Goal: Transaction & Acquisition: Purchase product/service

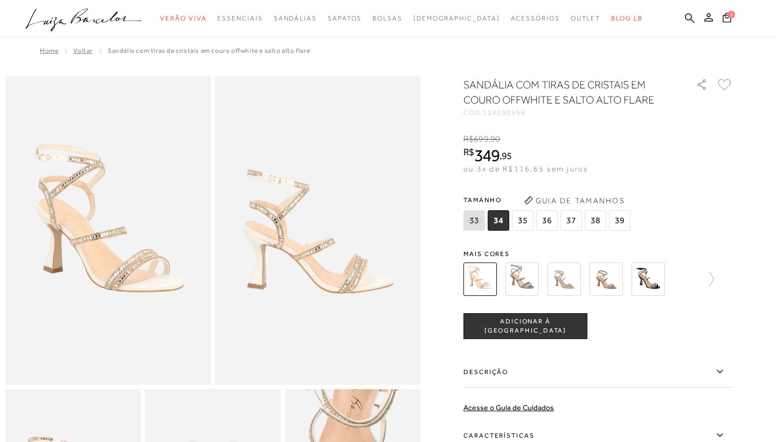
click at [574, 213] on span "37" at bounding box center [572, 220] width 22 height 20
click at [734, 13] on span "5" at bounding box center [732, 15] width 8 height 8
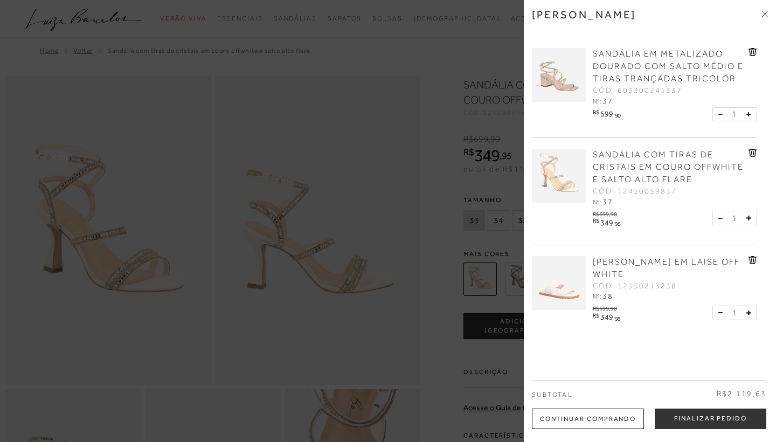
click at [485, 71] on div at bounding box center [388, 221] width 776 height 442
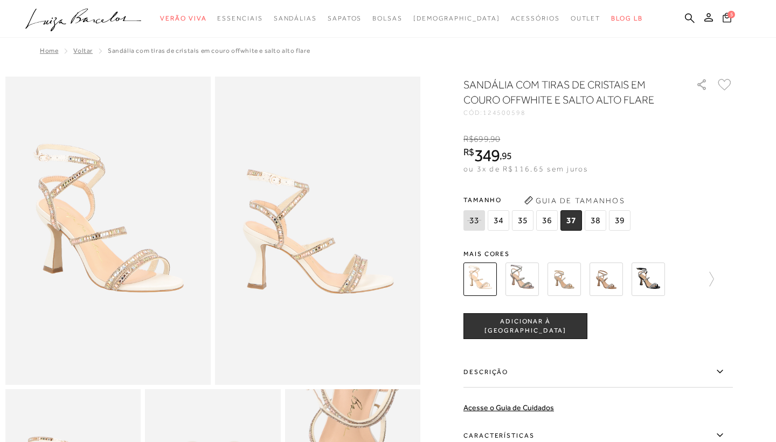
click at [730, 22] on button "5" at bounding box center [727, 19] width 15 height 15
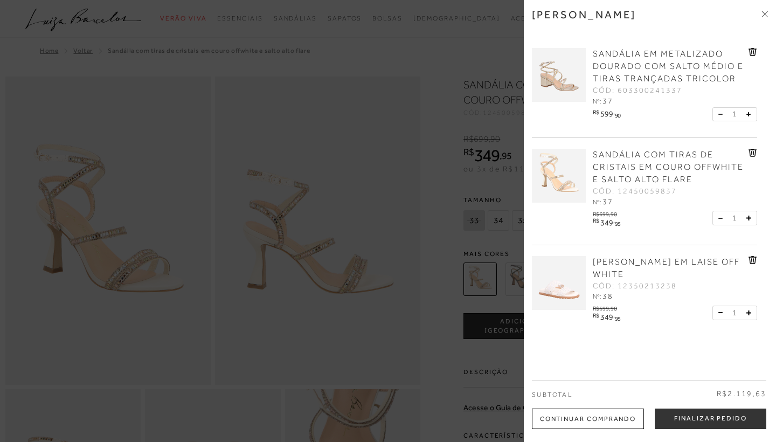
click at [571, 86] on img at bounding box center [559, 75] width 54 height 54
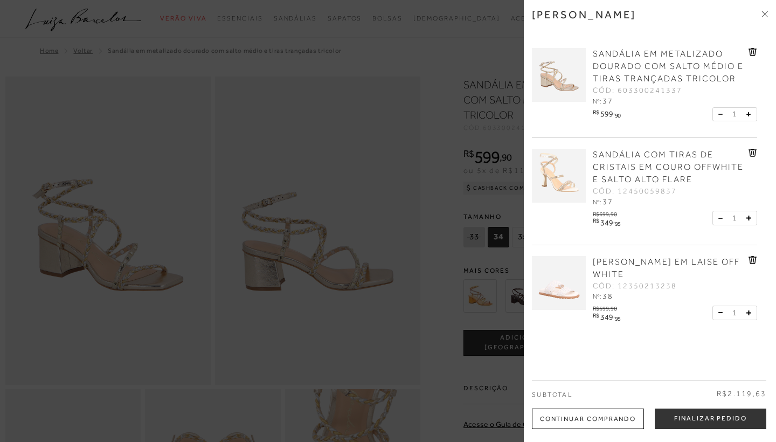
click at [399, 61] on div at bounding box center [388, 221] width 776 height 442
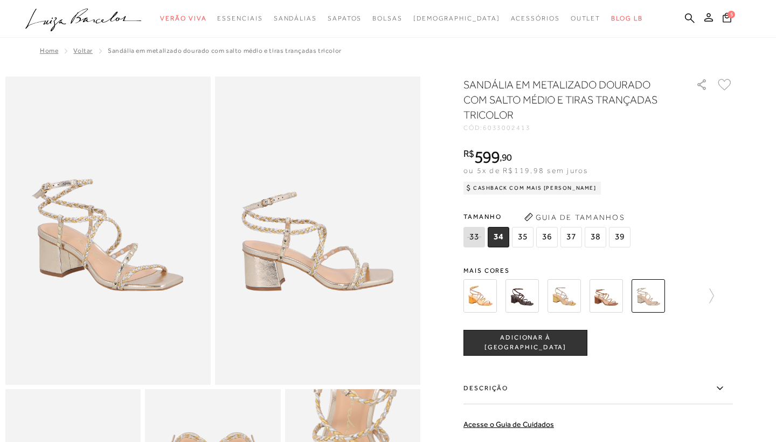
click at [470, 296] on img at bounding box center [480, 295] width 33 height 33
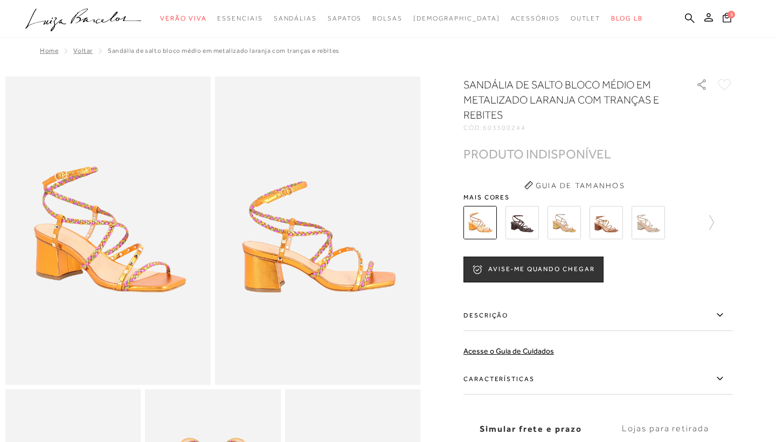
click at [143, 225] on img at bounding box center [107, 231] width 205 height 308
click at [511, 231] on img at bounding box center [522, 222] width 33 height 33
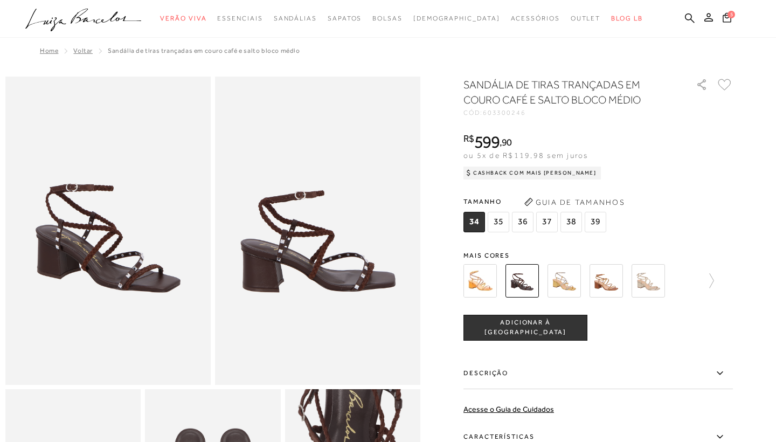
click at [602, 281] on img at bounding box center [606, 280] width 33 height 33
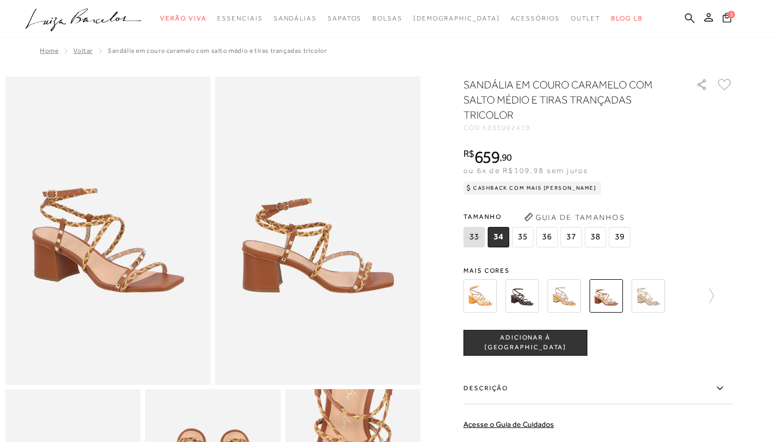
click at [556, 294] on img at bounding box center [564, 295] width 33 height 33
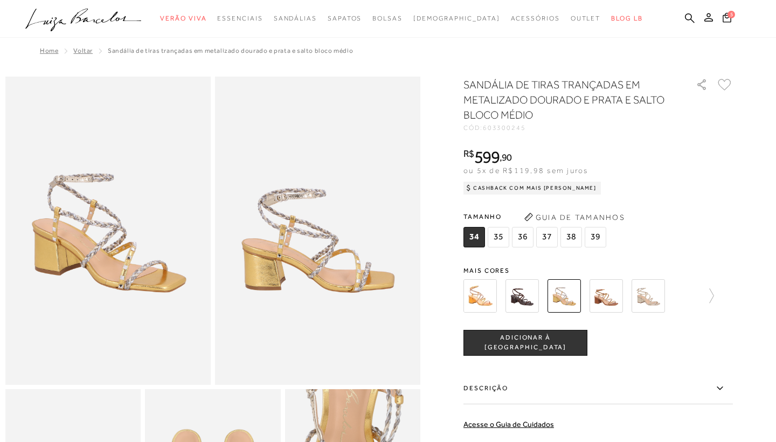
click at [656, 302] on img at bounding box center [648, 295] width 33 height 33
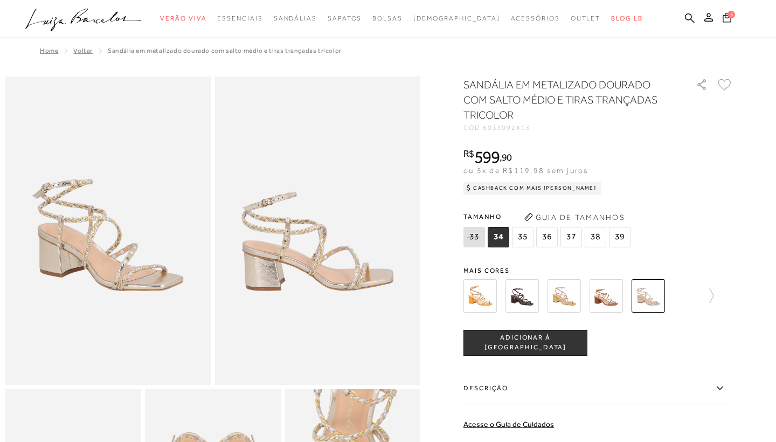
click at [734, 16] on span "5" at bounding box center [732, 15] width 8 height 8
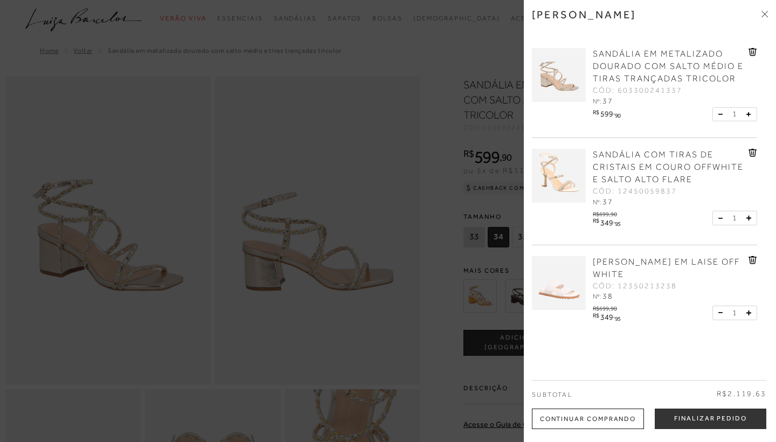
click at [674, 289] on span "CÓD: 12350213238" at bounding box center [635, 286] width 84 height 11
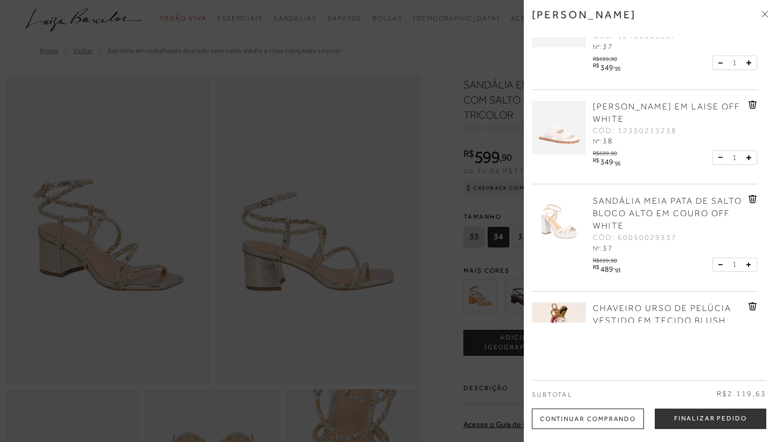
scroll to position [211, 0]
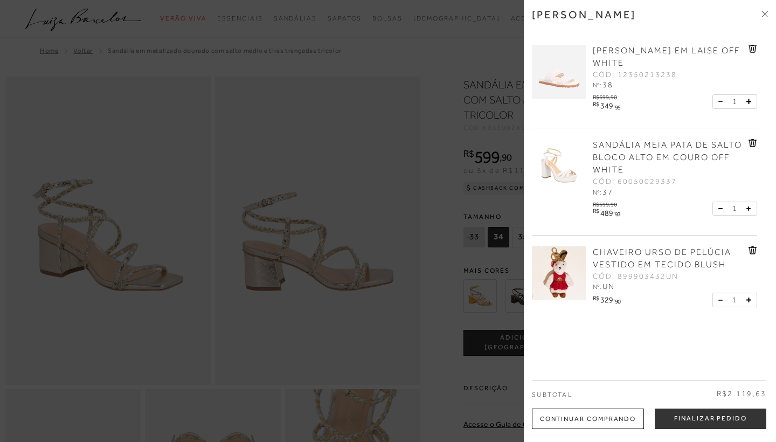
click at [557, 269] on img at bounding box center [559, 273] width 54 height 54
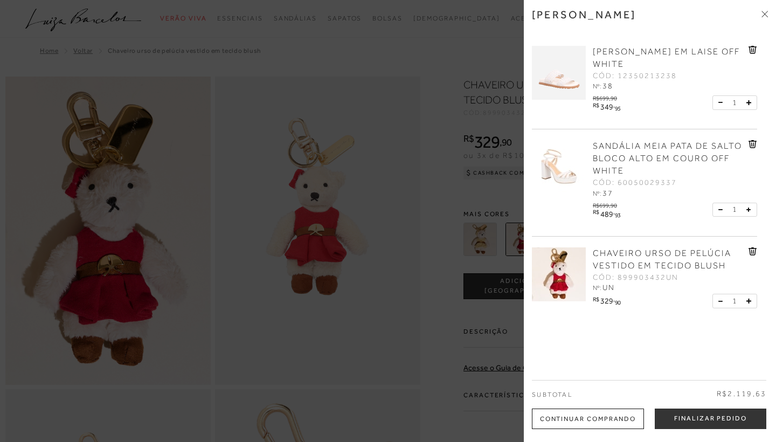
click at [427, 188] on div at bounding box center [388, 221] width 776 height 442
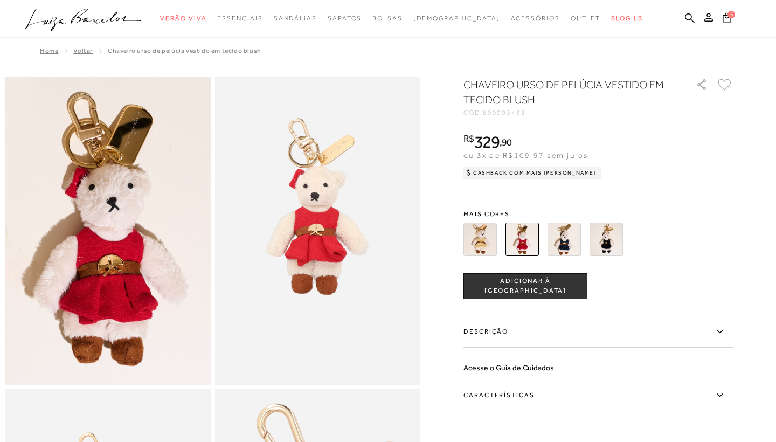
click at [487, 237] on img at bounding box center [480, 239] width 33 height 33
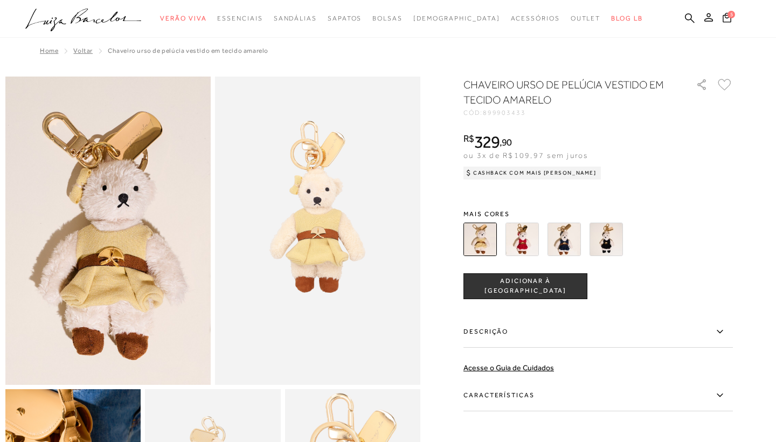
click at [558, 237] on img at bounding box center [564, 239] width 33 height 33
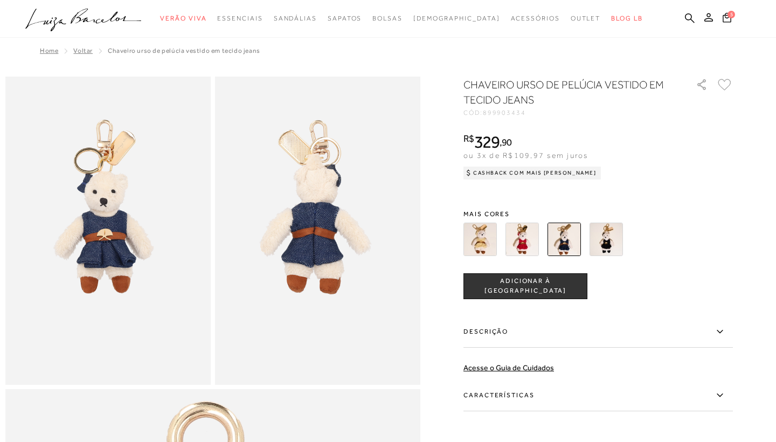
click at [610, 245] on img at bounding box center [606, 239] width 33 height 33
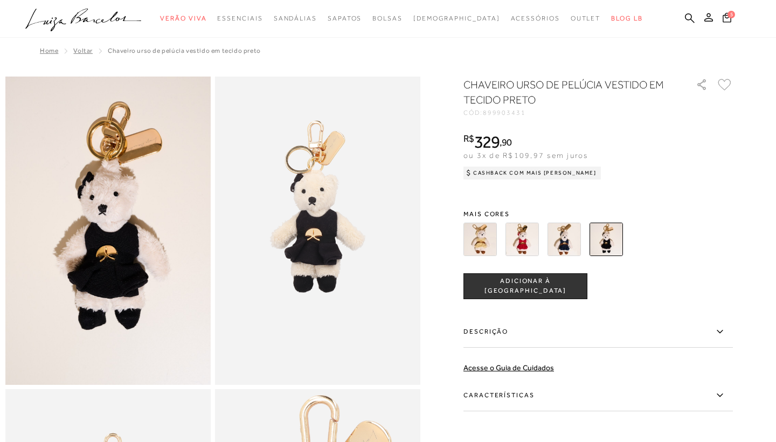
click at [555, 240] on img at bounding box center [564, 239] width 33 height 33
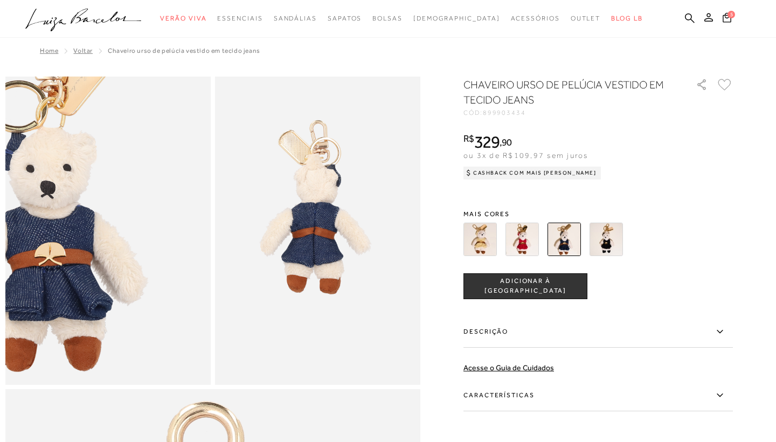
click at [160, 215] on img at bounding box center [56, 246] width 411 height 616
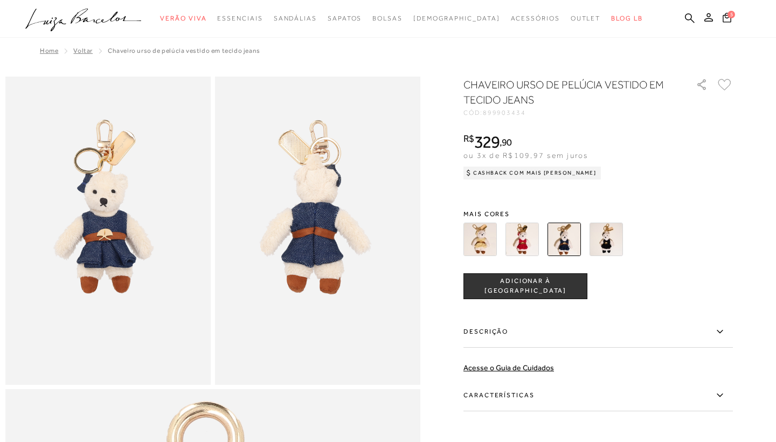
click at [593, 251] on img at bounding box center [606, 239] width 33 height 33
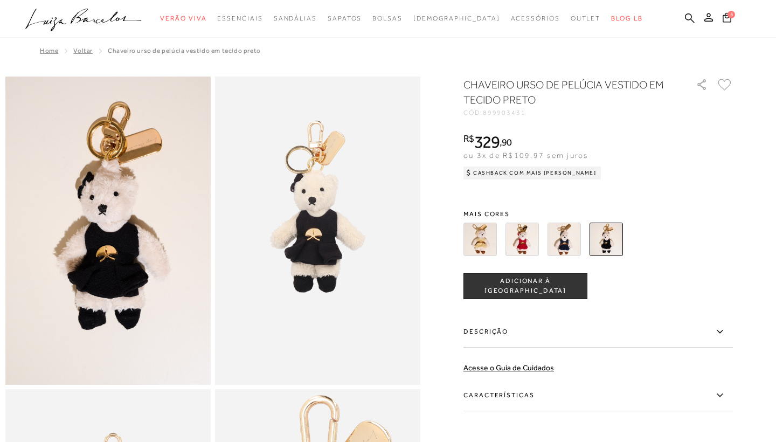
click at [486, 282] on span "ADICIONAR À [GEOGRAPHIC_DATA]" at bounding box center [525, 285] width 123 height 19
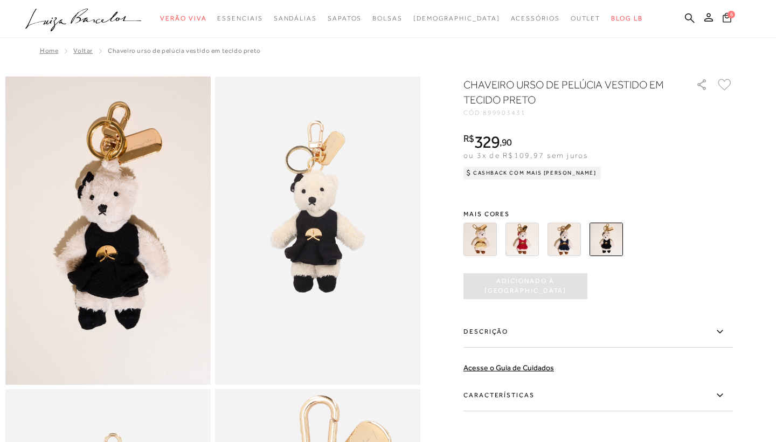
click at [732, 20] on button "6" at bounding box center [728, 18] width 16 height 15
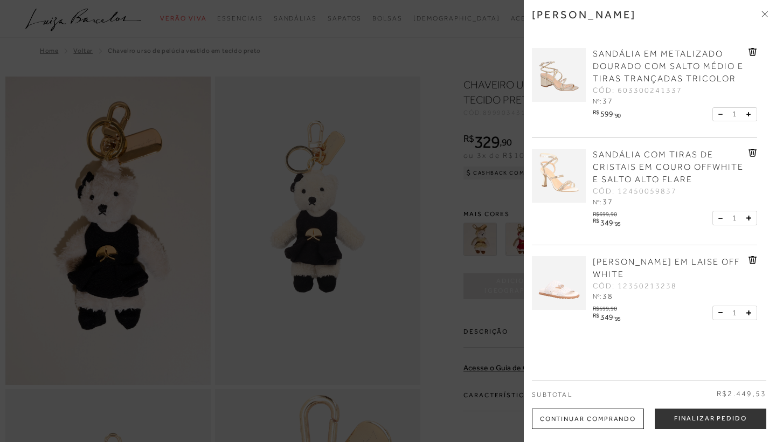
click at [669, 203] on div "SANDÁLIA COM TIRAS DE CRISTAIS EM COURO OFFWHITE E SALTO ALTO FLARE CÓD: 124500…" at bounding box center [669, 178] width 158 height 59
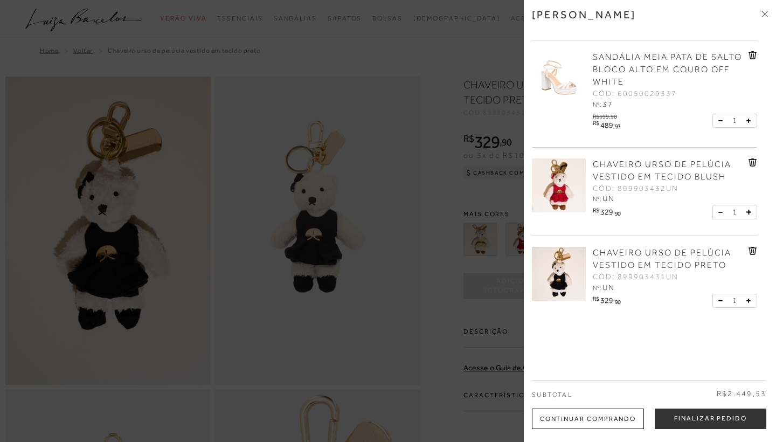
scroll to position [299, 0]
click at [750, 165] on icon at bounding box center [753, 163] width 8 height 8
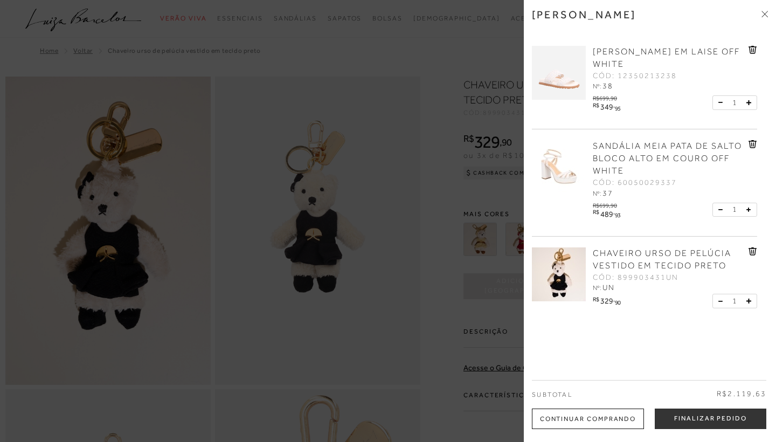
click at [564, 167] on img at bounding box center [559, 167] width 54 height 54
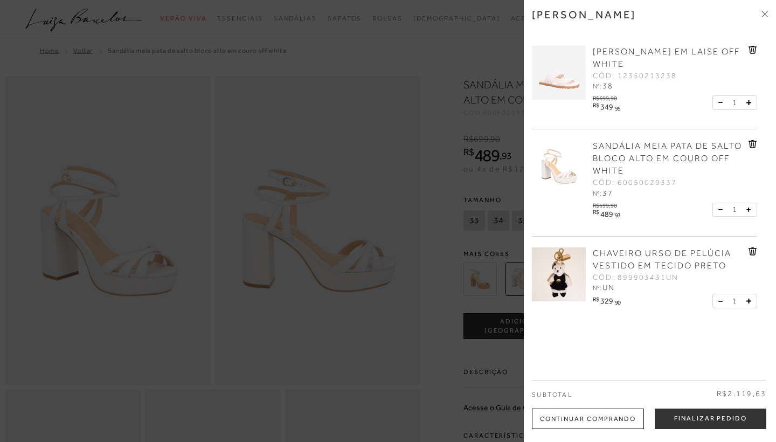
click at [447, 103] on div at bounding box center [388, 221] width 776 height 442
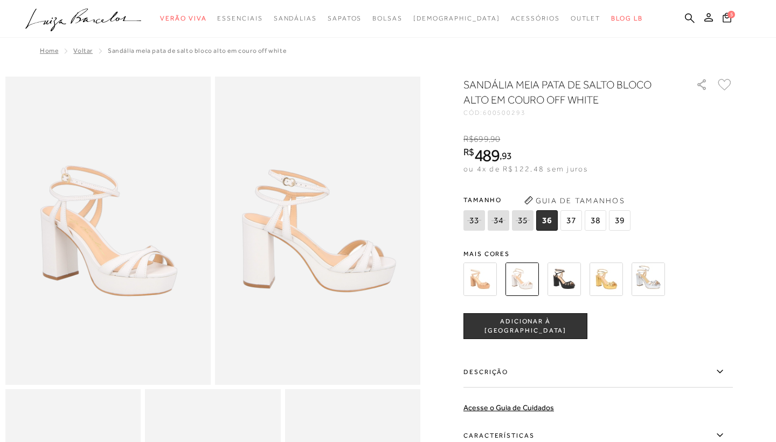
click at [726, 85] on icon at bounding box center [724, 85] width 13 height 12
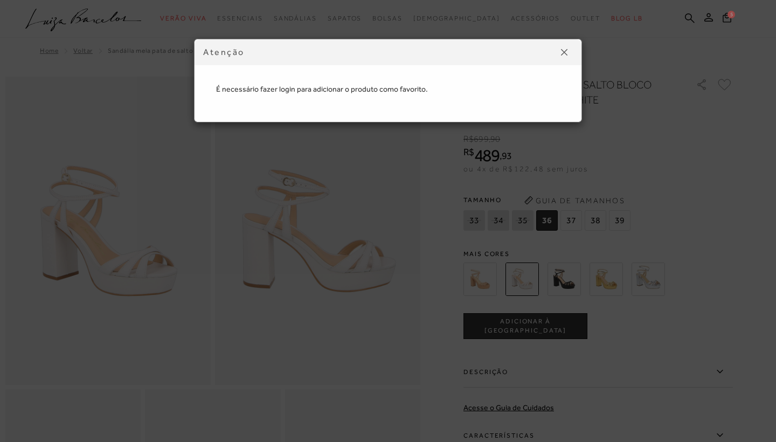
click at [562, 52] on img at bounding box center [564, 52] width 6 height 6
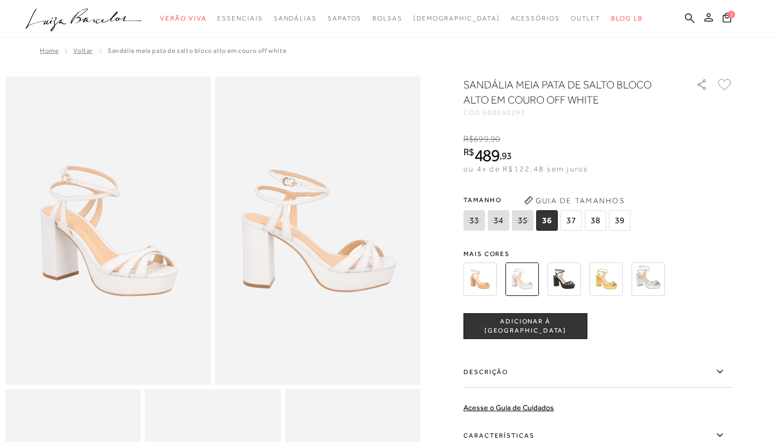
click at [710, 23] on button at bounding box center [708, 19] width 15 height 14
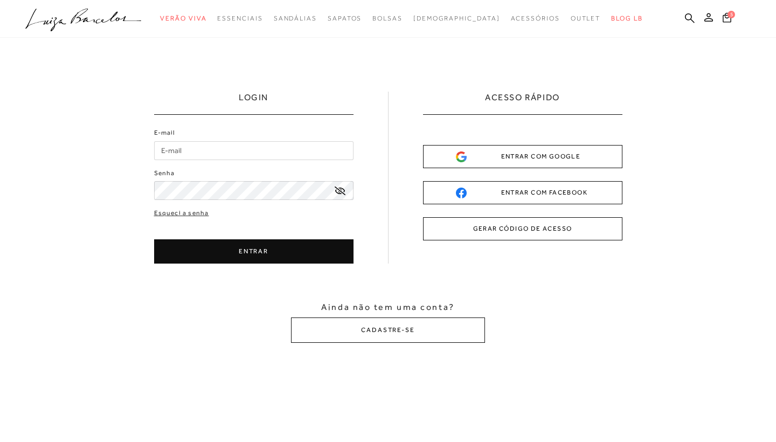
type input "[EMAIL_ADDRESS][DOMAIN_NAME]"
click at [267, 250] on button "ENTRAR" at bounding box center [253, 251] width 199 height 24
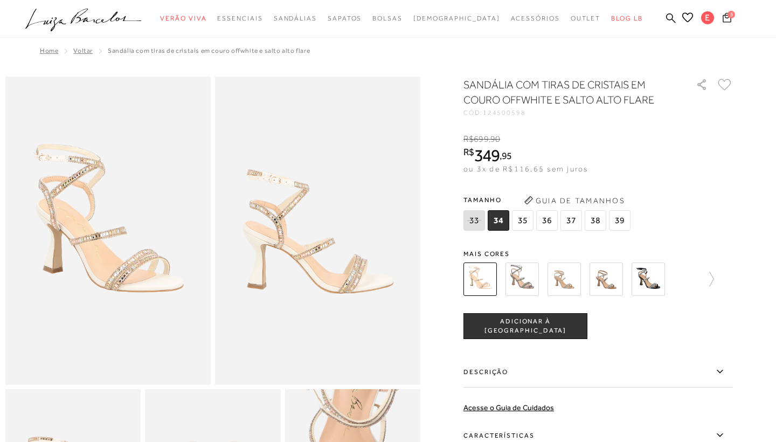
click at [729, 19] on icon at bounding box center [727, 17] width 9 height 10
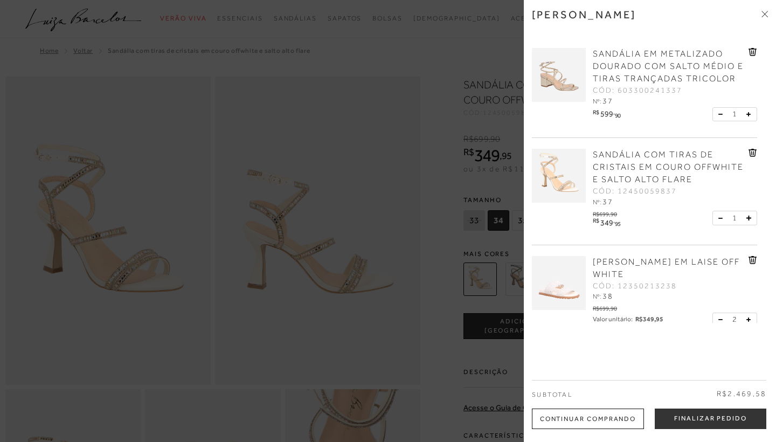
click at [684, 280] on div "[PERSON_NAME] EM LAISE OFF WHITE CÓD: 12350213238 Nº: 38" at bounding box center [669, 279] width 158 height 47
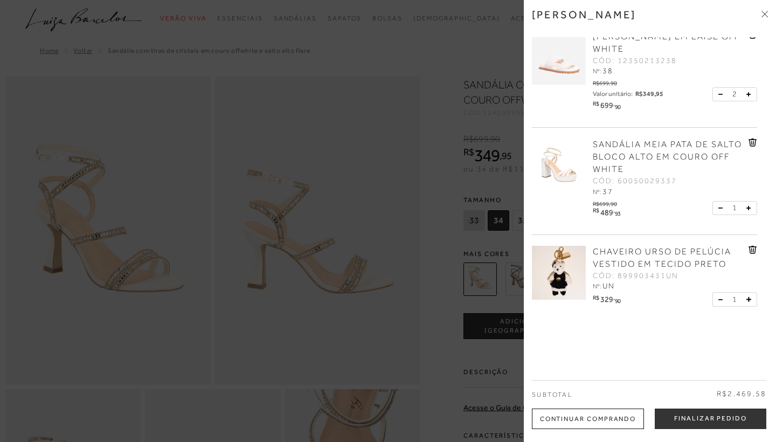
scroll to position [224, 0]
click at [562, 172] on img at bounding box center [559, 167] width 54 height 54
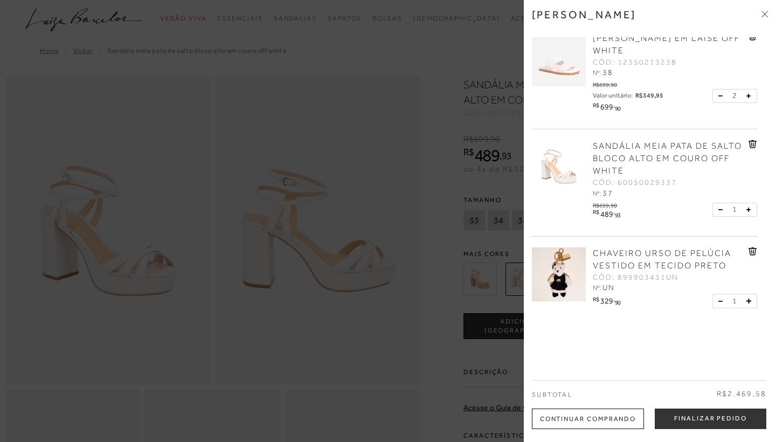
click at [447, 132] on div at bounding box center [388, 221] width 776 height 442
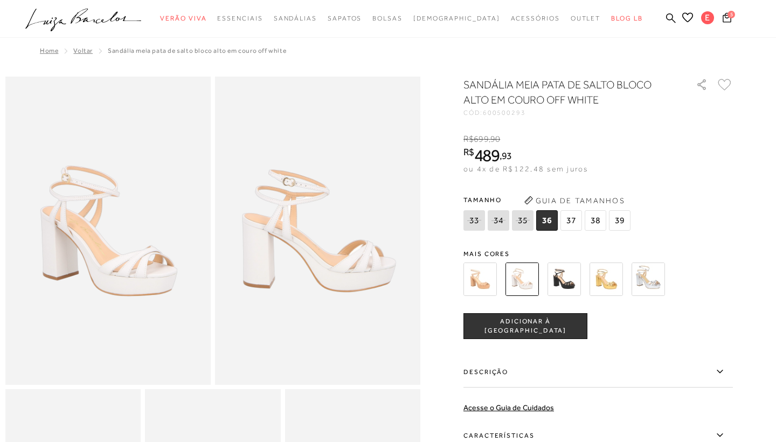
click at [724, 88] on icon at bounding box center [724, 85] width 13 height 12
click at [725, 17] on icon at bounding box center [727, 17] width 9 height 10
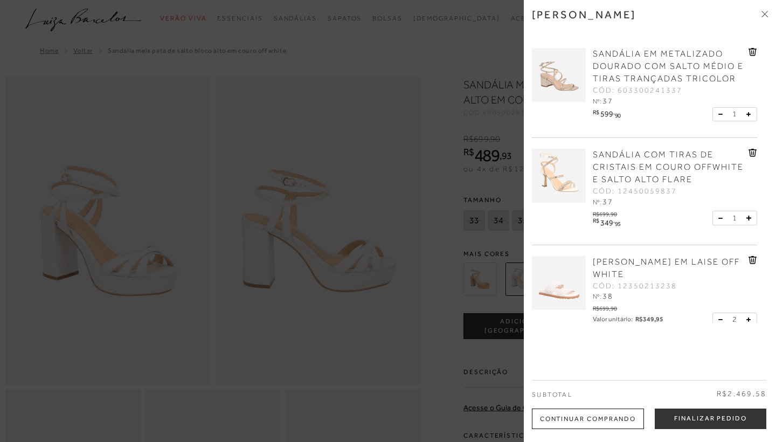
click at [718, 317] on button at bounding box center [722, 320] width 9 height 10
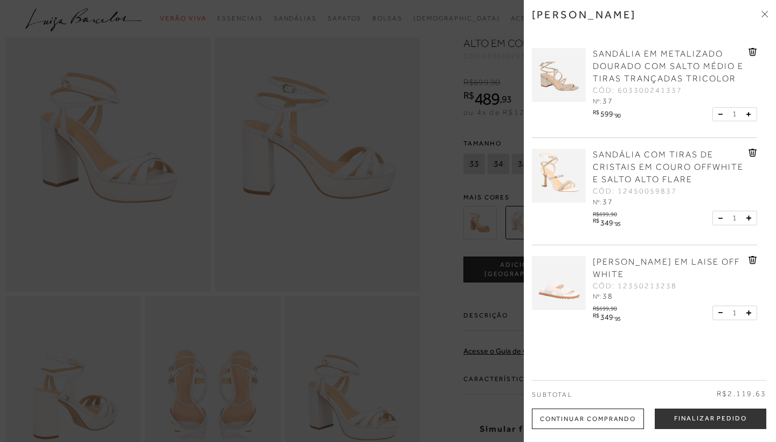
scroll to position [97, 0]
click at [667, 291] on div "[PERSON_NAME] EM LAISE OFF WHITE CÓD: 12350213238 Nº: 38" at bounding box center [669, 279] width 158 height 47
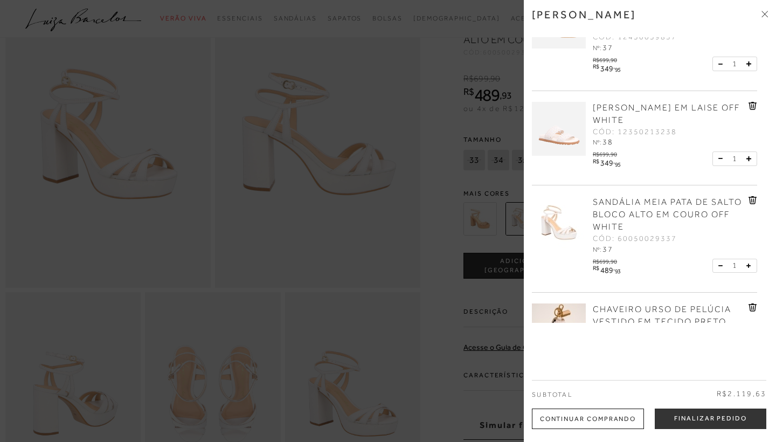
scroll to position [169, 0]
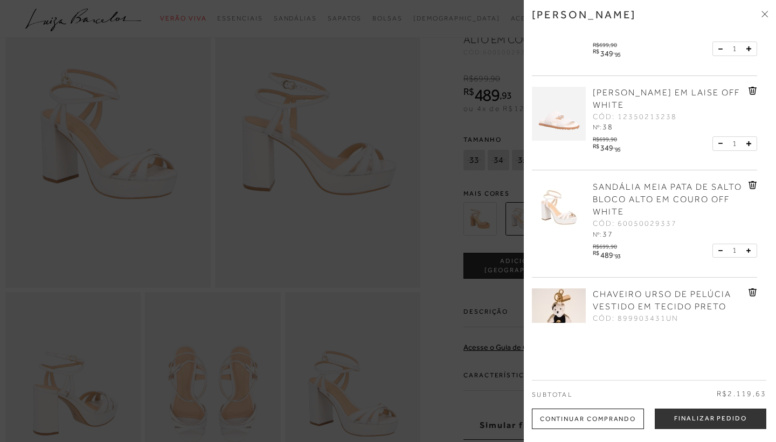
click at [751, 186] on icon at bounding box center [751, 185] width 1 height 4
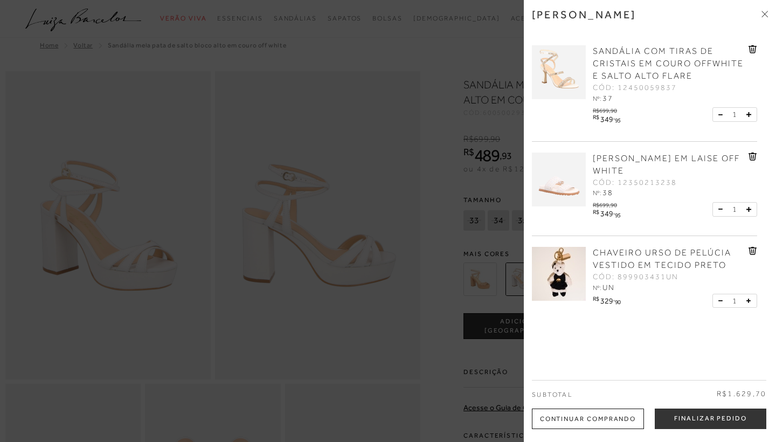
scroll to position [-1, 0]
click at [656, 126] on div at bounding box center [673, 127] width 167 height 5
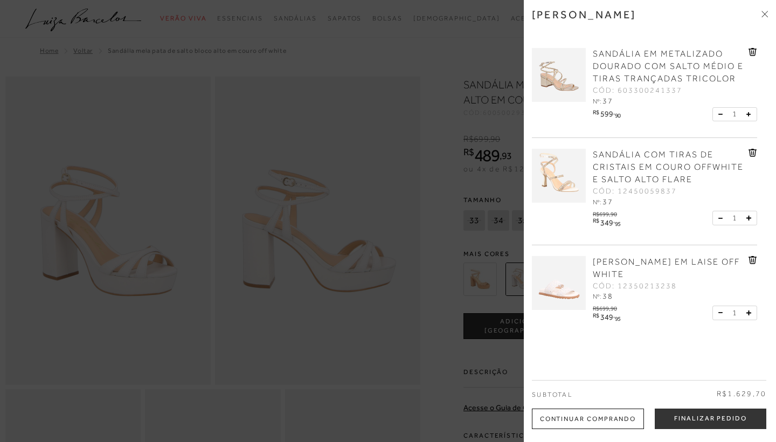
scroll to position [0, 0]
click at [685, 203] on div "SANDÁLIA COM TIRAS DE CRISTAIS EM COURO OFFWHITE E SALTO ALTO FLARE CÓD: 124500…" at bounding box center [669, 178] width 158 height 59
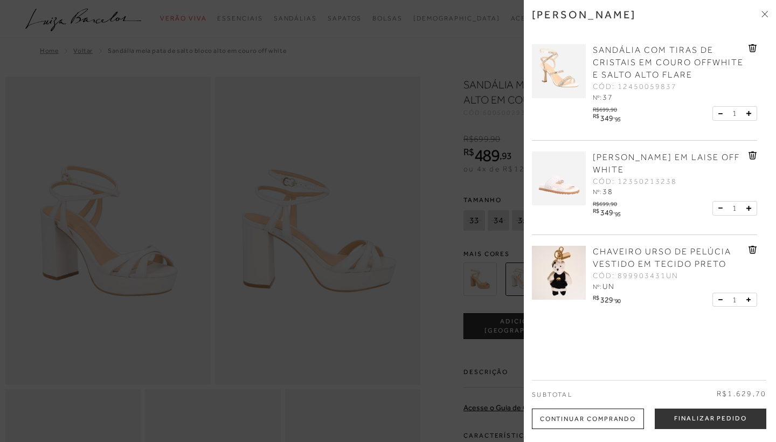
scroll to position [103, 0]
click at [667, 136] on div "SANDÁLIA COM TIRAS DE CRISTAIS EM COURO OFFWHITE E SALTO ALTO FLARE CÓD: 124500…" at bounding box center [644, 87] width 225 height 107
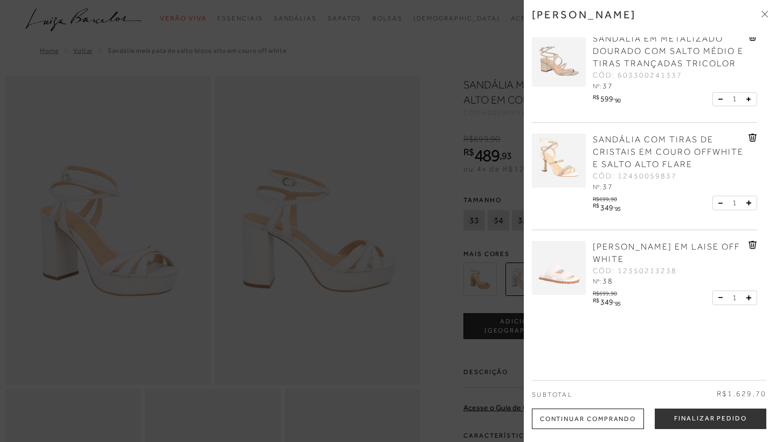
scroll to position [-1, 0]
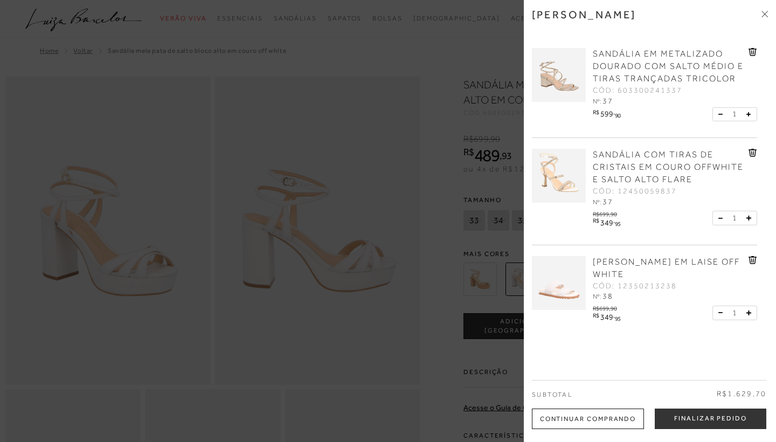
click at [546, 81] on img at bounding box center [559, 75] width 54 height 54
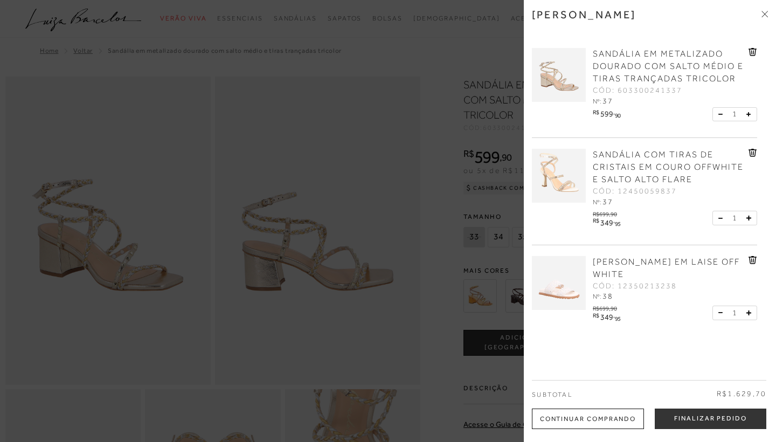
click at [448, 115] on div at bounding box center [388, 221] width 776 height 442
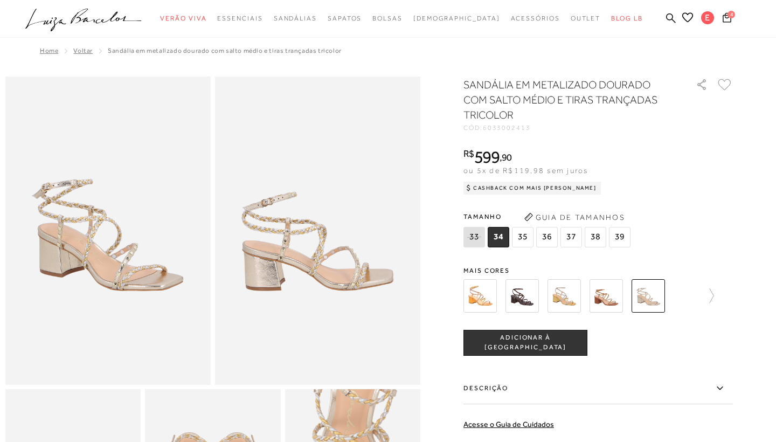
click at [587, 134] on div "SANDÁLIA EM METALIZADO DOURADO COM SALTO MÉDIO E TIRAS TRANÇADAS TRICOLOR CÓD: …" at bounding box center [598, 324] width 269 height 495
click at [728, 89] on icon at bounding box center [724, 85] width 13 height 12
click at [730, 19] on icon at bounding box center [727, 17] width 9 height 10
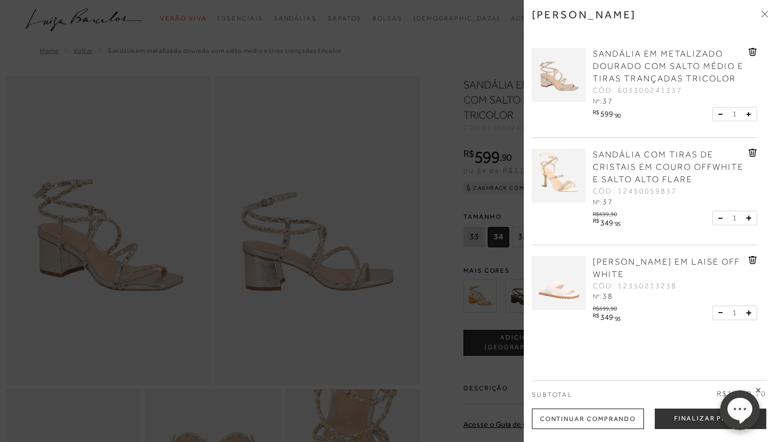
click at [751, 56] on icon at bounding box center [753, 52] width 8 height 8
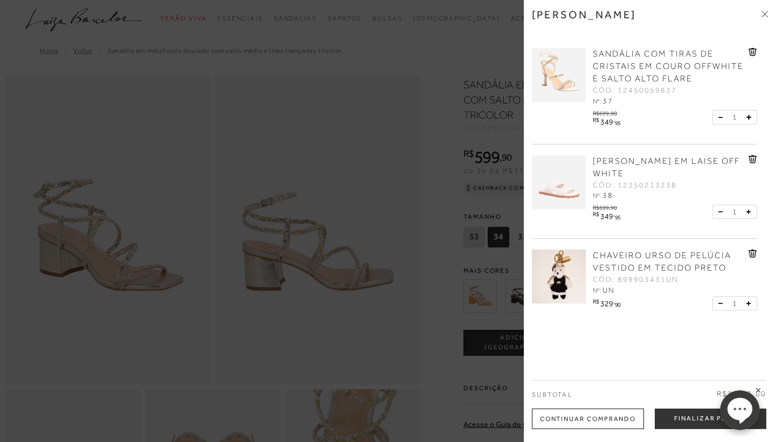
click at [756, 387] on rect at bounding box center [758, 390] width 9 height 9
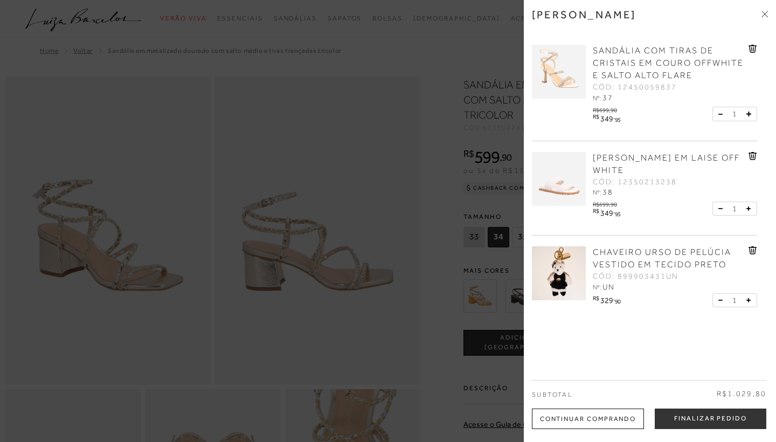
click at [452, 71] on div at bounding box center [388, 221] width 776 height 442
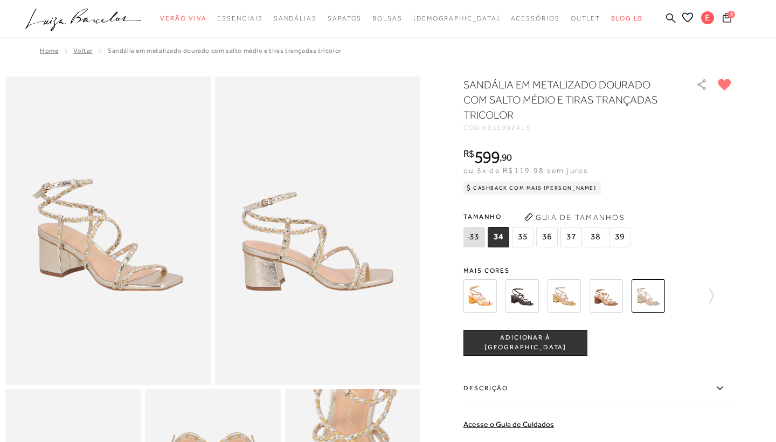
click at [727, 18] on icon at bounding box center [727, 17] width 9 height 10
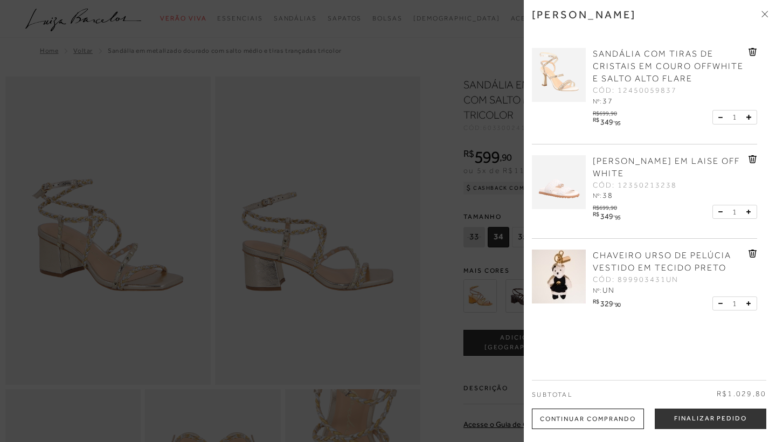
click at [577, 265] on img at bounding box center [559, 277] width 54 height 54
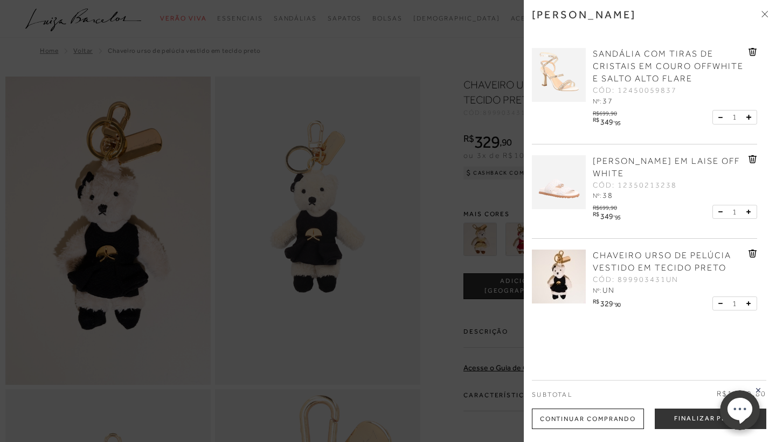
click at [445, 192] on div at bounding box center [388, 221] width 776 height 442
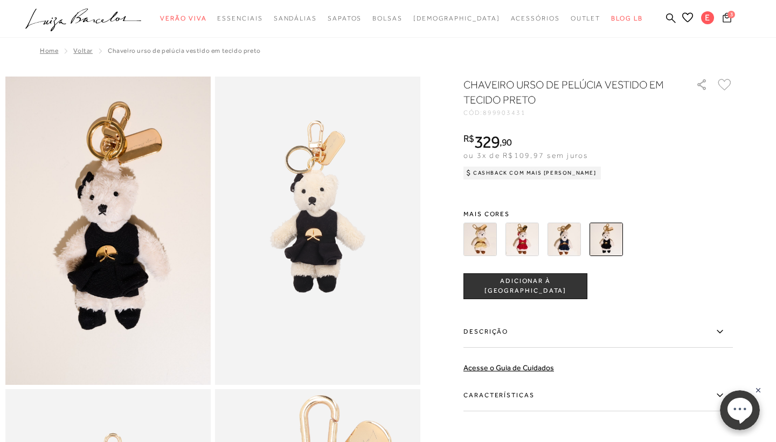
click at [730, 14] on span "3" at bounding box center [732, 15] width 8 height 8
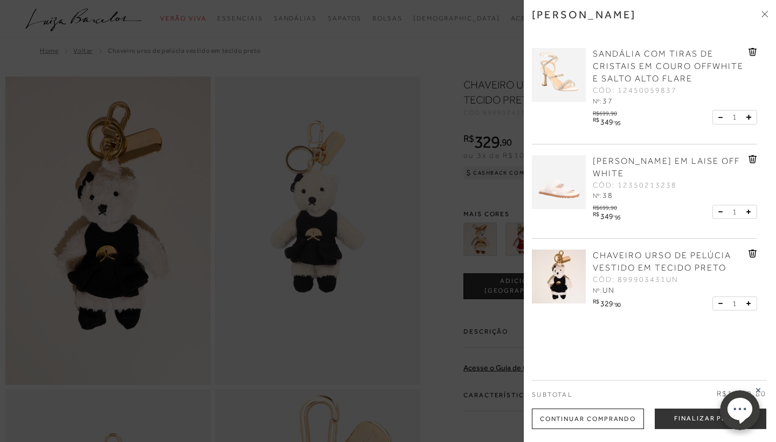
click at [692, 103] on div "SANDÁLIA COM TIRAS DE CRISTAIS EM COURO OFFWHITE E SALTO ALTO FLARE CÓD: 124500…" at bounding box center [669, 77] width 158 height 59
click at [750, 157] on icon at bounding box center [753, 159] width 9 height 8
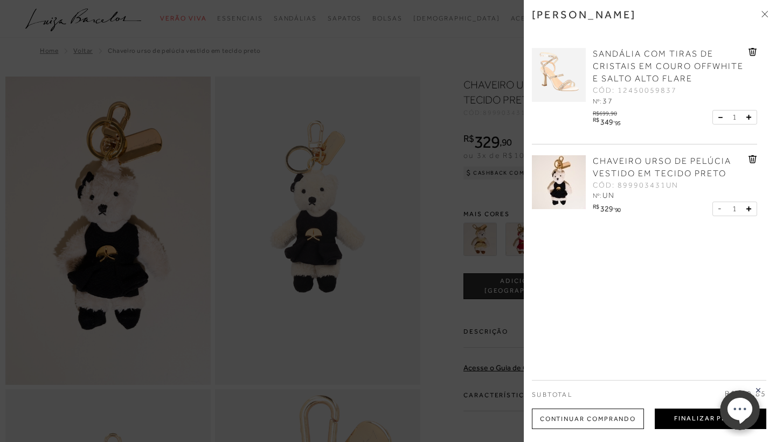
click at [668, 417] on button "Finalizar Pedido" at bounding box center [711, 419] width 112 height 20
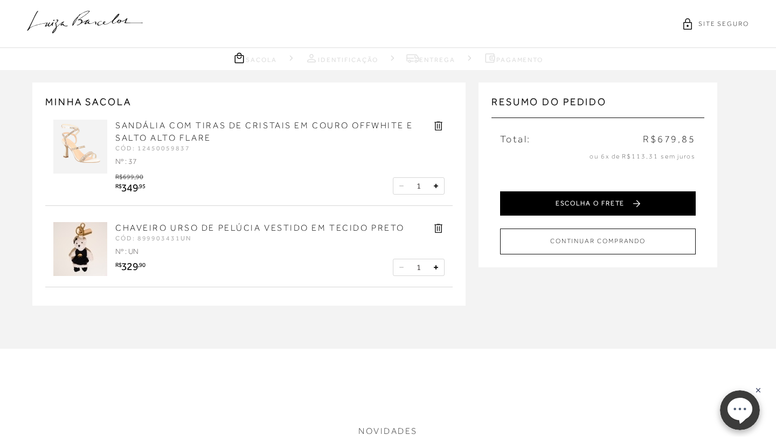
click at [552, 202] on button "ESCOLHA O FRETE" at bounding box center [598, 203] width 196 height 24
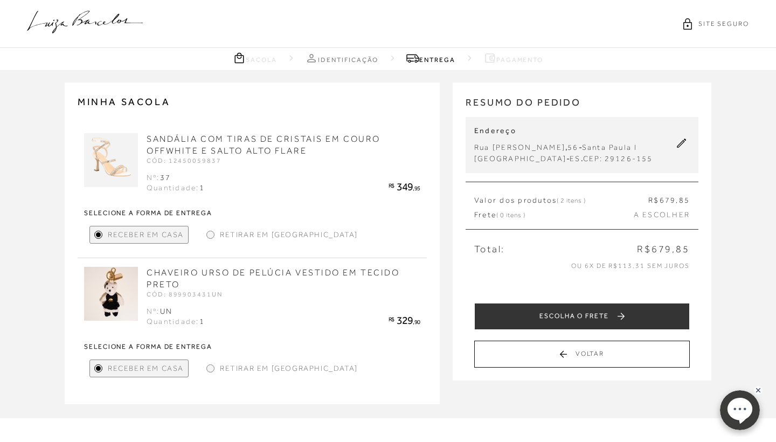
click at [210, 232] on div at bounding box center [210, 234] width 5 height 5
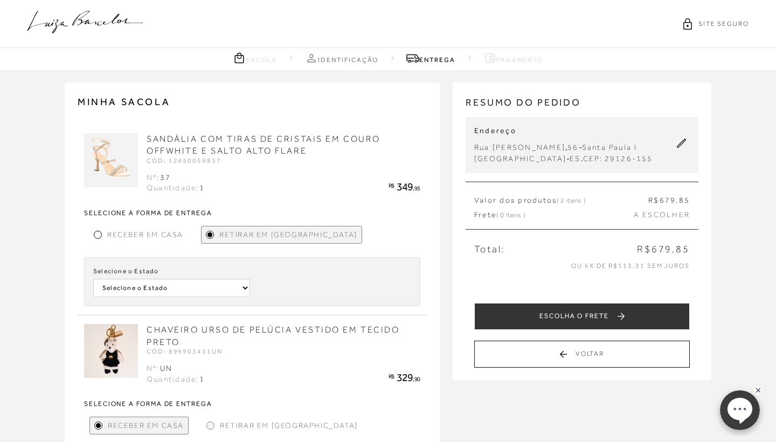
click at [101, 235] on div at bounding box center [98, 235] width 8 height 8
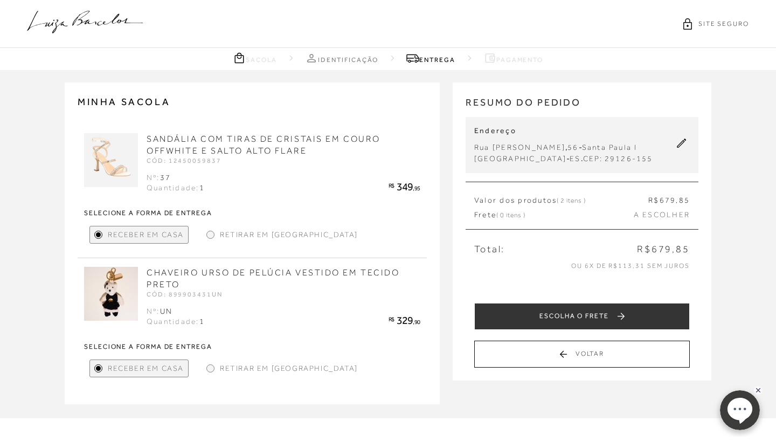
click at [210, 369] on div at bounding box center [210, 368] width 8 height 8
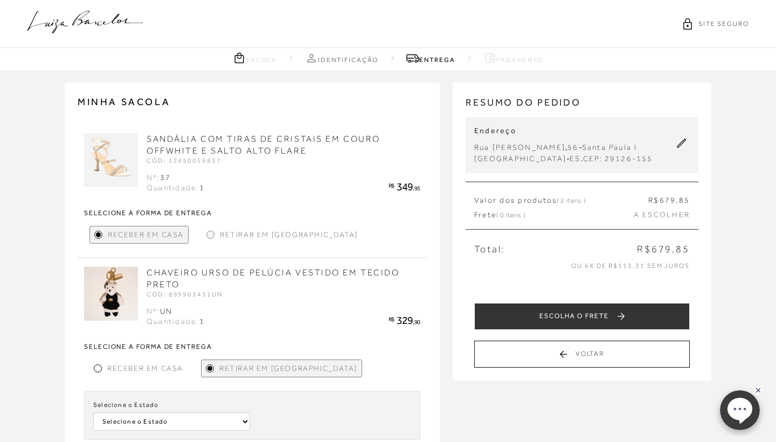
click at [101, 370] on div "Receber em Casa" at bounding box center [138, 368] width 98 height 18
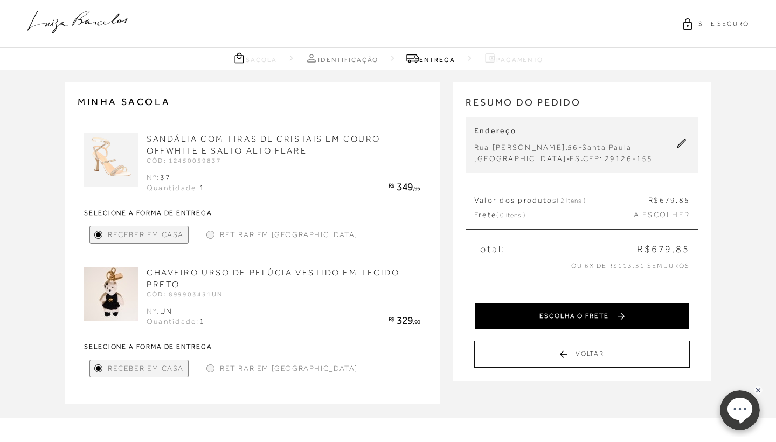
click at [539, 313] on button "ESCOLHA O FRETE" at bounding box center [582, 316] width 216 height 27
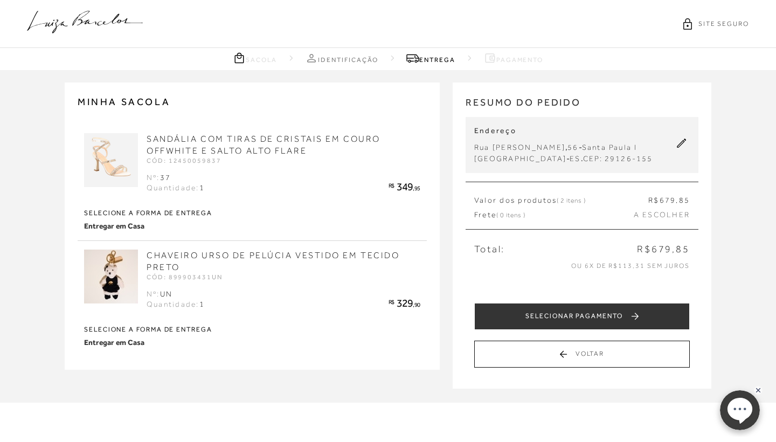
click at [539, 313] on button "SELECIONAR PAGAMENTO" at bounding box center [582, 316] width 216 height 27
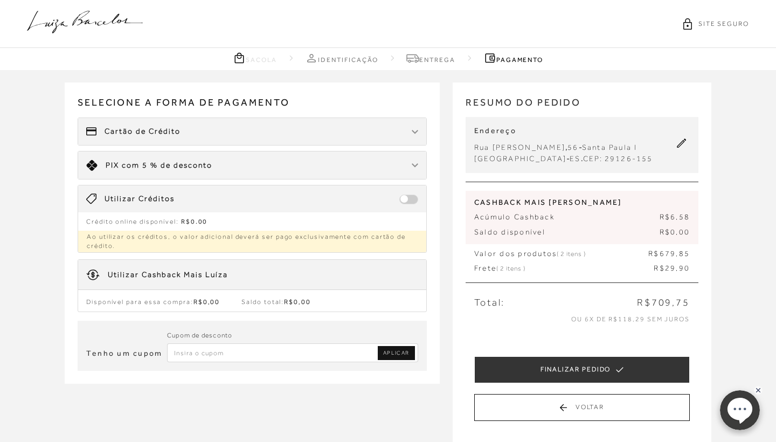
click at [68, 24] on icon at bounding box center [85, 22] width 116 height 23
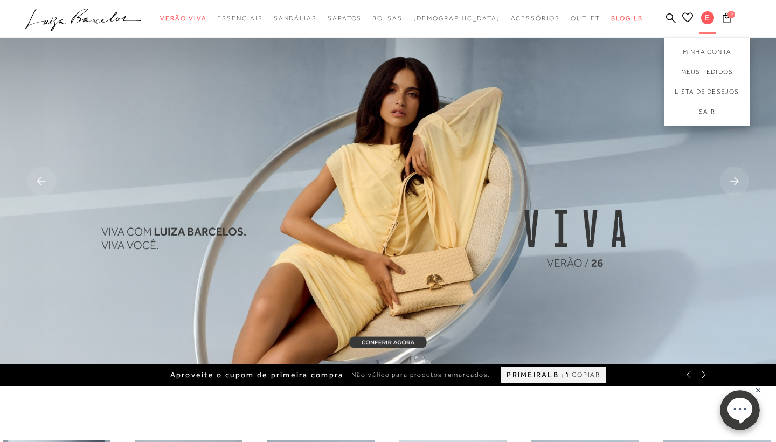
click at [716, 18] on button "E" at bounding box center [707, 19] width 23 height 17
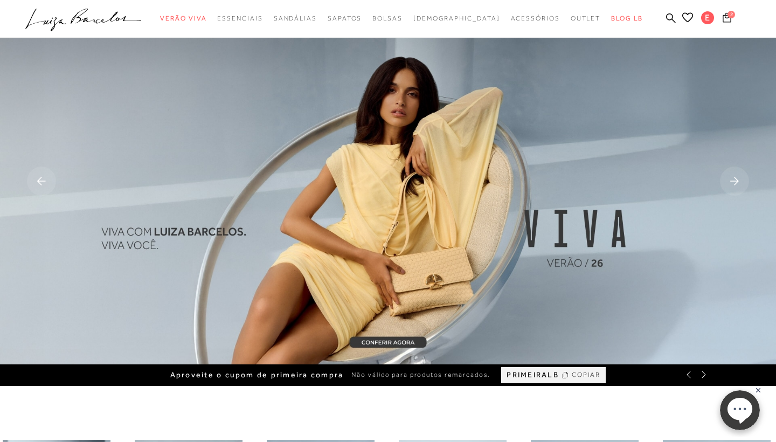
click at [725, 19] on icon at bounding box center [727, 17] width 9 height 10
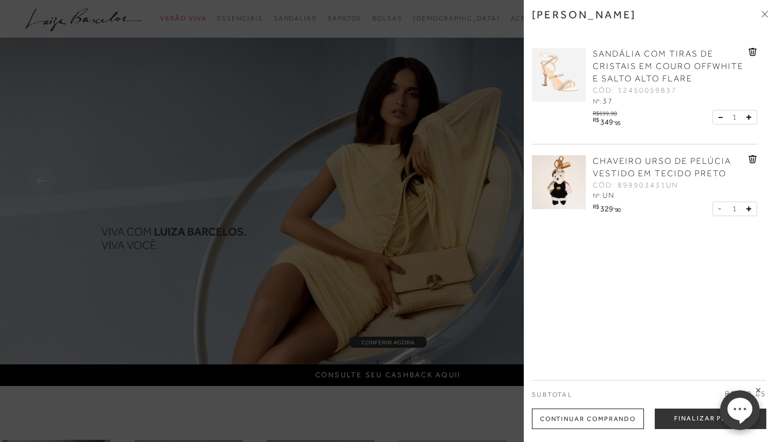
click at [439, 83] on div at bounding box center [388, 221] width 776 height 442
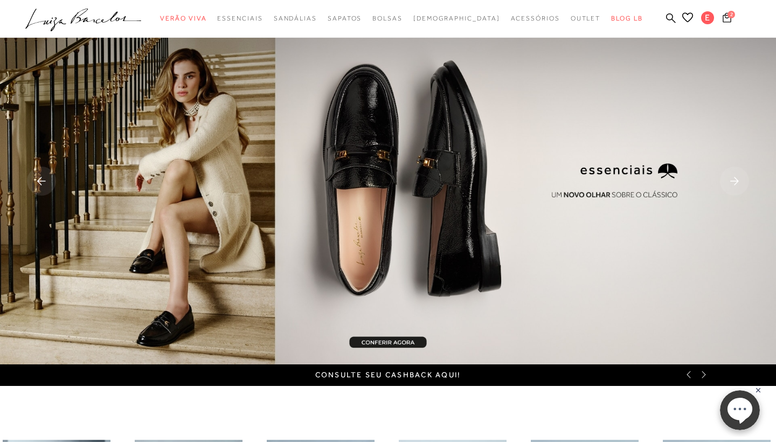
click at [726, 17] on icon at bounding box center [727, 17] width 9 height 10
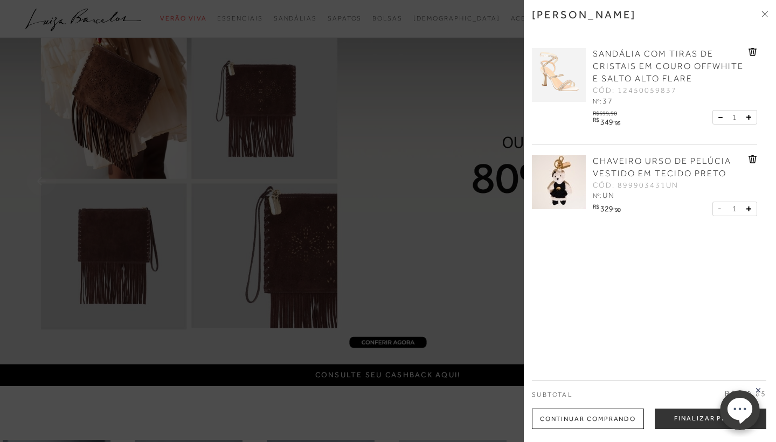
click at [439, 203] on div at bounding box center [388, 221] width 776 height 442
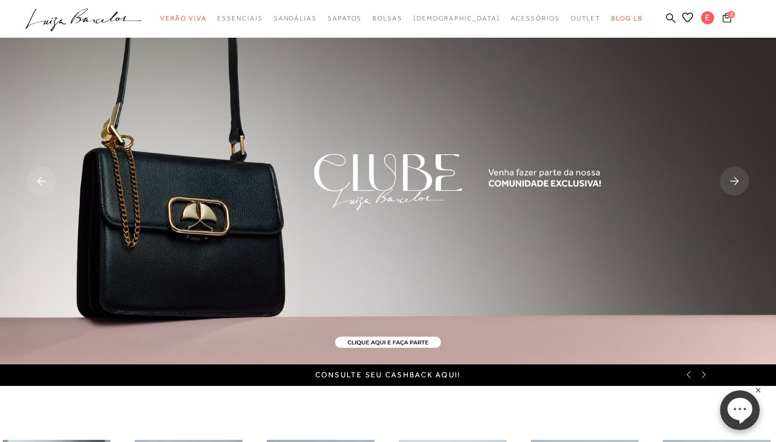
click at [725, 20] on icon at bounding box center [727, 17] width 9 height 10
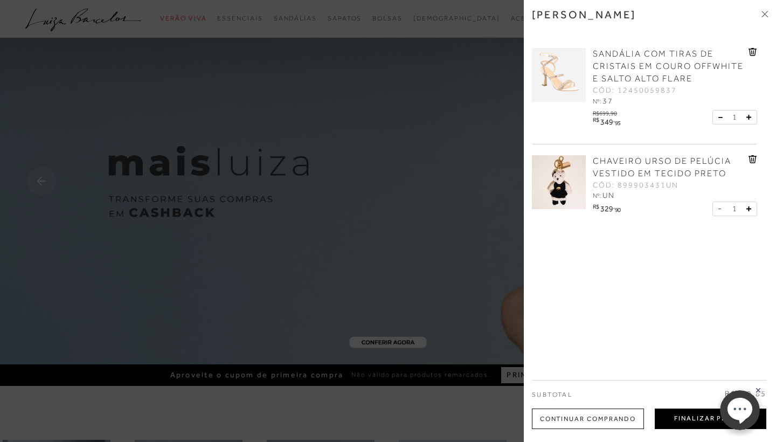
click at [664, 419] on button "Finalizar Pedido" at bounding box center [711, 419] width 112 height 20
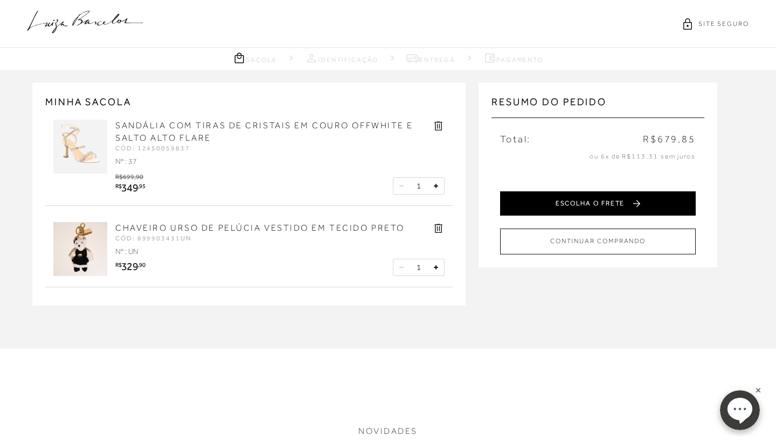
click at [572, 209] on button "ESCOLHA O FRETE" at bounding box center [598, 203] width 196 height 24
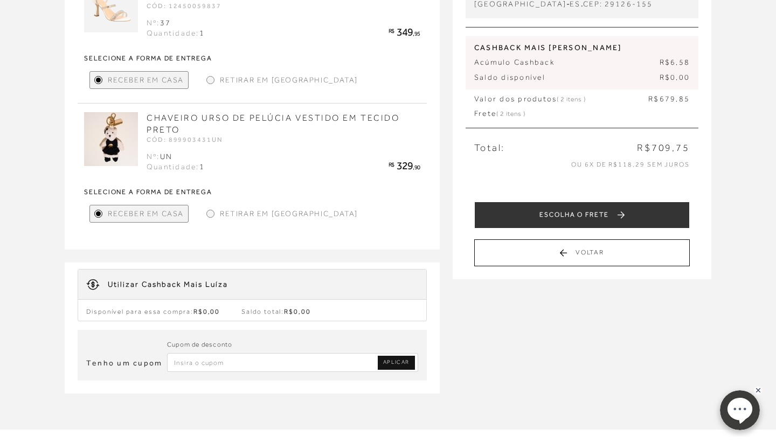
scroll to position [162, 0]
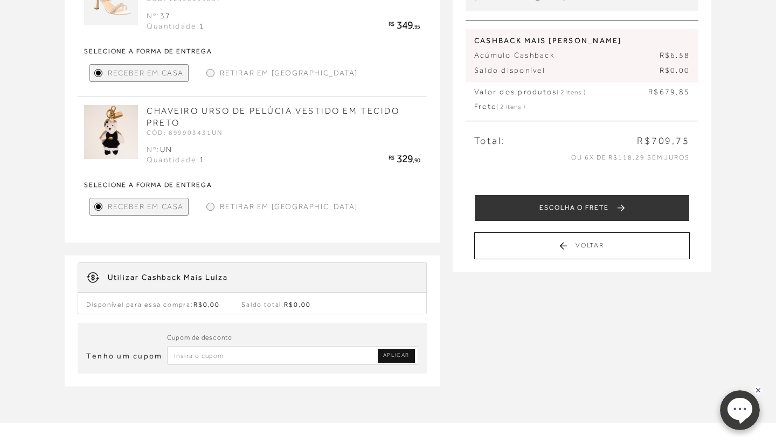
click at [234, 357] on input "Inserir Código da Promoção" at bounding box center [292, 355] width 251 height 19
type input "PRIMEIRALB"
click at [402, 352] on span "APLICAR" at bounding box center [396, 355] width 26 height 8
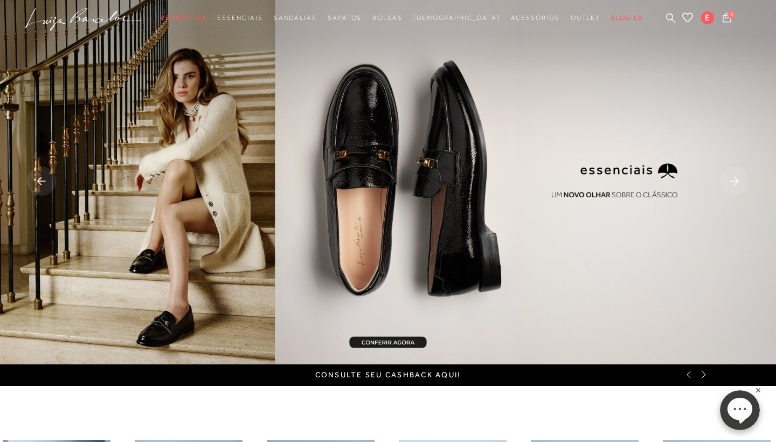
click at [702, 382] on div "Consulte seu cashback aqui!" at bounding box center [388, 375] width 776 height 22
click at [704, 381] on div "Consulte seu cashback aqui!" at bounding box center [388, 375] width 776 height 22
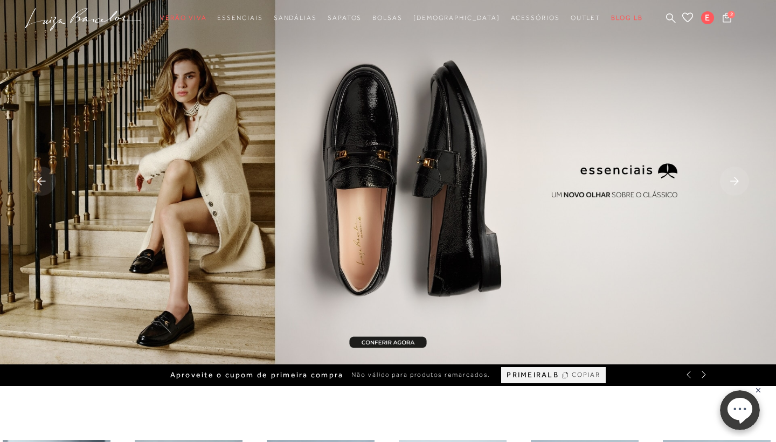
click at [688, 382] on div "Aproveite o cupom de primeira compra Não válido para produtos remarcados. PRIME…" at bounding box center [388, 375] width 776 height 22
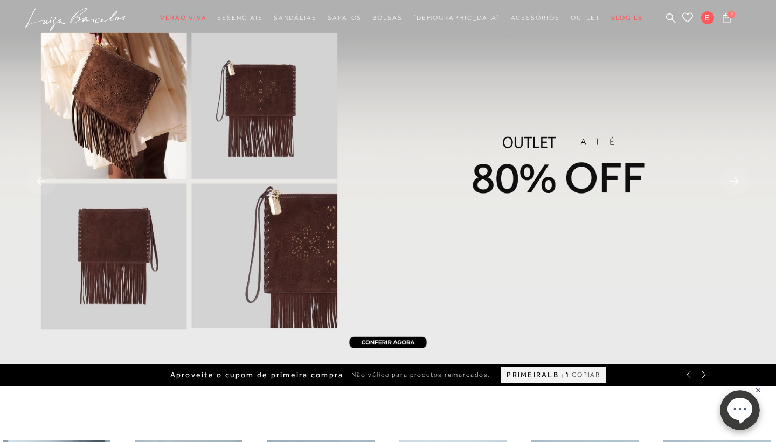
click at [562, 374] on icon at bounding box center [566, 375] width 8 height 13
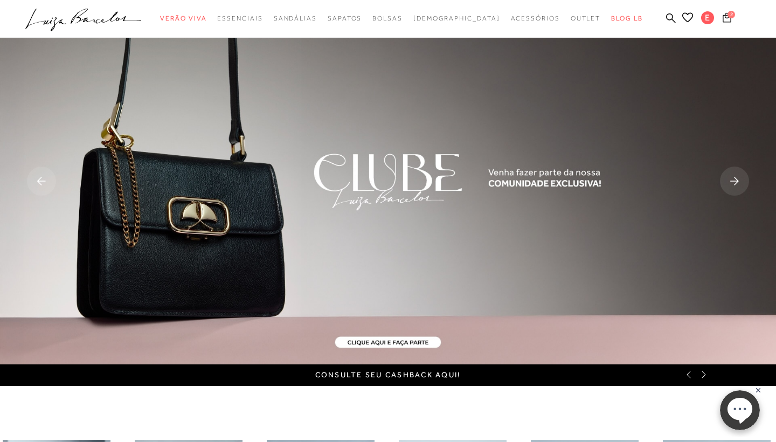
click at [732, 18] on button "2" at bounding box center [727, 19] width 15 height 15
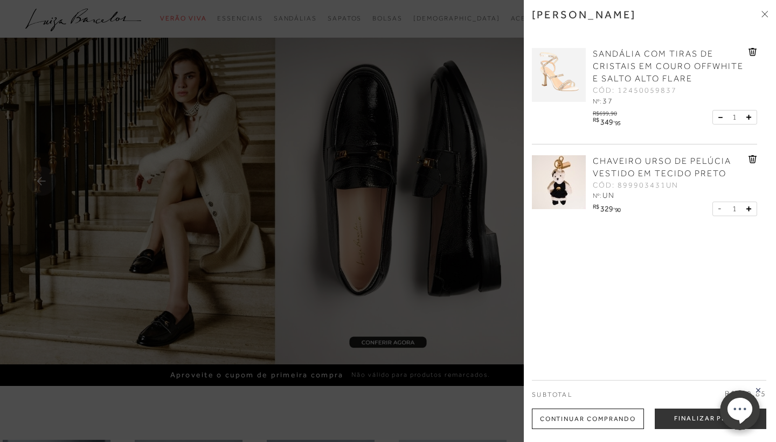
click at [753, 51] on icon at bounding box center [753, 52] width 1 height 4
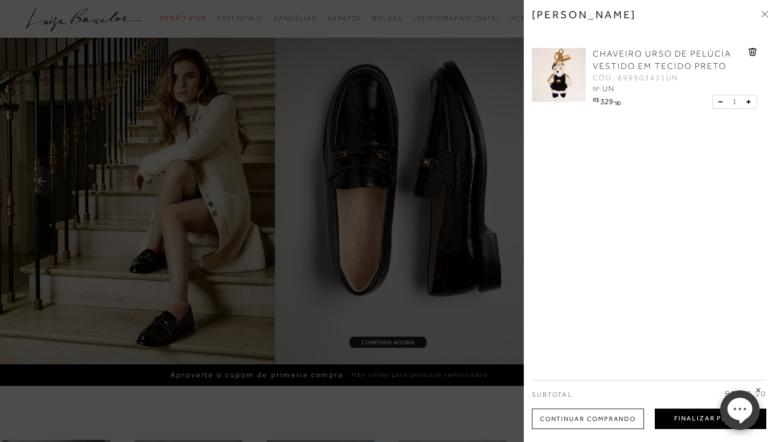
click at [676, 418] on button "Finalizar Pedido" at bounding box center [711, 419] width 112 height 20
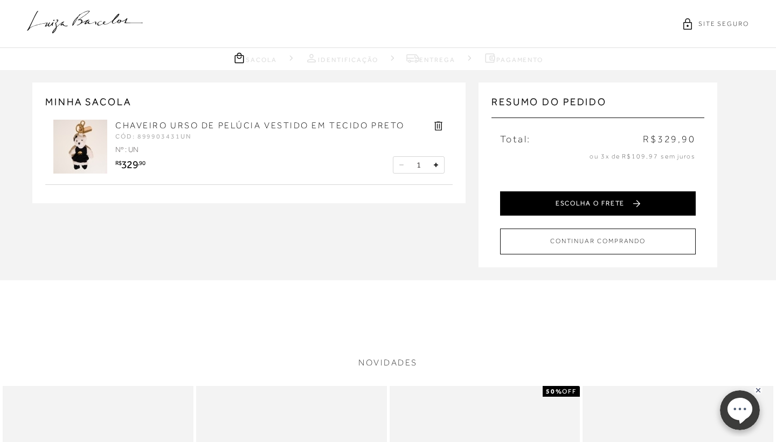
click at [549, 212] on button "ESCOLHA O FRETE" at bounding box center [598, 203] width 196 height 24
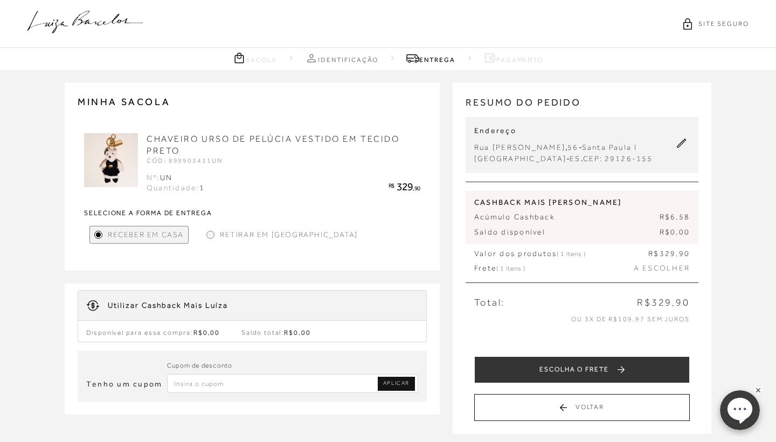
click at [270, 374] on input "Inserir Código da Promoção" at bounding box center [292, 383] width 251 height 19
type input "PRIMEIRALB"
click at [390, 388] on link "APLICAR" at bounding box center [396, 384] width 37 height 14
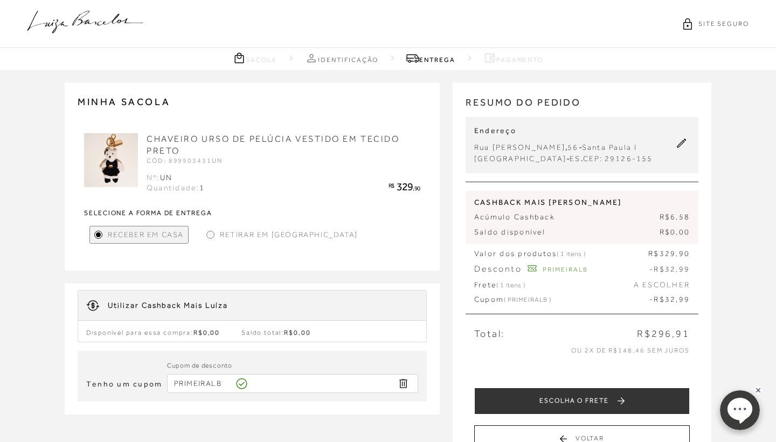
click at [453, 350] on div "RESUMO DO PEDIDO Endereço [STREET_ADDRESS][PERSON_NAME] [GEOGRAPHIC_DATA] - ES …" at bounding box center [582, 273] width 259 height 383
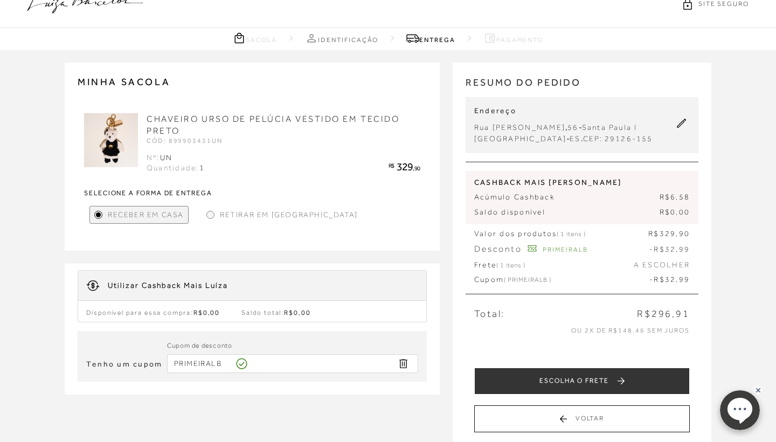
scroll to position [8, 0]
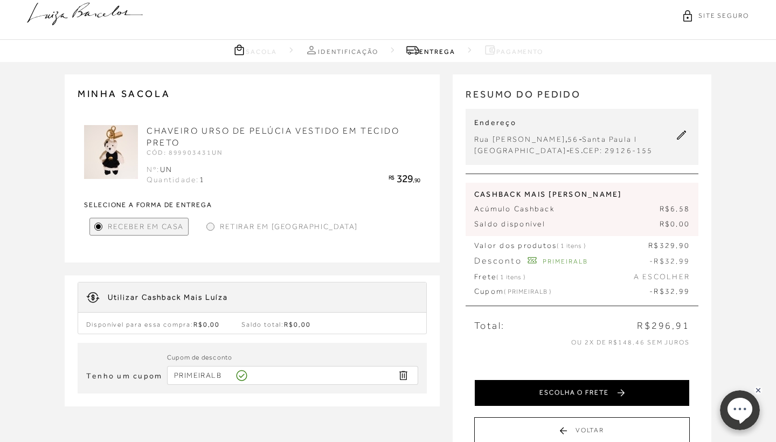
click at [612, 392] on button "ESCOLHA O FRETE" at bounding box center [582, 392] width 216 height 27
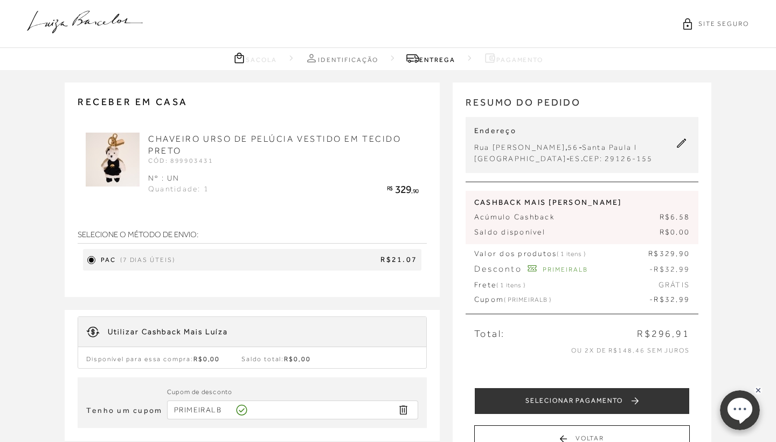
click at [432, 317] on div "Utilizar Cashback Mais Luíza Disponível para essa compra: R$0,00 Saldo total: R…" at bounding box center [252, 339] width 375 height 59
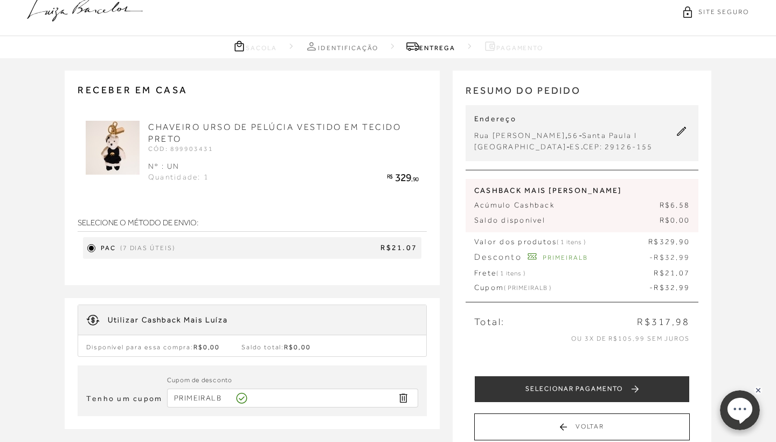
scroll to position [-1, 0]
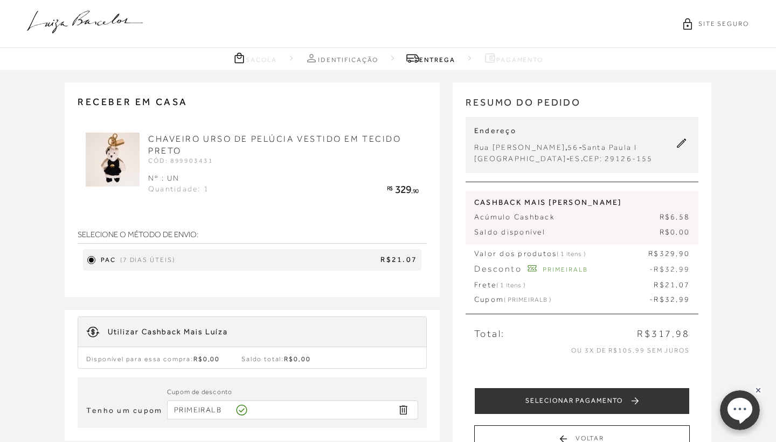
click at [594, 331] on div "Total: R$317,98" at bounding box center [582, 333] width 233 height 13
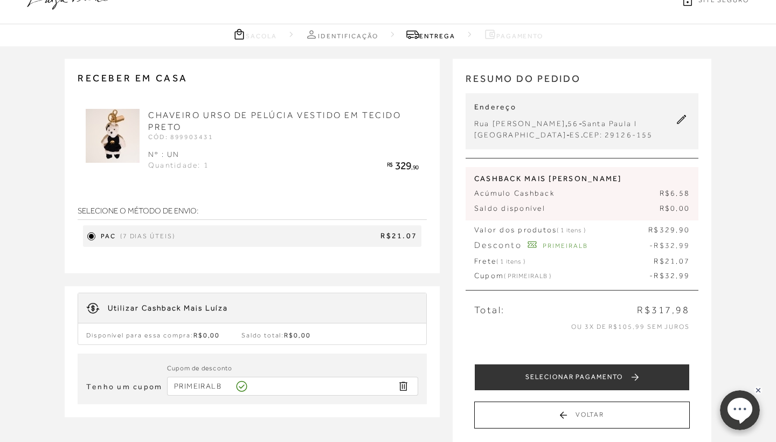
scroll to position [16, 0]
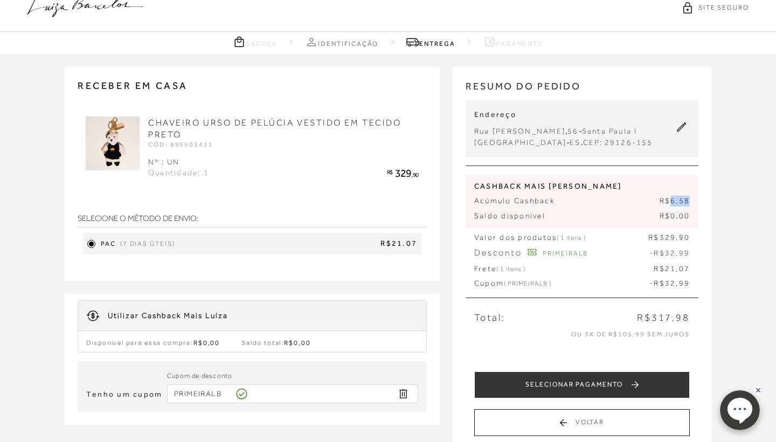
drag, startPoint x: 673, startPoint y: 199, endPoint x: 696, endPoint y: 199, distance: 22.6
click at [696, 199] on div "CASHBACK MAIS [PERSON_NAME] Acúmulo Cashback R$6,58 Saldo disponível R$0,00" at bounding box center [582, 201] width 233 height 53
click at [661, 182] on span "CASHBACK MAIS [PERSON_NAME]" at bounding box center [582, 186] width 216 height 11
click at [568, 29] on div "SITE SEGURO" at bounding box center [388, 8] width 776 height 48
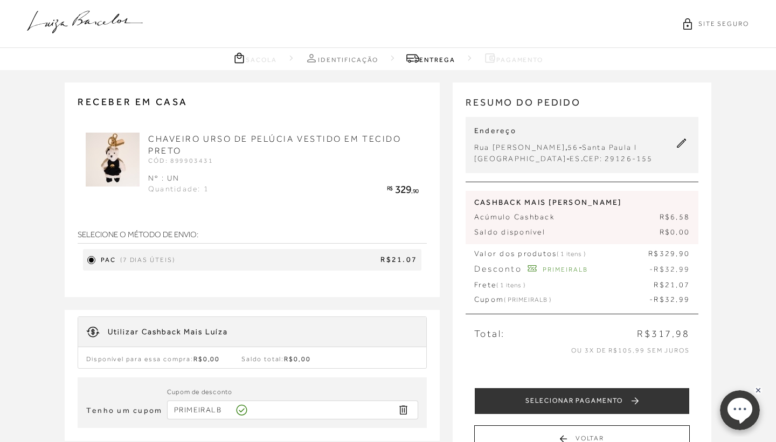
scroll to position [0, 0]
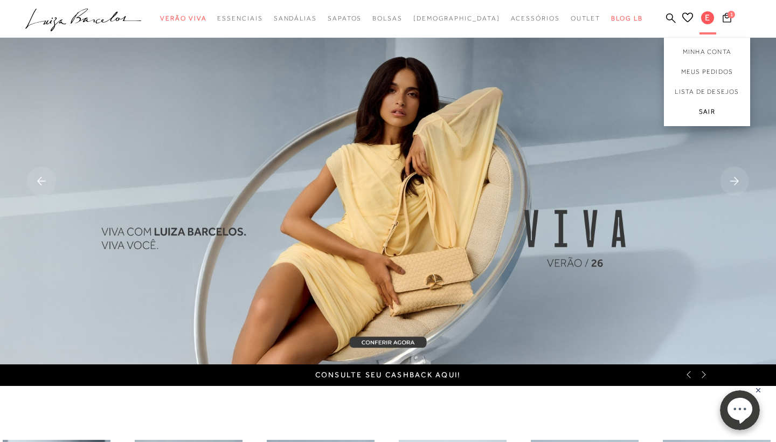
click at [713, 112] on link "Sair" at bounding box center [707, 114] width 86 height 24
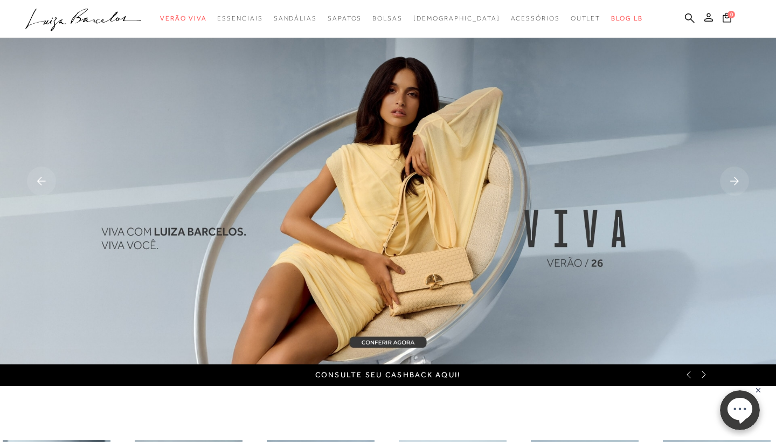
click at [709, 20] on icon at bounding box center [708, 17] width 9 height 9
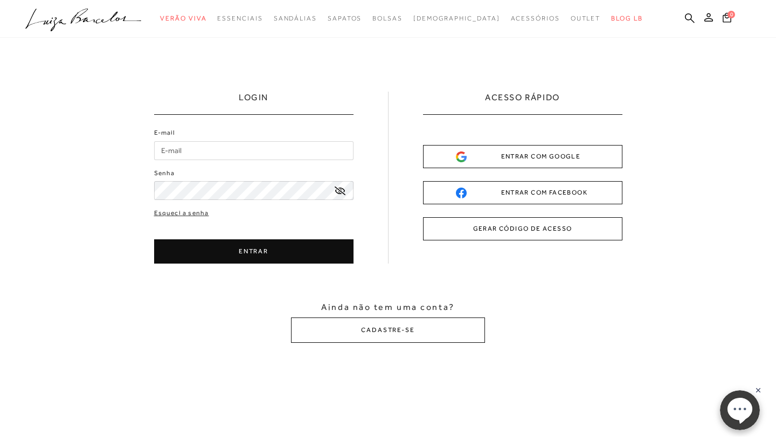
click at [710, 21] on button at bounding box center [708, 19] width 15 height 14
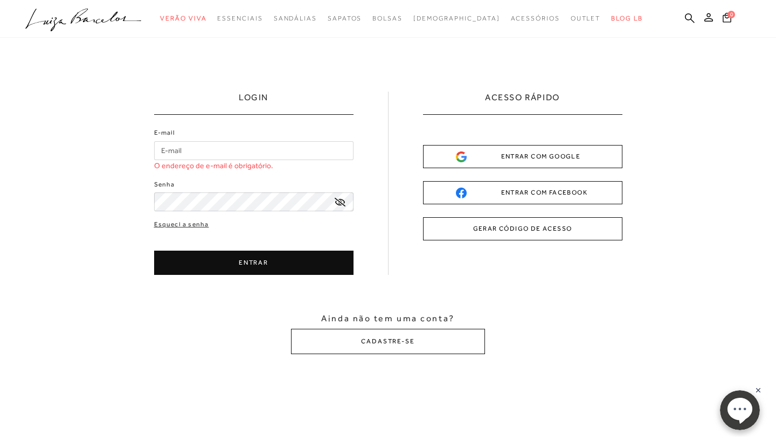
click at [293, 152] on input "E-mail" at bounding box center [253, 150] width 199 height 19
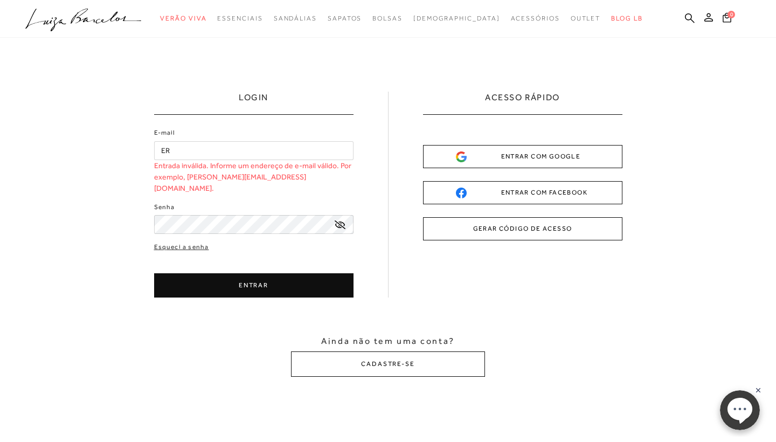
type input "E"
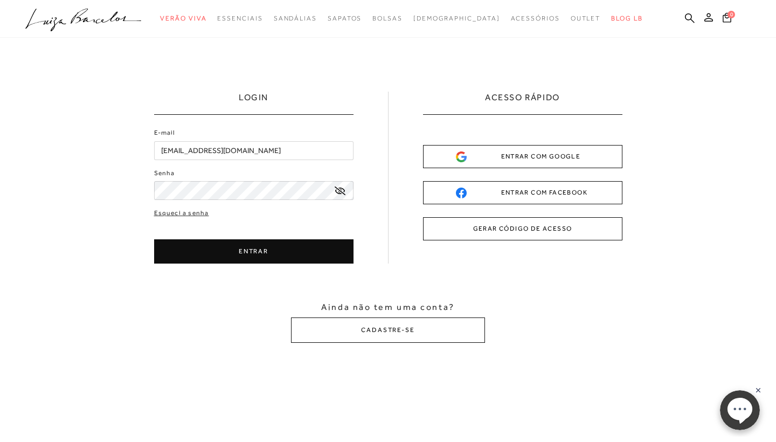
type input "[EMAIL_ADDRESS][DOMAIN_NAME]"
click at [216, 246] on button "ENTRAR" at bounding box center [253, 251] width 199 height 24
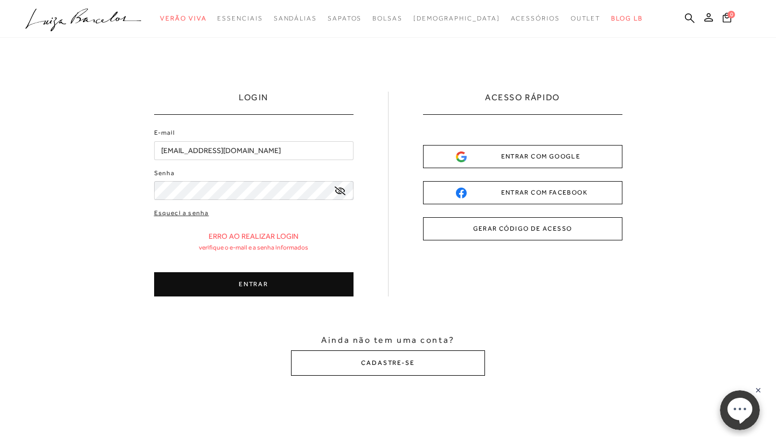
click at [356, 368] on button "CADASTRE-SE" at bounding box center [388, 362] width 194 height 25
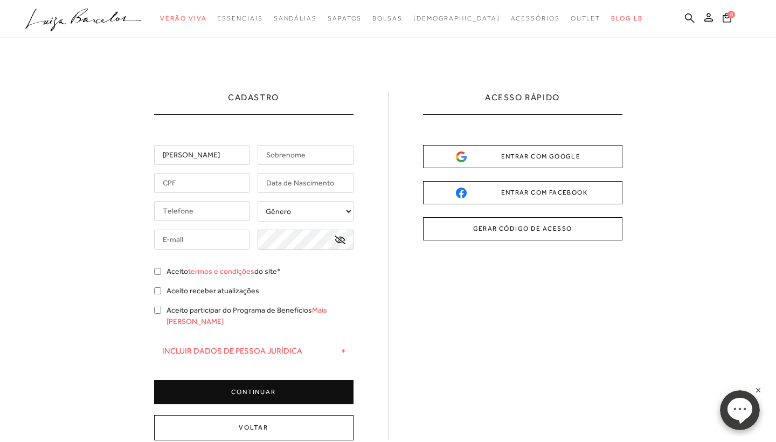
type input "[PERSON_NAME]"
click at [218, 185] on input "text" at bounding box center [202, 183] width 96 height 20
type input "075.051.657-71"
click at [265, 158] on input "[PERSON_NAME]" at bounding box center [306, 155] width 96 height 20
type input "de [PERSON_NAME]"
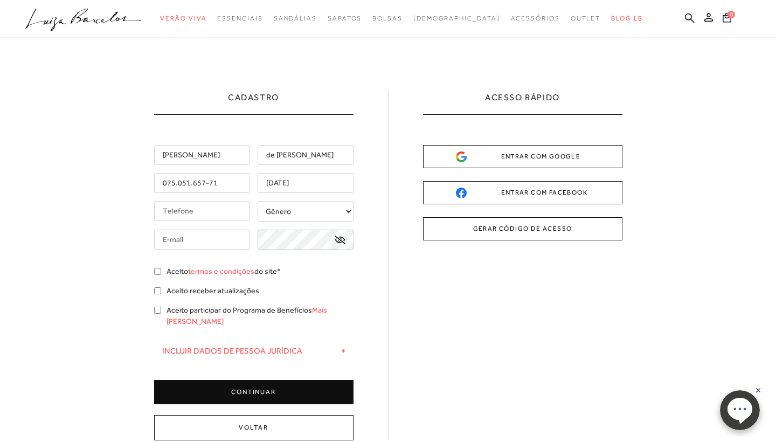
type input "[DATE]"
type input "[PHONE_NUMBER]"
select select
type input "[EMAIL_ADDRESS][DOMAIN_NAME]"
click at [160, 271] on input "Aceito termos e condições do site*" at bounding box center [157, 271] width 7 height 7
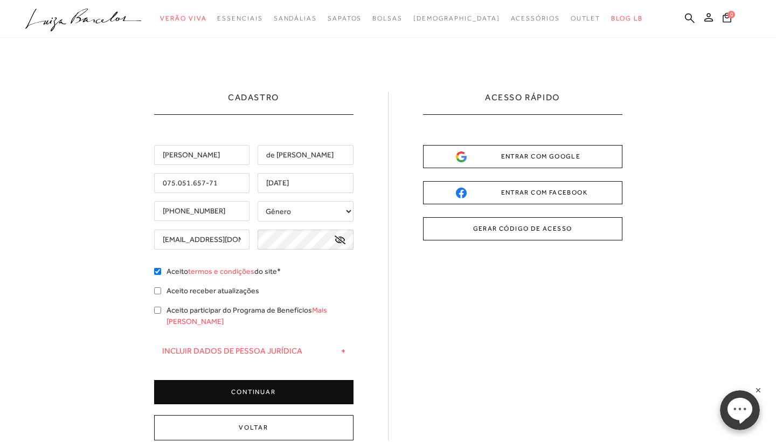
checkbox input "true"
click at [157, 291] on input "Aceito receber atualizações" at bounding box center [157, 290] width 7 height 7
checkbox input "true"
click at [159, 312] on input "Aceito participar do Programa de Benefícios Mais [PERSON_NAME]" at bounding box center [157, 310] width 7 height 7
checkbox input "true"
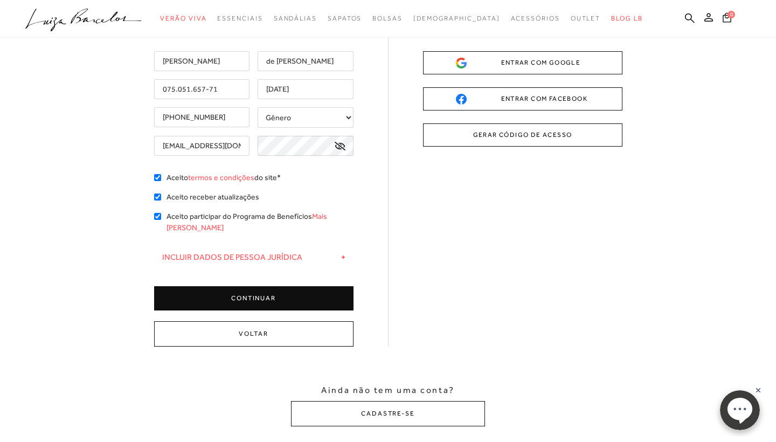
scroll to position [98, 0]
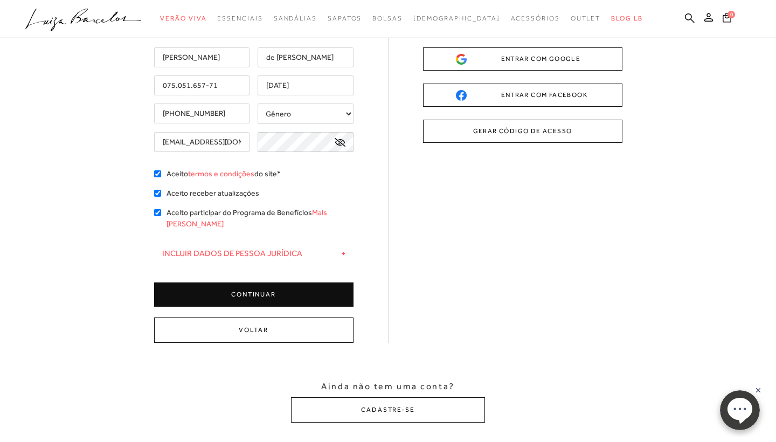
click at [230, 283] on button "CONTINUAR" at bounding box center [253, 294] width 199 height 24
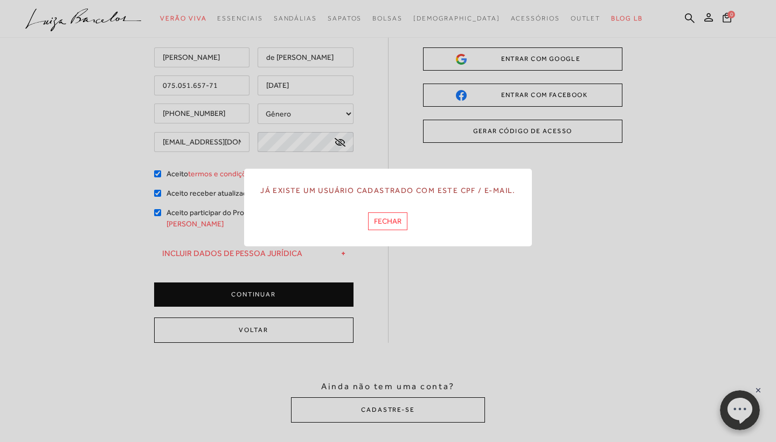
click at [382, 223] on button "FECHAR" at bounding box center [387, 221] width 39 height 18
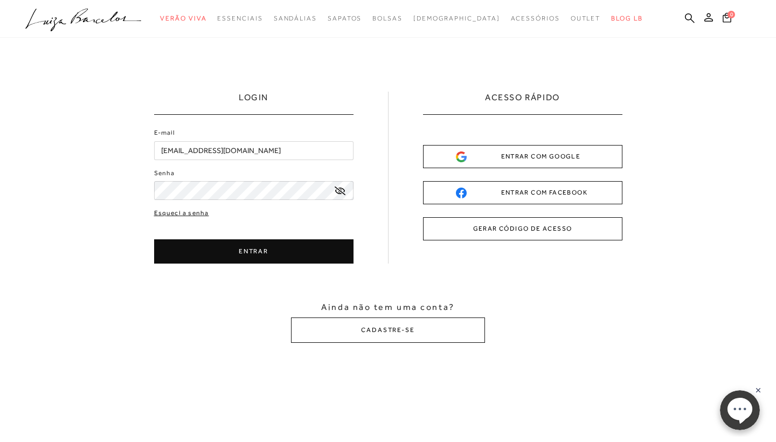
click at [190, 213] on link "Esqueci a senha" at bounding box center [181, 213] width 55 height 10
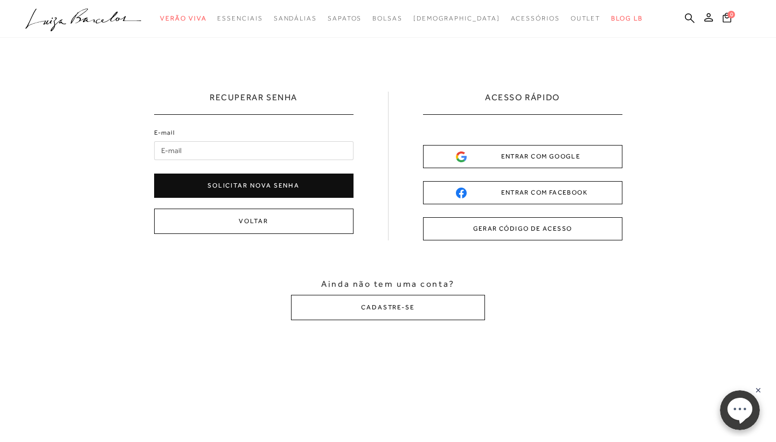
click at [245, 189] on button "Solicitar nova senha" at bounding box center [253, 186] width 199 height 24
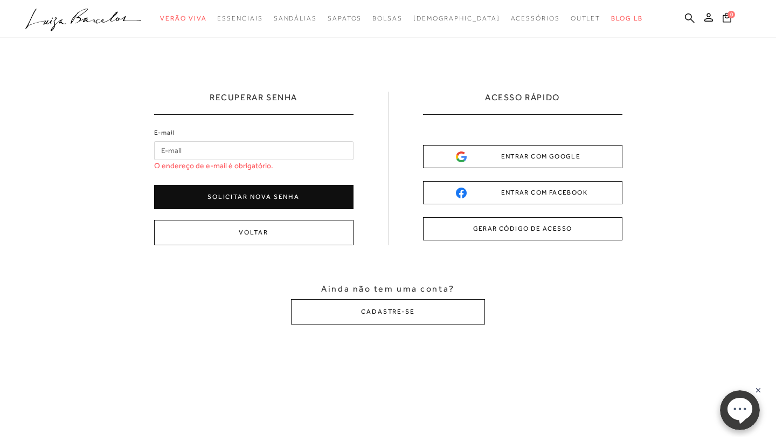
click at [218, 154] on input "E-mail" at bounding box center [253, 150] width 199 height 19
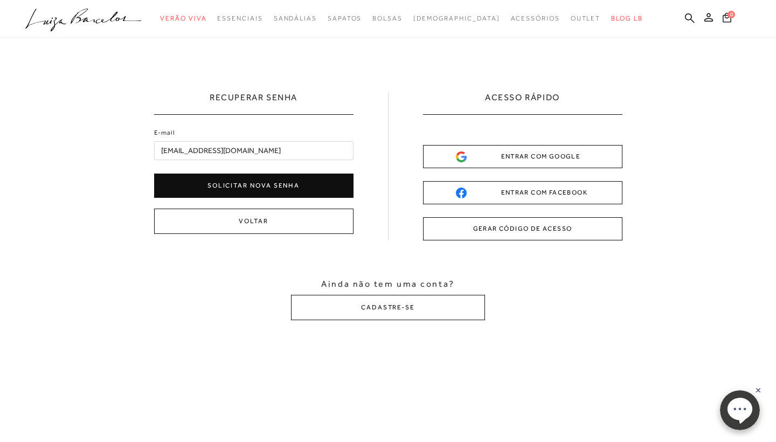
type input "[EMAIL_ADDRESS][DOMAIN_NAME]"
click at [219, 176] on button "Solicitar nova senha" at bounding box center [253, 186] width 199 height 24
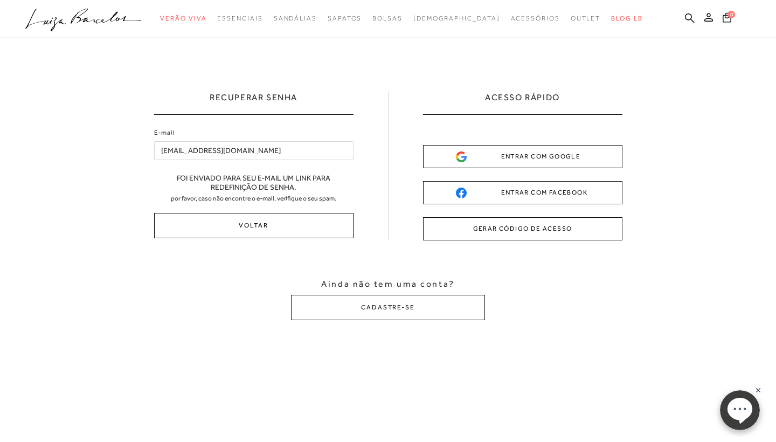
click at [229, 227] on button "Voltar" at bounding box center [253, 225] width 199 height 25
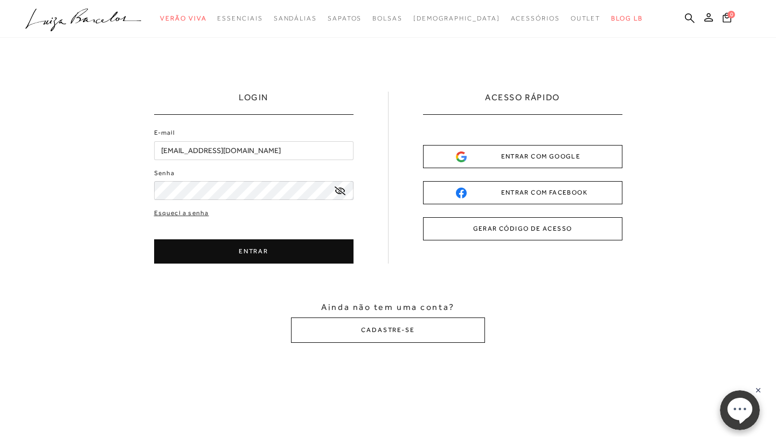
click at [227, 260] on button "ENTRAR" at bounding box center [253, 251] width 199 height 24
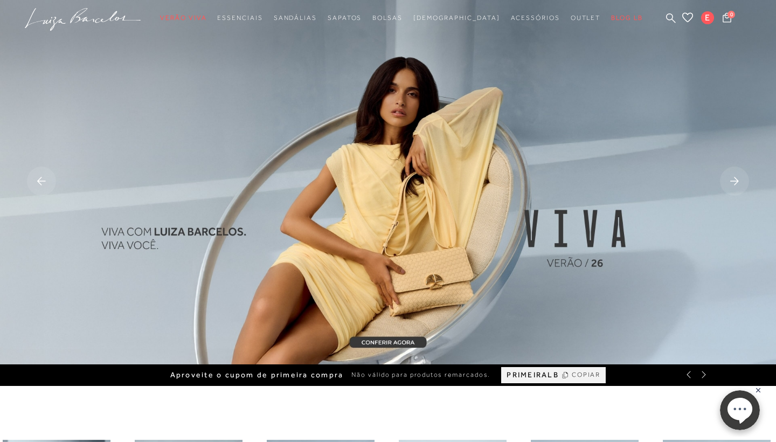
click at [572, 371] on span "COPIAR" at bounding box center [586, 375] width 29 height 10
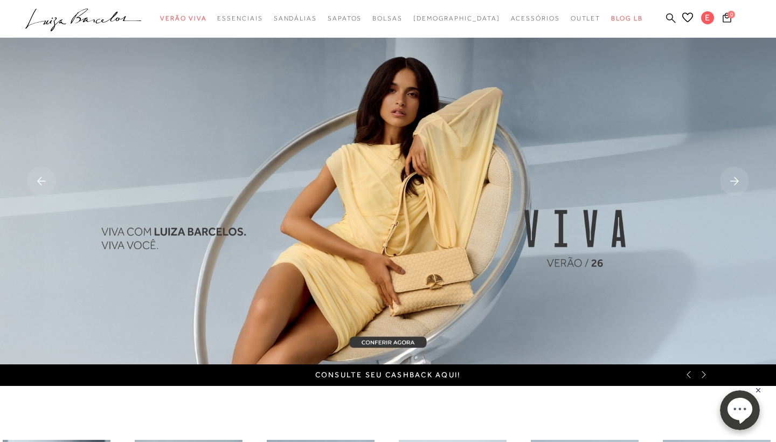
click at [670, 22] on icon at bounding box center [671, 18] width 10 height 10
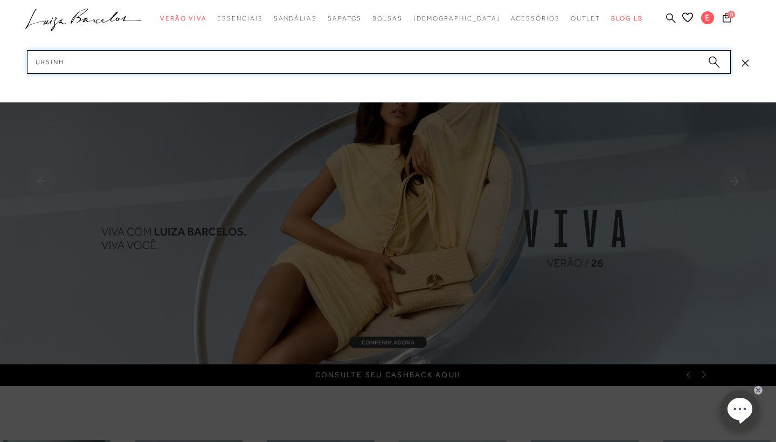
type input "ursinha"
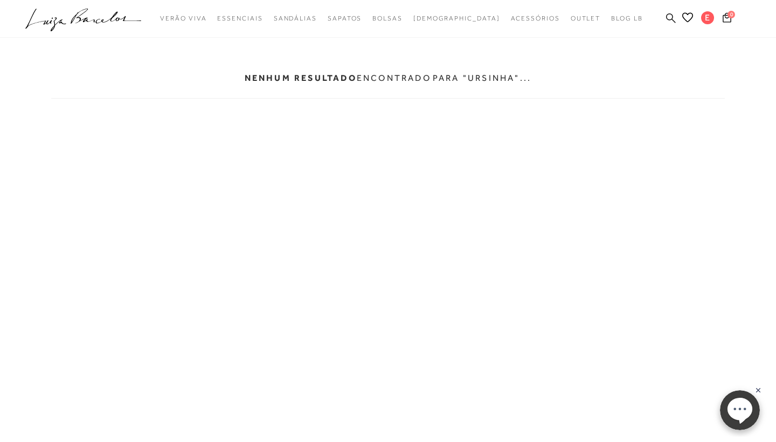
click at [667, 18] on icon at bounding box center [671, 18] width 10 height 10
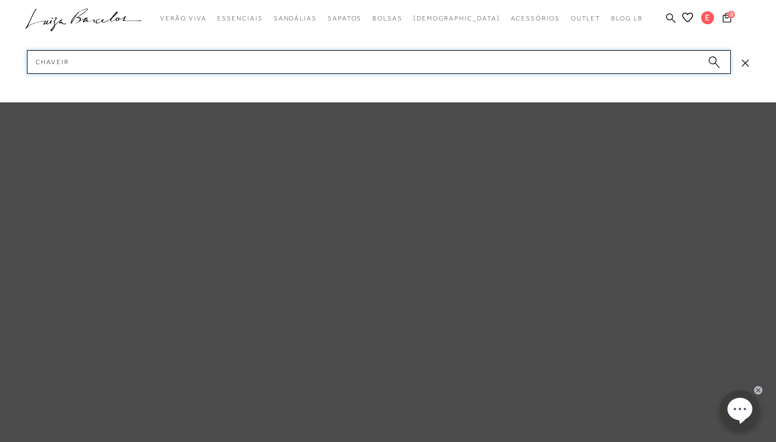
type input "chaveiro"
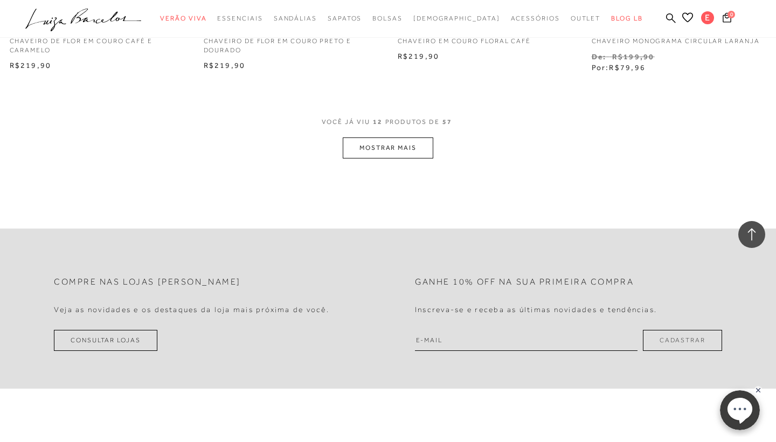
scroll to position [1093, 0]
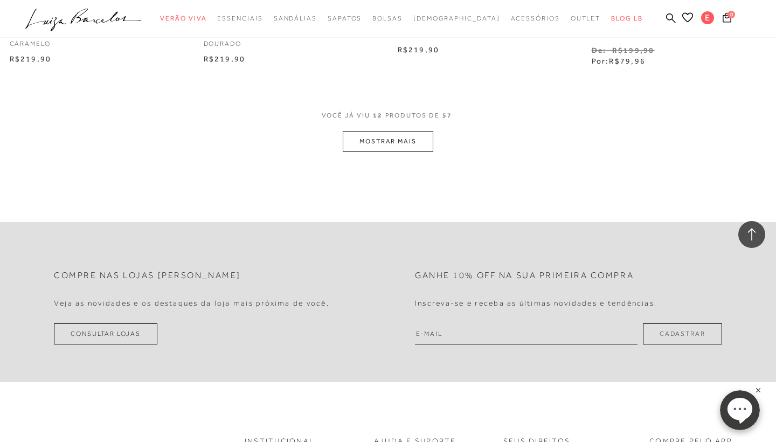
click at [375, 136] on button "MOSTRAR MAIS" at bounding box center [388, 141] width 91 height 21
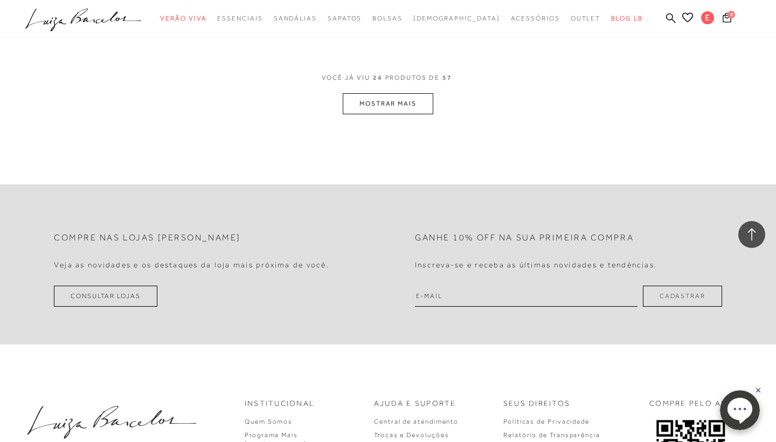
scroll to position [2227, 0]
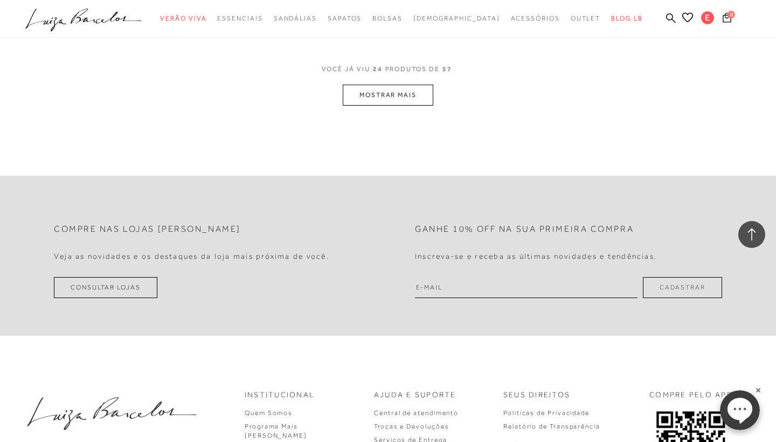
click at [353, 102] on button "MOSTRAR MAIS" at bounding box center [388, 95] width 91 height 21
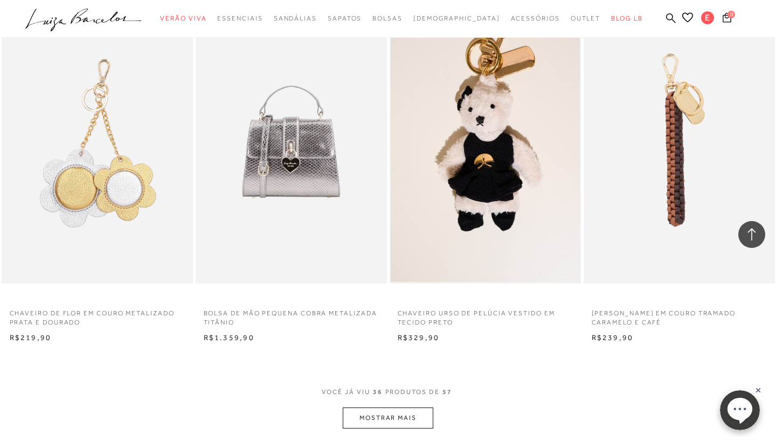
click at [466, 112] on img at bounding box center [485, 140] width 189 height 284
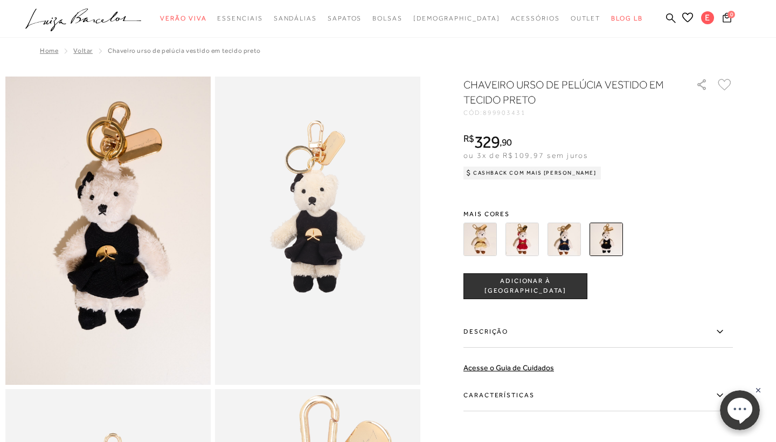
click at [500, 285] on span "ADICIONAR À [GEOGRAPHIC_DATA]" at bounding box center [525, 285] width 123 height 19
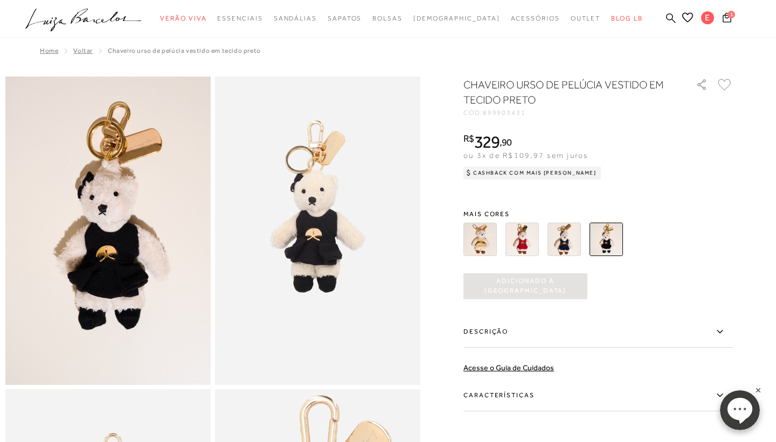
click at [670, 20] on icon at bounding box center [671, 18] width 10 height 10
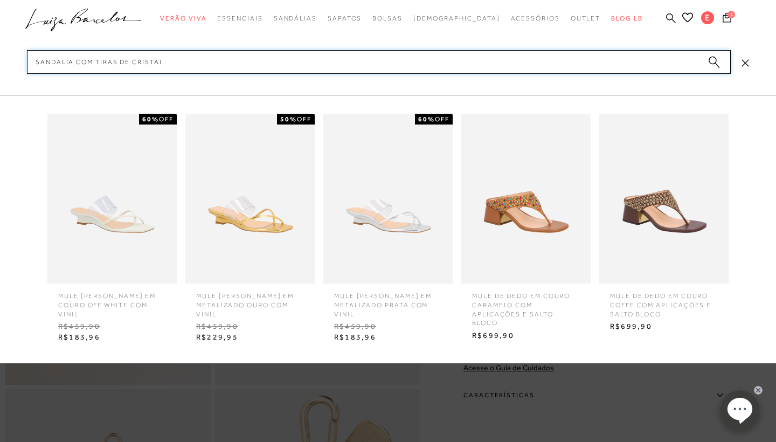
type input "SANDALIA COM TIRAS DE CRISTAIS"
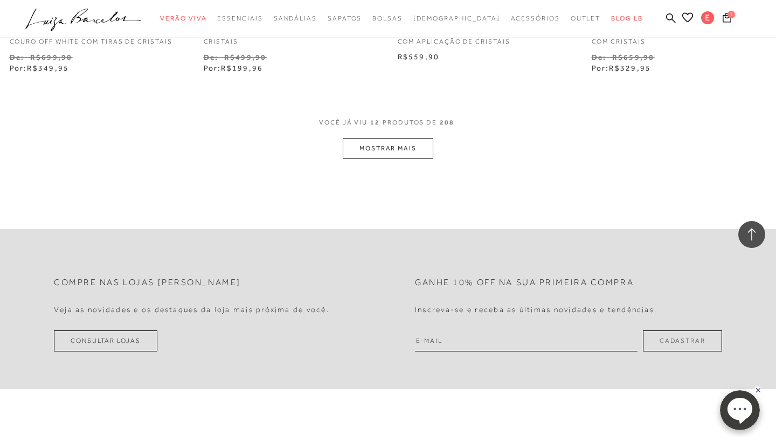
scroll to position [1139, 0]
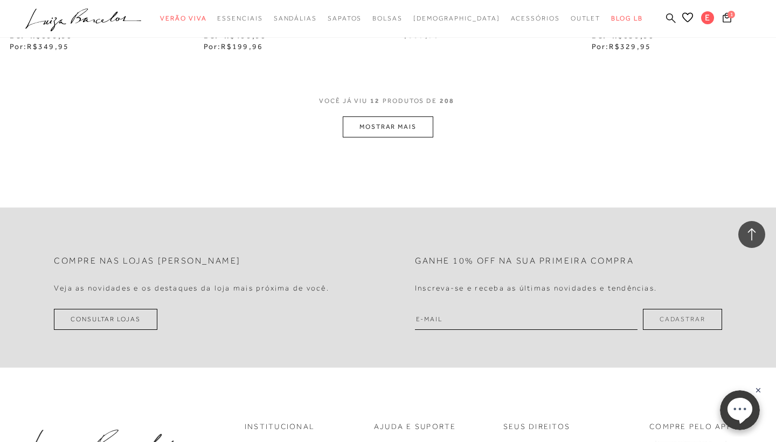
click at [674, 22] on icon at bounding box center [671, 18] width 10 height 10
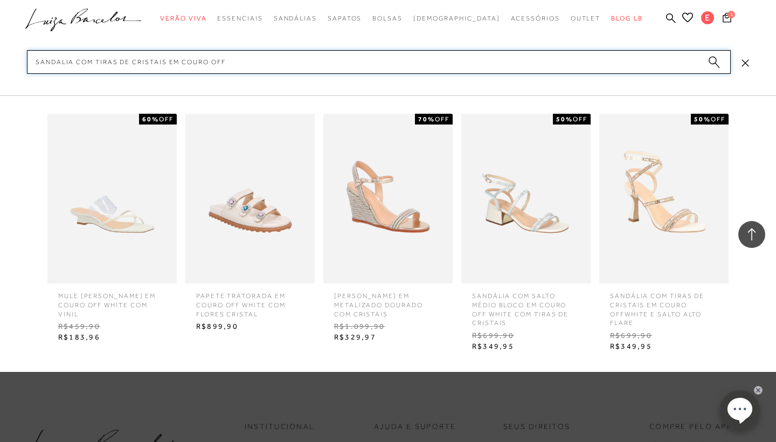
type input "SANDALIA COM TIRAS DE CRISTAIS EM COURO OFF"
click at [650, 201] on img at bounding box center [663, 199] width 129 height 170
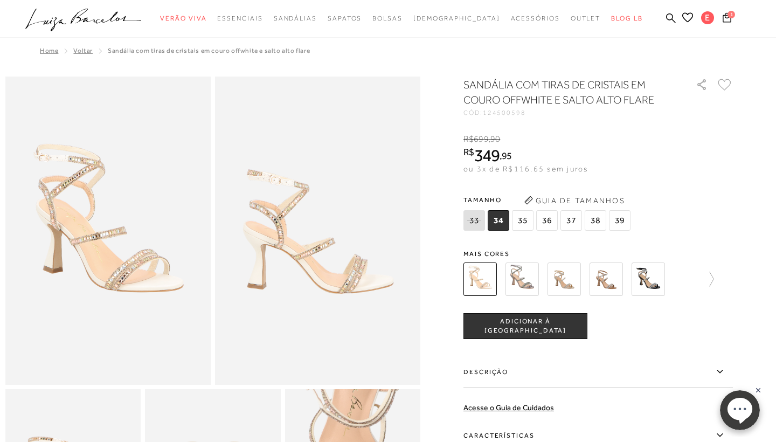
click at [571, 219] on span "37" at bounding box center [572, 220] width 22 height 20
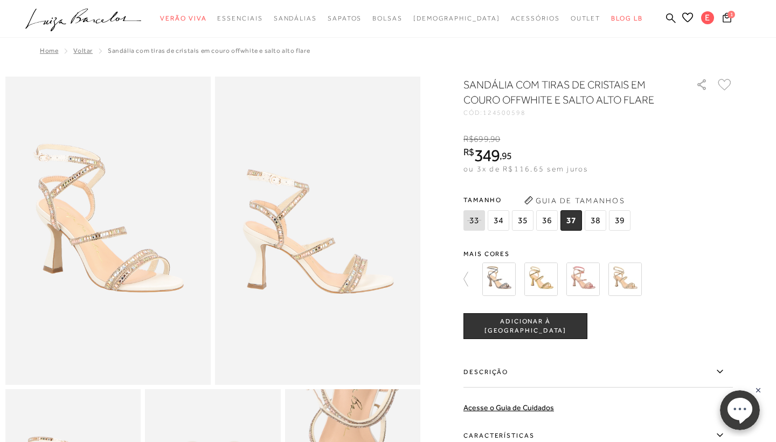
click at [525, 326] on span "ADICIONAR À [GEOGRAPHIC_DATA]" at bounding box center [525, 326] width 123 height 19
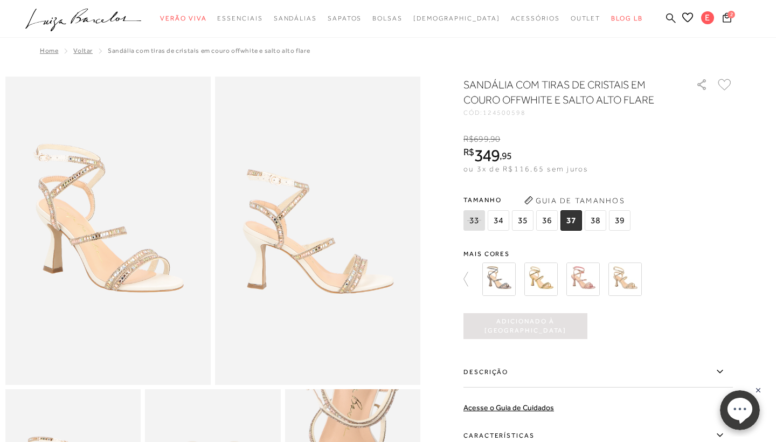
click at [667, 16] on icon at bounding box center [671, 18] width 10 height 10
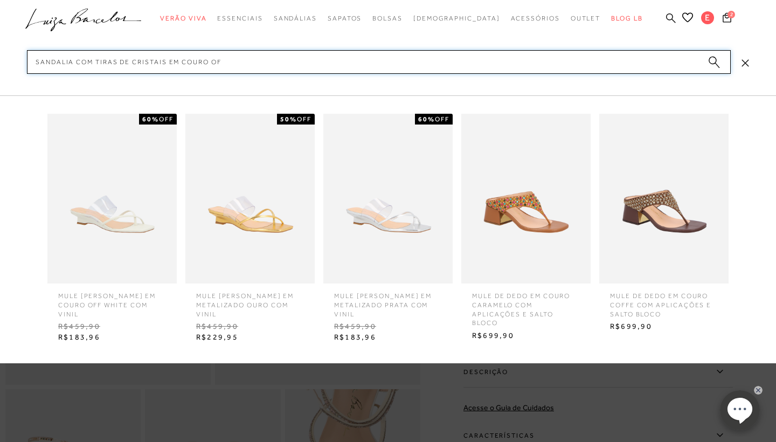
type input "SANDALIA COM TIRAS DE CRISTAIS EM COURO OFF"
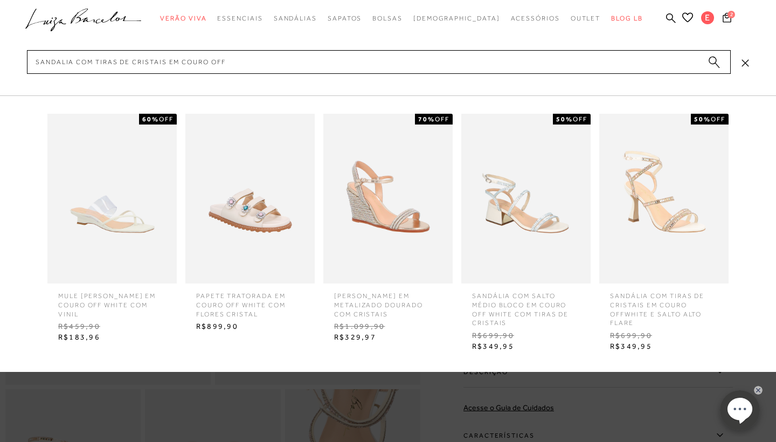
click at [269, 209] on img at bounding box center [249, 199] width 129 height 170
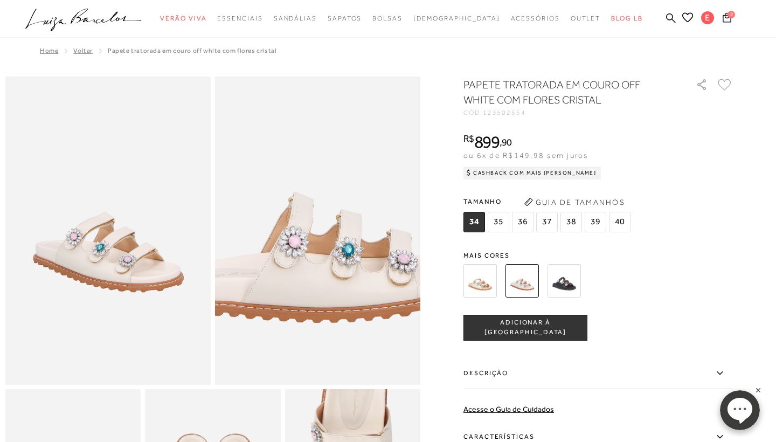
click at [319, 262] on img at bounding box center [317, 199] width 411 height 616
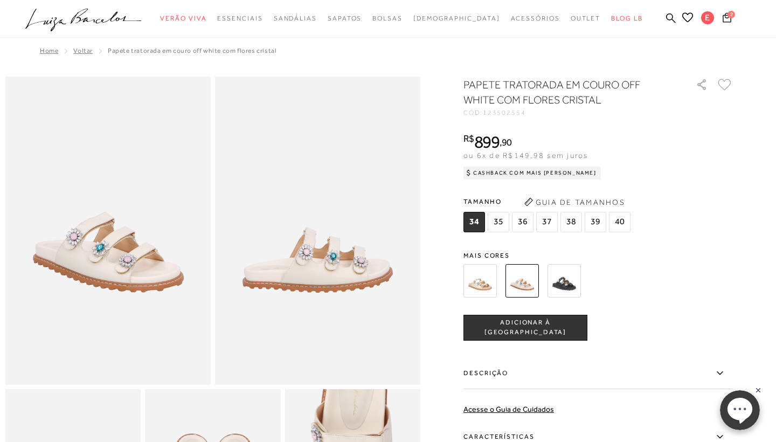
click at [474, 292] on img at bounding box center [480, 280] width 33 height 33
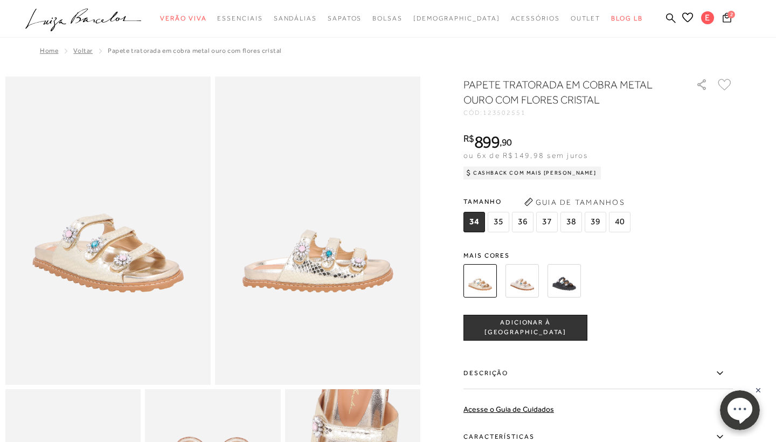
click at [289, 268] on img at bounding box center [317, 231] width 205 height 308
click at [527, 283] on img at bounding box center [522, 280] width 33 height 33
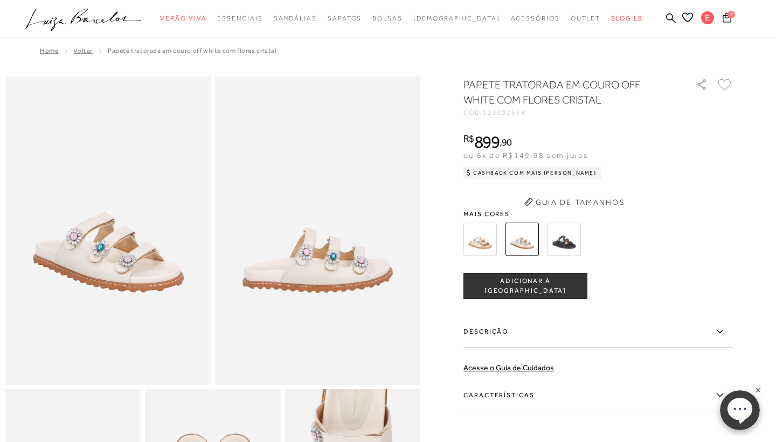
click at [299, 261] on img at bounding box center [317, 231] width 205 height 308
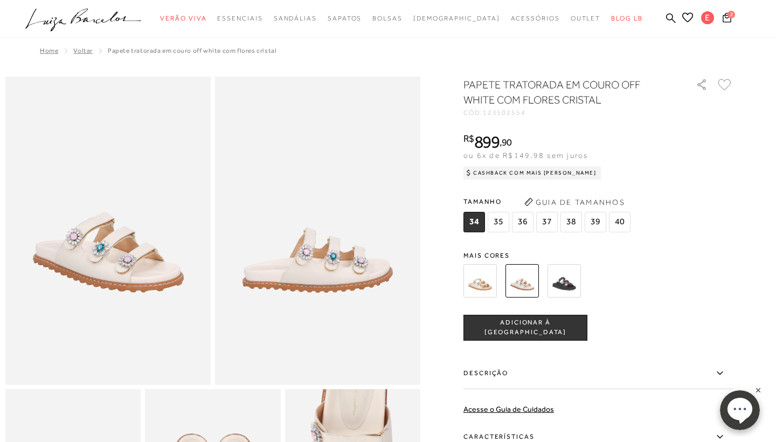
click at [82, 252] on img at bounding box center [107, 231] width 205 height 308
click at [556, 284] on img at bounding box center [564, 280] width 33 height 33
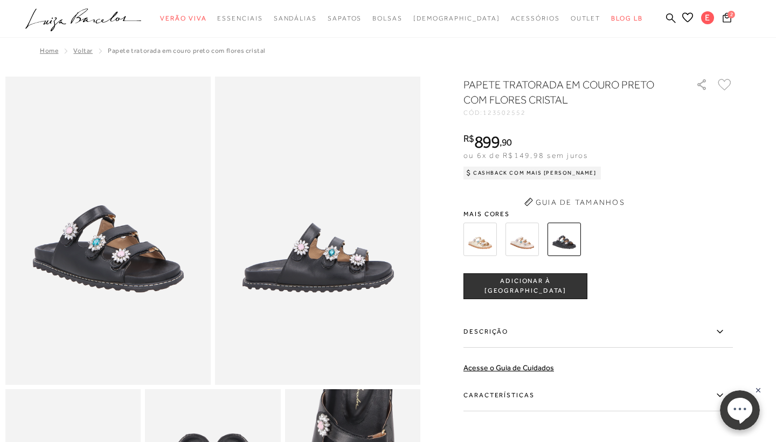
click at [324, 261] on img at bounding box center [317, 231] width 205 height 308
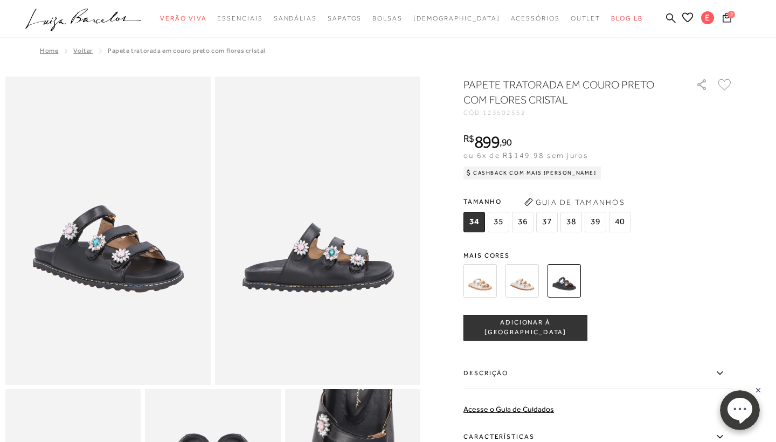
click at [532, 285] on img at bounding box center [522, 280] width 33 height 33
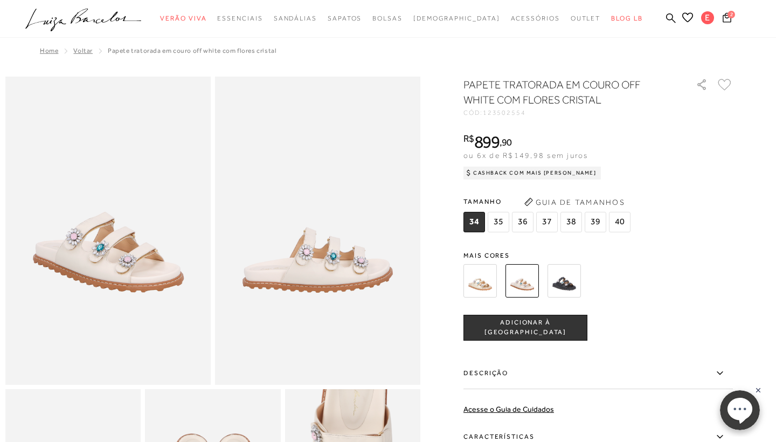
click at [727, 80] on icon at bounding box center [724, 85] width 13 height 12
click at [640, 81] on h1 "PAPETE TRATORADA EM COURO OFF WHITE COM FLORES CRISTAL" at bounding box center [565, 92] width 202 height 30
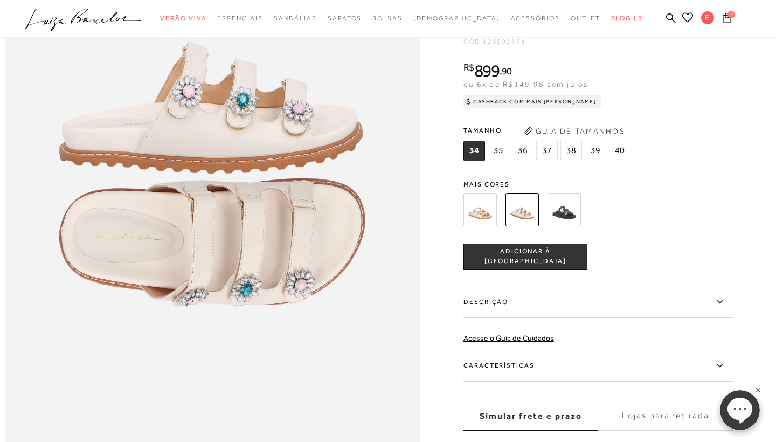
scroll to position [737, 0]
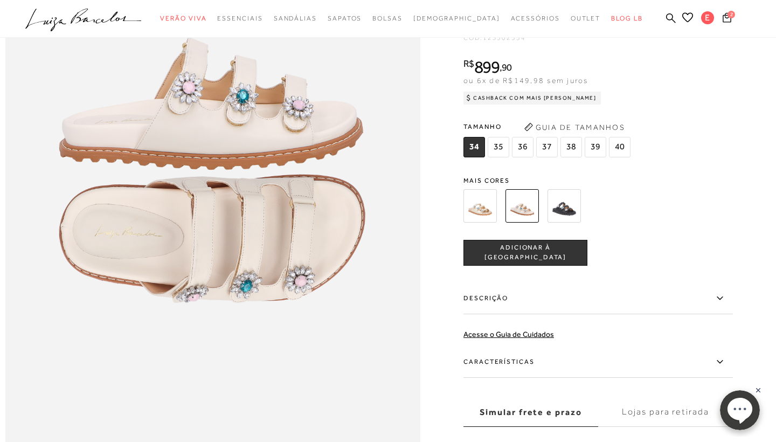
click at [698, 129] on div "Tamanho 34 35 36" at bounding box center [598, 138] width 269 height 41
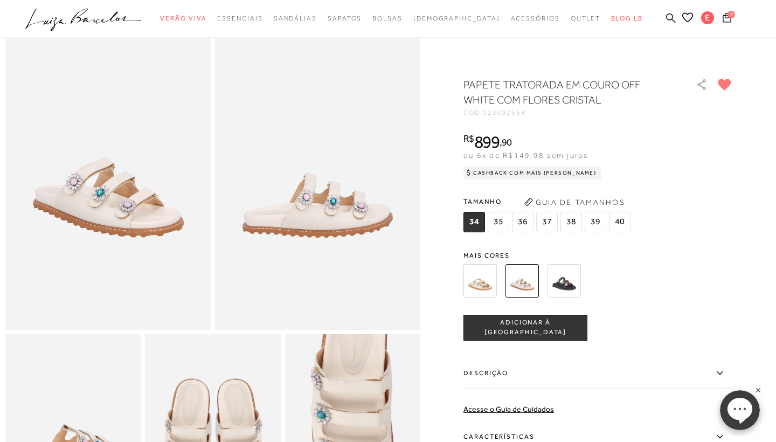
scroll to position [51, 0]
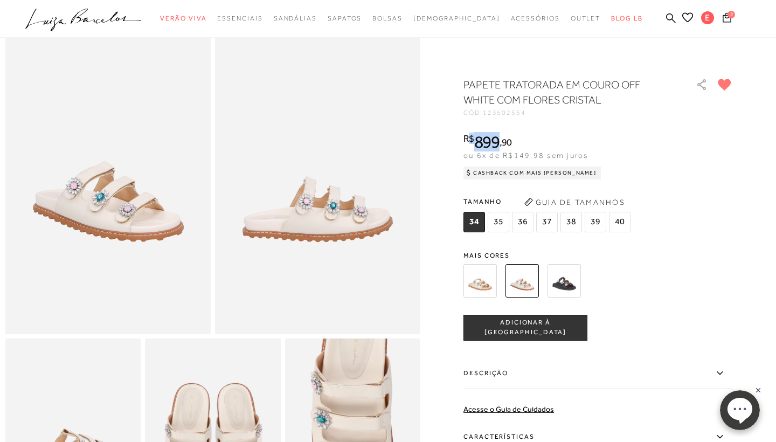
drag, startPoint x: 466, startPoint y: 141, endPoint x: 517, endPoint y: 142, distance: 50.7
click at [517, 142] on div "R$ 899 , 90" at bounding box center [532, 141] width 137 height 17
click at [557, 136] on div "R$ 899 , 90" at bounding box center [532, 141] width 137 height 17
click at [561, 271] on img at bounding box center [564, 280] width 33 height 33
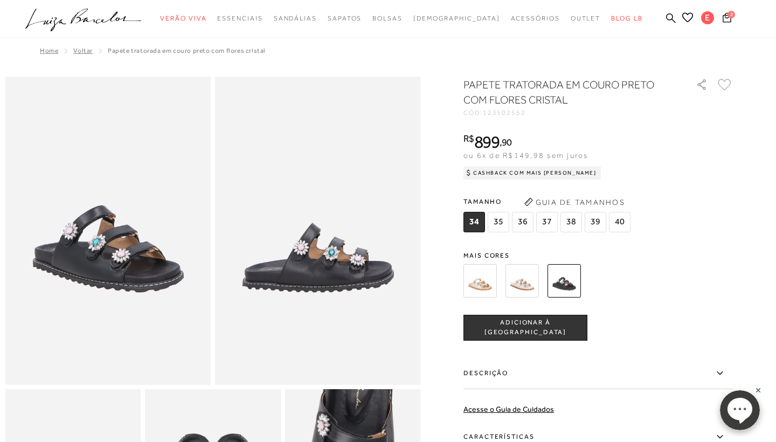
click at [669, 262] on div at bounding box center [585, 281] width 251 height 40
click at [728, 16] on icon at bounding box center [727, 17] width 9 height 11
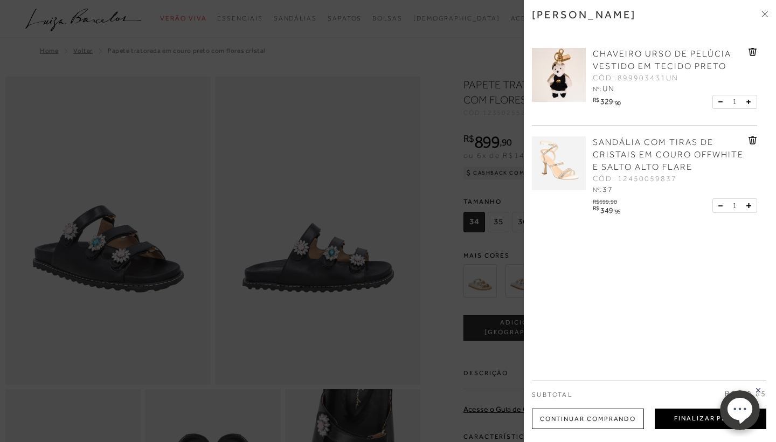
click at [667, 416] on button "Finalizar Pedido" at bounding box center [711, 419] width 112 height 20
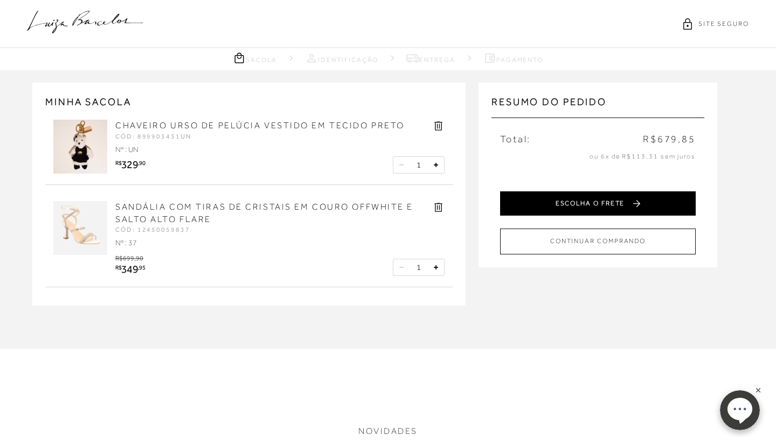
click at [602, 203] on button "ESCOLHA O FRETE" at bounding box center [598, 203] width 196 height 24
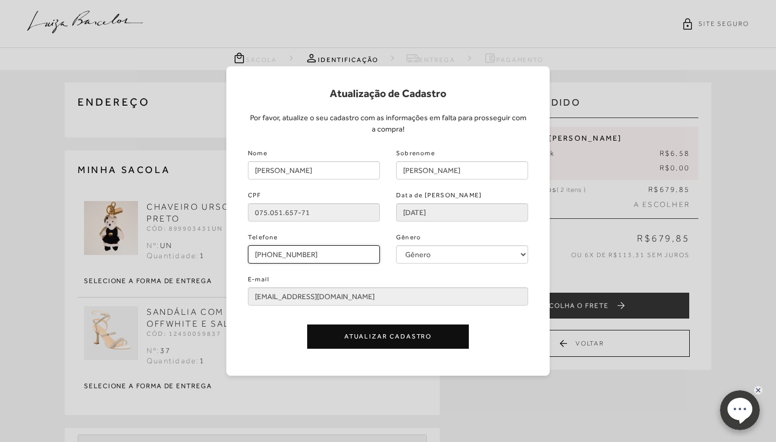
type input "[PHONE_NUMBER]"
click at [378, 336] on button "Atualizar Cadastro" at bounding box center [388, 336] width 162 height 24
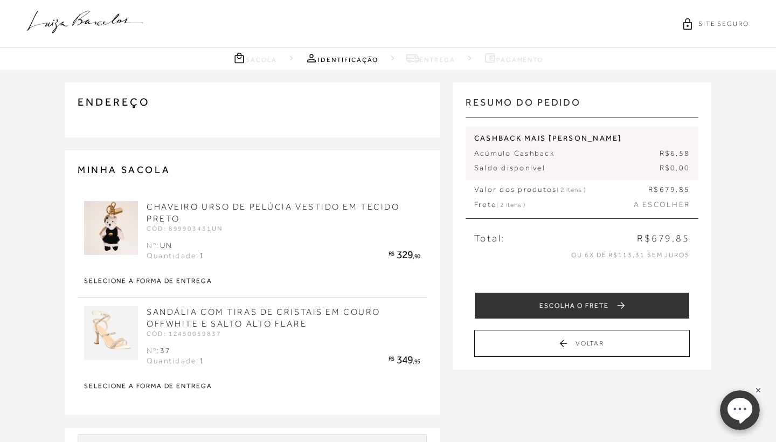
click at [514, 382] on div "ENDEREÇO , - Editar CLIQUE AQUI e cadastre novamente seu endereço. Selecione um…" at bounding box center [388, 332] width 776 height 524
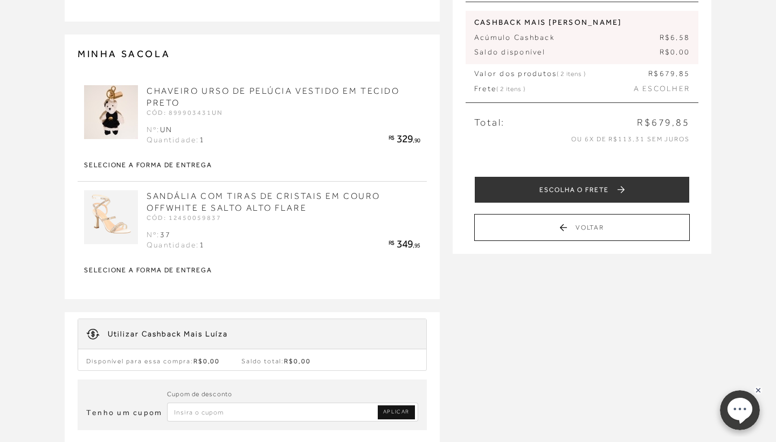
scroll to position [130, 0]
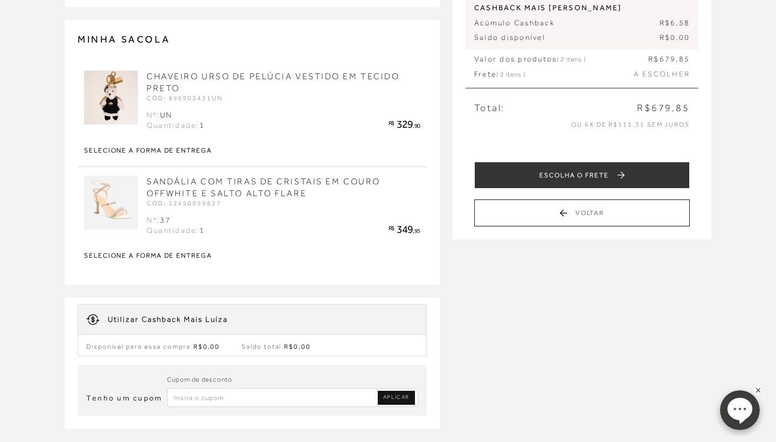
click at [236, 398] on input "Inserir Código da Promoção" at bounding box center [292, 397] width 251 height 19
type input "PRIMEIRALB"
click at [400, 391] on link "APLICAR" at bounding box center [396, 398] width 37 height 14
click at [475, 273] on div "ENDEREÇO , - Editar CLIQUE AQUI e cadastre novamente seu endereço. Selecione um…" at bounding box center [388, 202] width 776 height 524
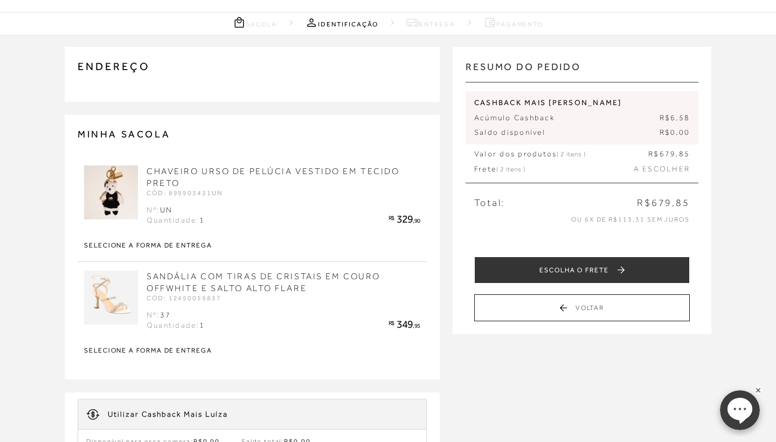
scroll to position [33, 0]
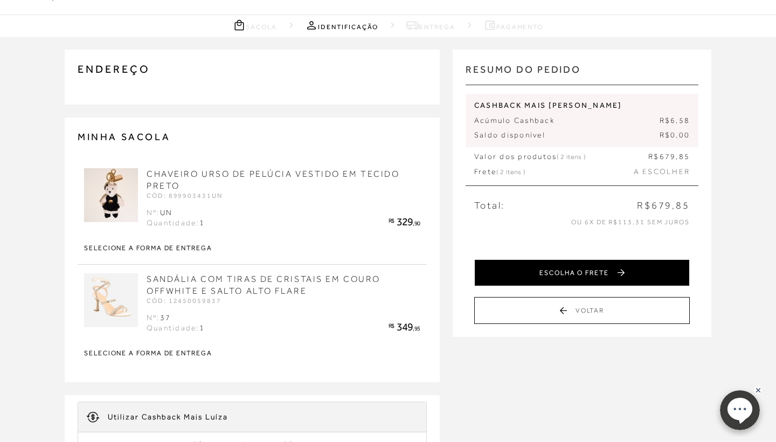
click at [575, 271] on button "ESCOLHA O FRETE" at bounding box center [582, 272] width 216 height 27
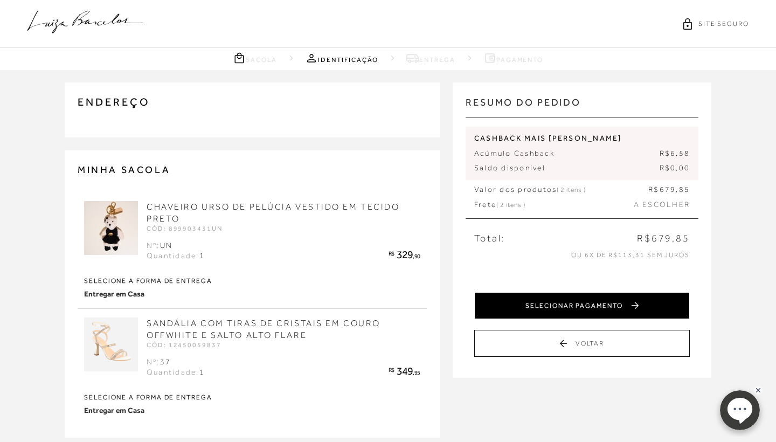
click at [563, 299] on button "SELECIONAR PAGAMENTO" at bounding box center [582, 305] width 216 height 27
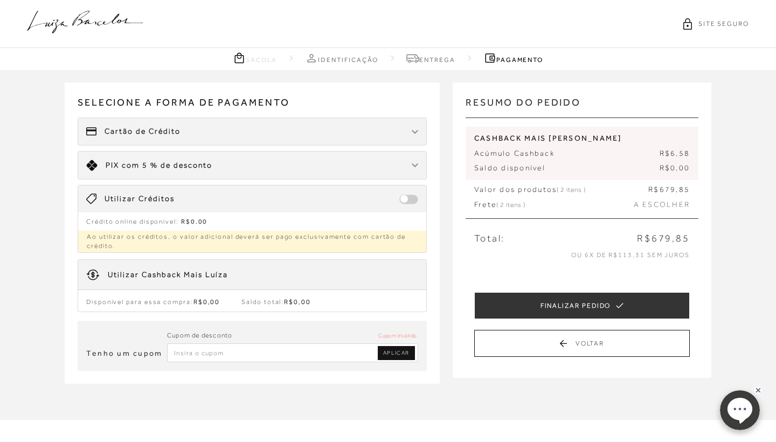
click at [395, 133] on div "Cartão de Crédito" at bounding box center [252, 131] width 348 height 27
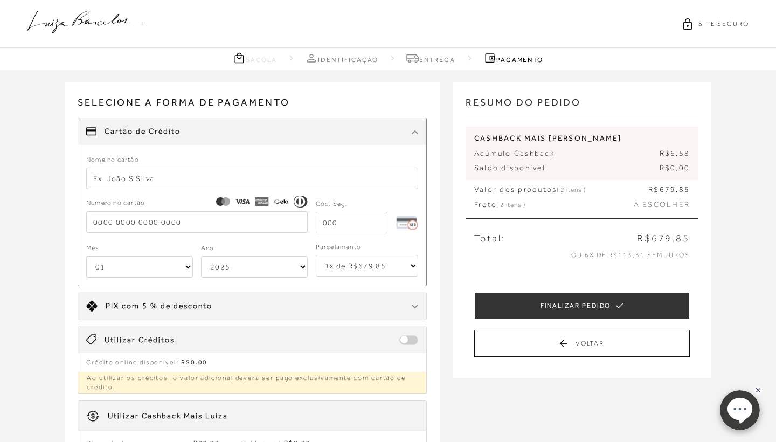
click at [395, 133] on div "Cartão de Crédito" at bounding box center [252, 131] width 348 height 27
click at [453, 363] on div "RESUMO DO PEDIDO [PERSON_NAME] DE PELÚCIA VESTIDO EM TECIDO PRETO CÓD: 89990343…" at bounding box center [582, 229] width 259 height 295
click at [676, 199] on span "A ESCOLHER" at bounding box center [662, 204] width 56 height 11
click at [434, 57] on link "Entrega" at bounding box center [430, 57] width 49 height 13
click at [428, 65] on nav "Sacola Identificação [GEOGRAPHIC_DATA] Pagamento" at bounding box center [388, 59] width 776 height 22
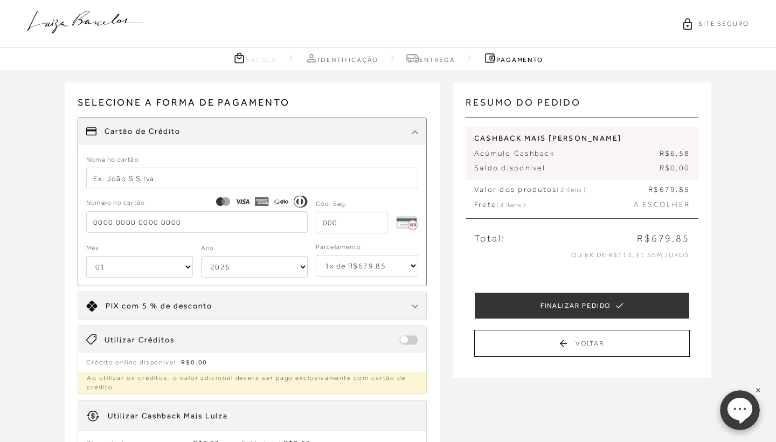
click at [427, 60] on link "Entrega" at bounding box center [430, 57] width 49 height 13
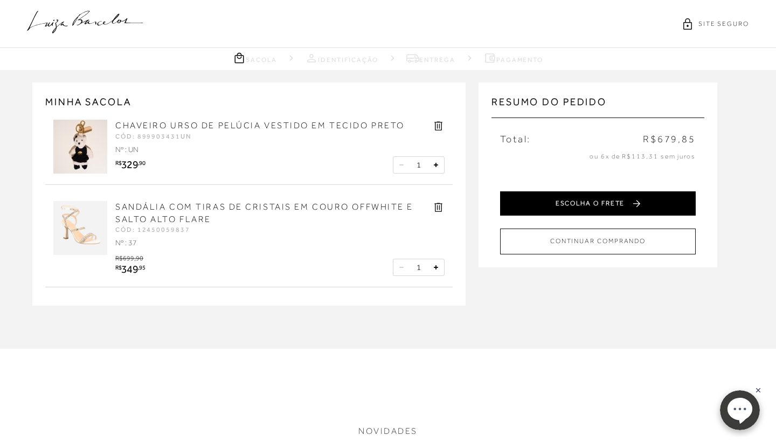
click at [558, 202] on button "ESCOLHA O FRETE" at bounding box center [598, 203] width 196 height 24
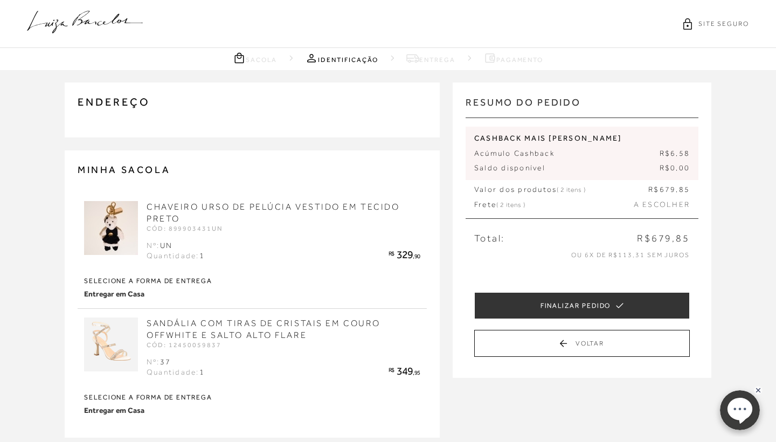
click at [467, 269] on div "RESUMO DO PEDIDO [PERSON_NAME] DE PELÚCIA VESTIDO EM TECIDO PRETO CÓD: 89990343…" at bounding box center [582, 229] width 233 height 269
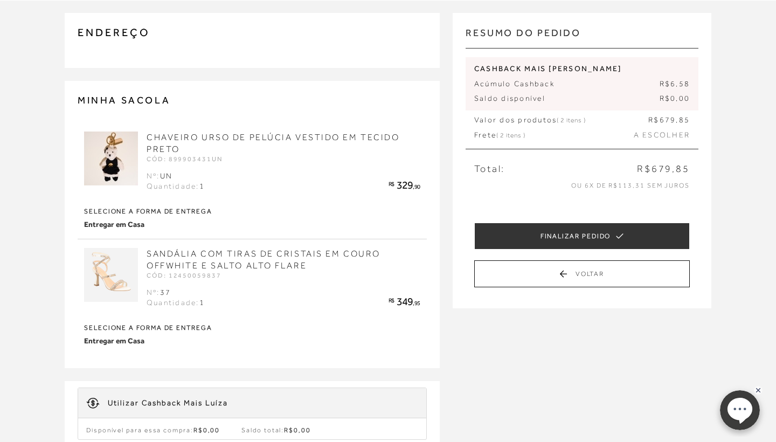
scroll to position [62, 0]
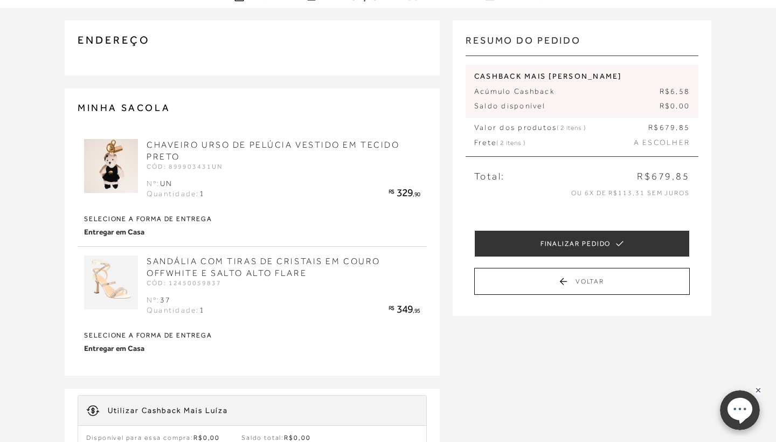
click at [371, 280] on div "CÓD: 12450059837" at bounding box center [252, 283] width 336 height 6
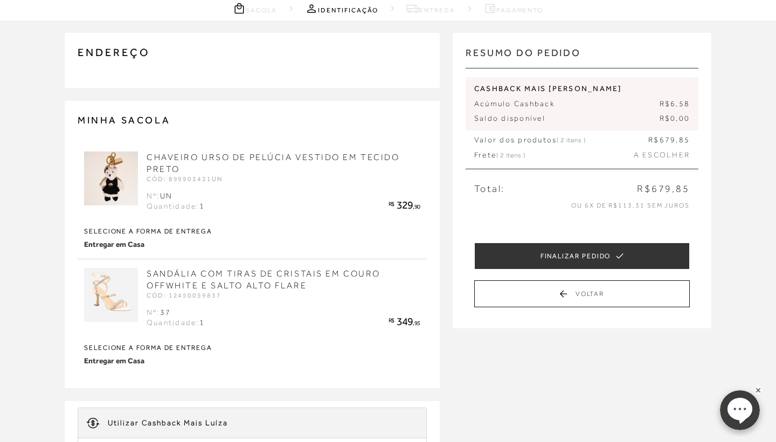
scroll to position [45, 0]
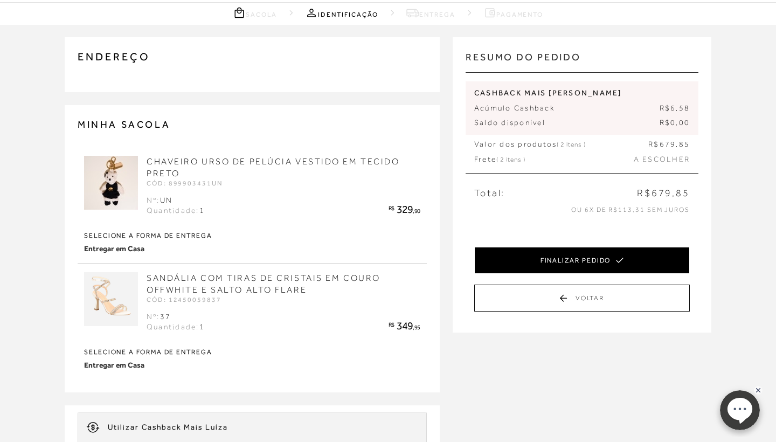
click at [539, 247] on button "FINALIZAR PEDIDO" at bounding box center [582, 260] width 216 height 27
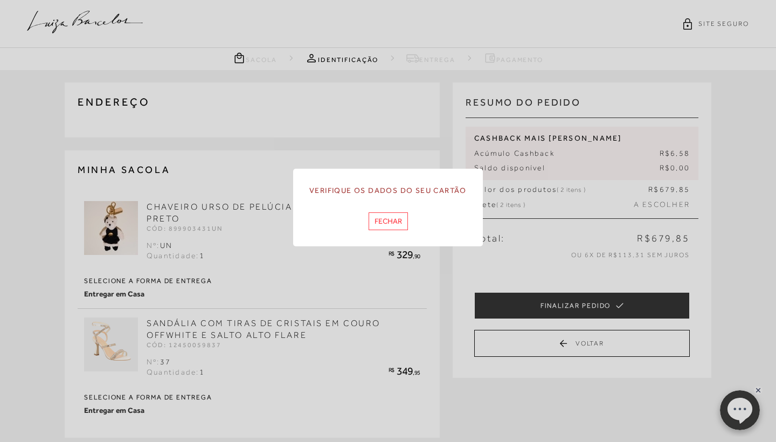
click at [389, 218] on button "Fechar" at bounding box center [388, 221] width 39 height 18
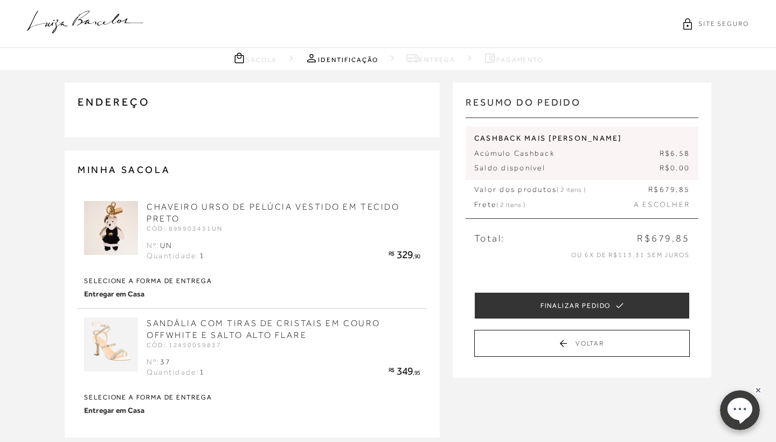
click at [451, 198] on div "ENDEREÇO , - Editar CLIQUE AQUI e cadastre novamente seu endereço. Selecione um…" at bounding box center [259, 343] width 388 height 547
click at [445, 63] on link "Entrega" at bounding box center [430, 57] width 49 height 13
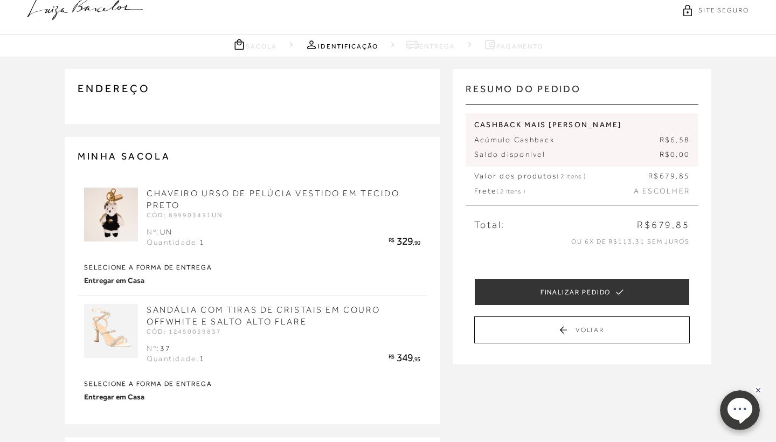
scroll to position [-1, 0]
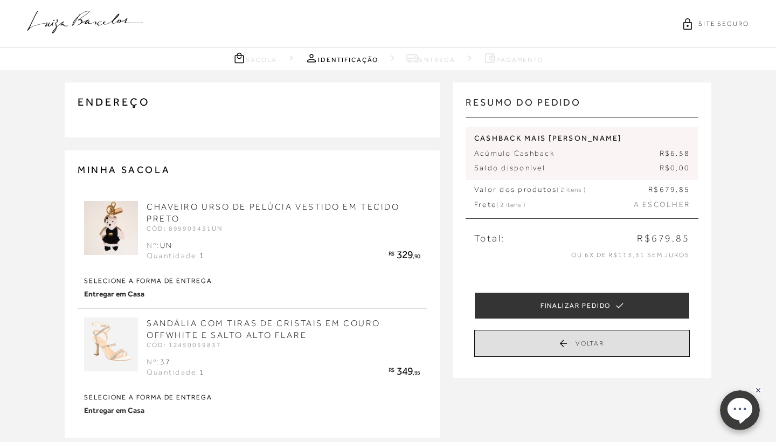
click at [558, 346] on button "Voltar" at bounding box center [582, 343] width 216 height 27
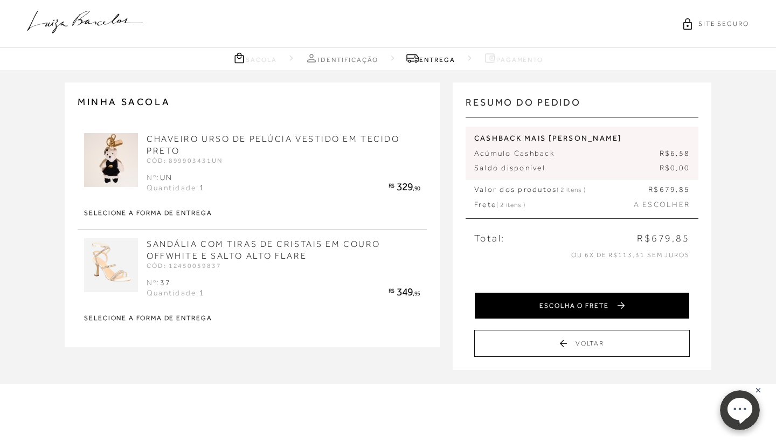
click at [548, 307] on button "ESCOLHA O FRETE" at bounding box center [582, 305] width 216 height 27
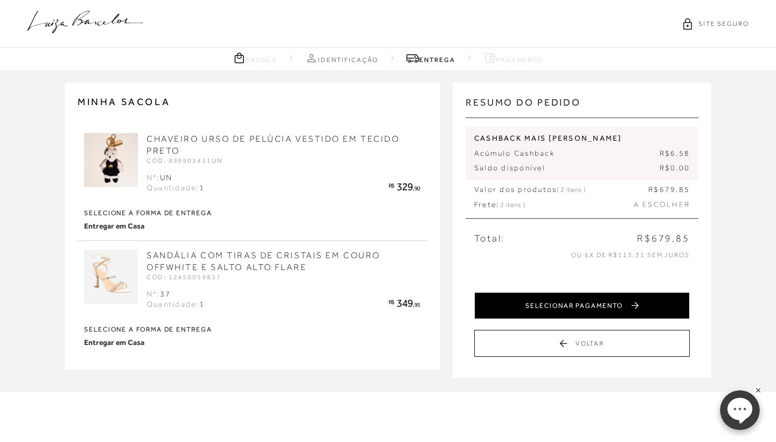
click at [533, 305] on button "SELECIONAR PAGAMENTO" at bounding box center [582, 305] width 216 height 27
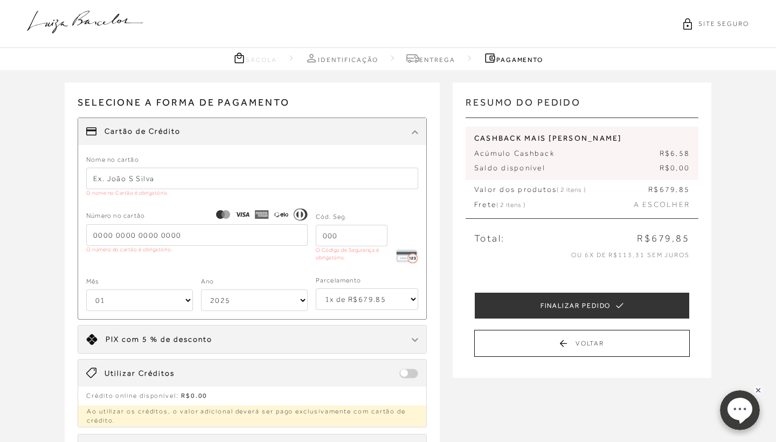
click at [532, 356] on div "RESUMO DO PEDIDO [PERSON_NAME] DE PELÚCIA VESTIDO EM TECIDO PRETO CÓD: 89990343…" at bounding box center [582, 229] width 233 height 269
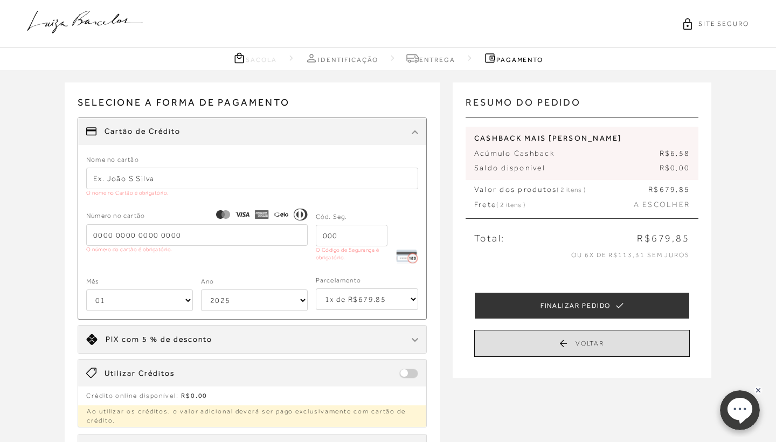
click at [532, 351] on button "Voltar" at bounding box center [582, 343] width 216 height 27
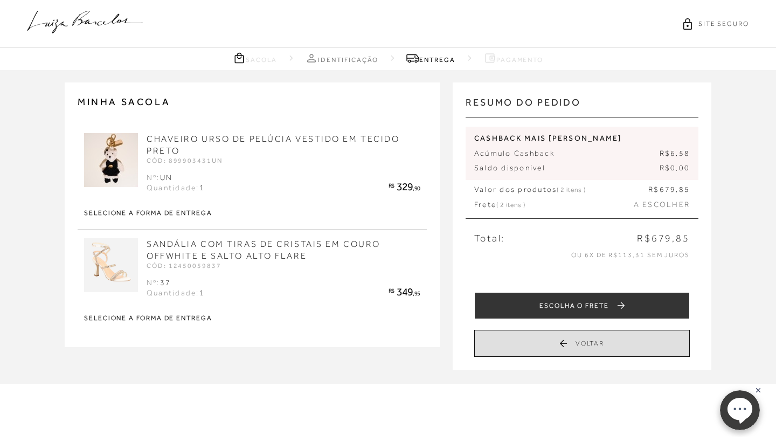
click at [532, 351] on button "Voltar" at bounding box center [582, 343] width 216 height 27
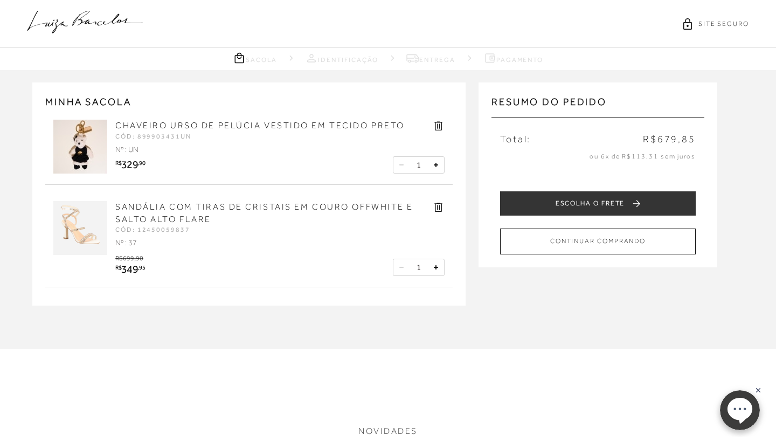
click at [86, 15] on icon at bounding box center [85, 22] width 116 height 23
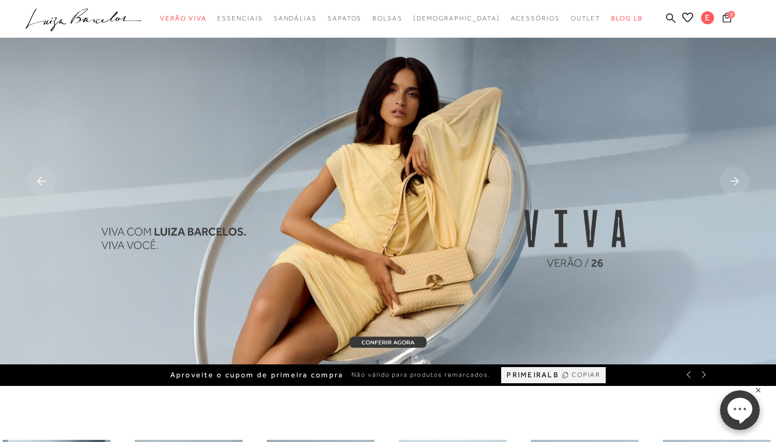
click at [727, 20] on icon at bounding box center [727, 17] width 9 height 10
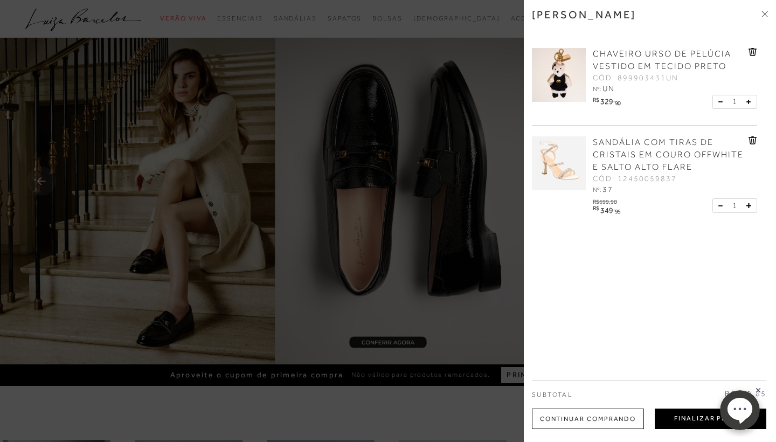
click at [679, 417] on button "Finalizar Pedido" at bounding box center [711, 419] width 112 height 20
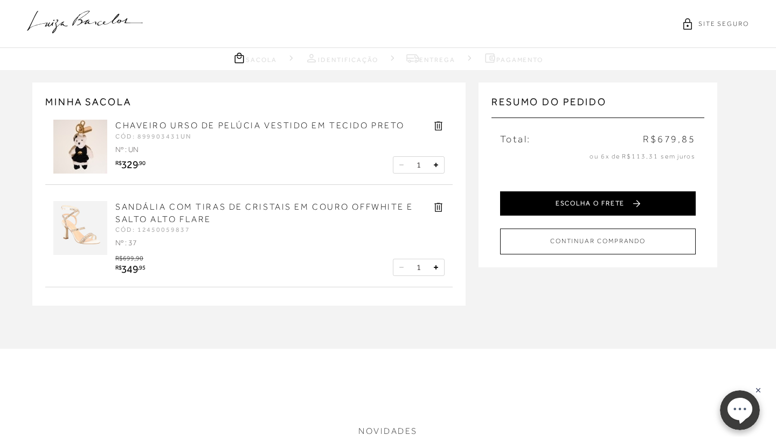
click at [565, 206] on button "ESCOLHA O FRETE" at bounding box center [598, 203] width 196 height 24
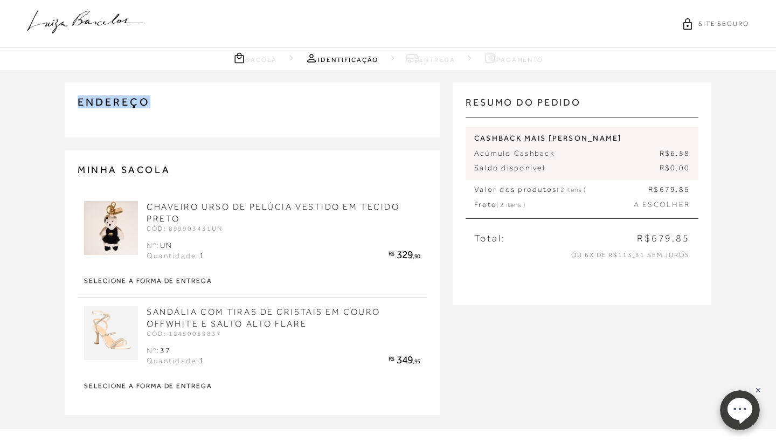
drag, startPoint x: 81, startPoint y: 95, endPoint x: 185, endPoint y: 120, distance: 107.5
click at [185, 120] on div "ENDEREÇO , - Editar CLIQUE AQUI e cadastre novamente seu endereço. Selecione um…" at bounding box center [252, 109] width 375 height 55
click at [481, 313] on div "RESUMO DO PEDIDO [PERSON_NAME] DE PELÚCIA VESTIDO EM TECIDO PRETO CÓD: 89990343…" at bounding box center [582, 194] width 259 height 248
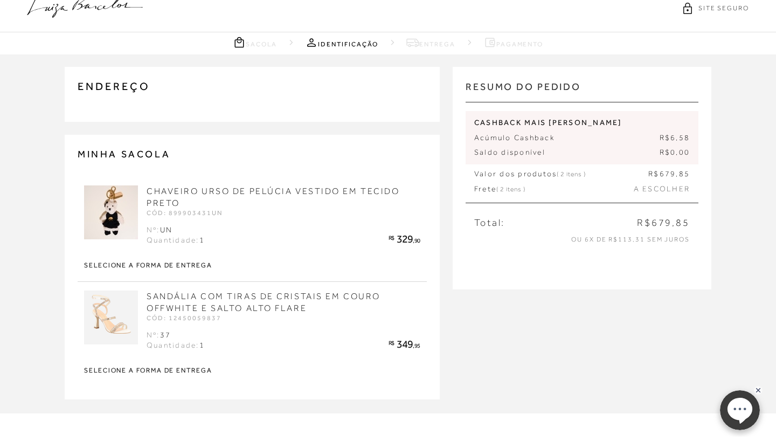
scroll to position [14, 0]
click at [654, 191] on span "A ESCOLHER" at bounding box center [662, 190] width 56 height 11
drag, startPoint x: 503, startPoint y: 326, endPoint x: 516, endPoint y: 317, distance: 16.3
click at [503, 326] on div "ENDEREÇO , - Editar CLIQUE AQUI e cadastre novamente seu endereço. Selecione um…" at bounding box center [388, 235] width 776 height 358
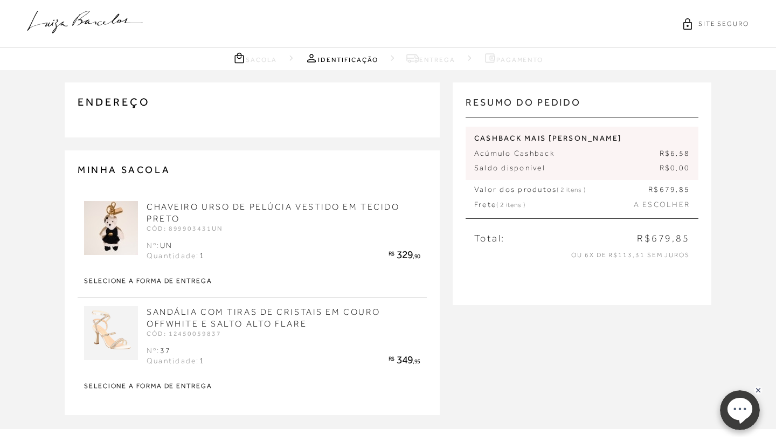
scroll to position [0, 0]
click at [421, 60] on link "Entrega" at bounding box center [430, 57] width 49 height 13
click at [576, 370] on div "ENDEREÇO , - Editar CLIQUE AQUI e cadastre novamente seu endereço. Selecione um…" at bounding box center [388, 249] width 776 height 358
click at [114, 20] on icon at bounding box center [85, 22] width 116 height 23
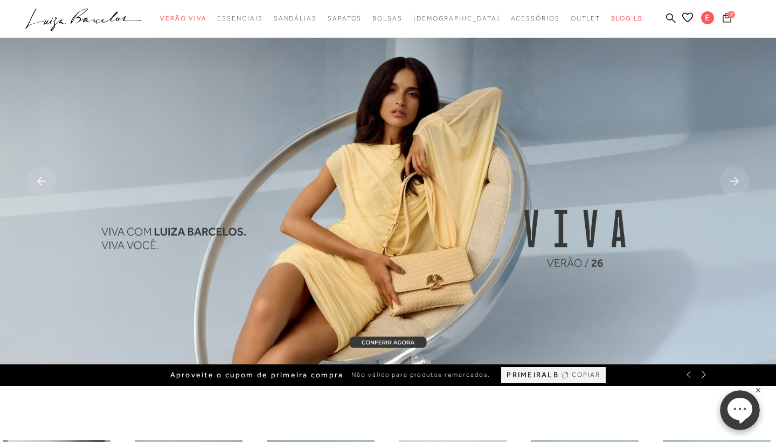
click at [727, 26] on button "2" at bounding box center [727, 19] width 15 height 15
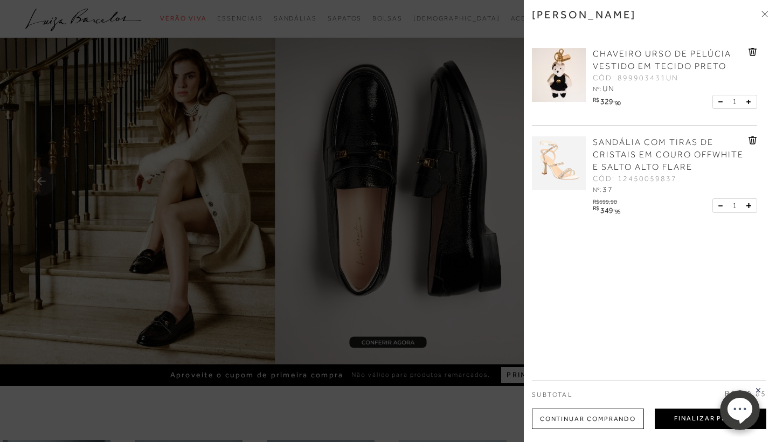
click at [676, 421] on button "Finalizar Pedido" at bounding box center [711, 419] width 112 height 20
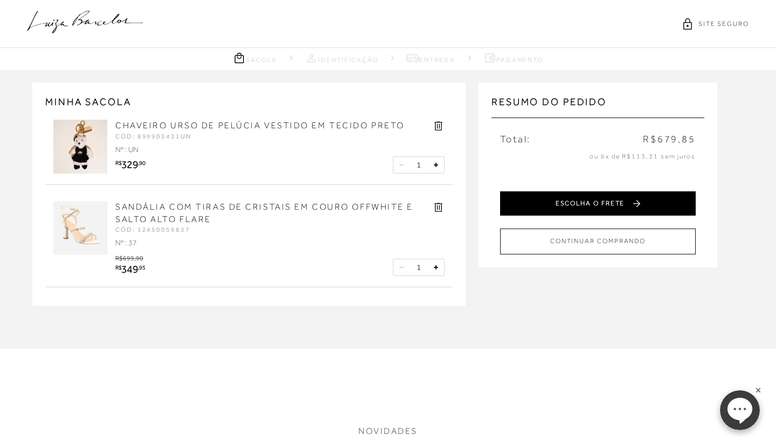
click at [562, 201] on button "ESCOLHA O FRETE" at bounding box center [598, 203] width 196 height 24
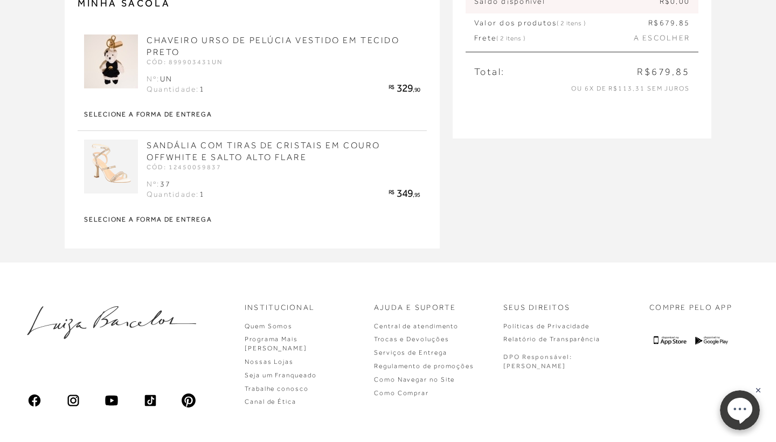
click at [521, 234] on div "ENDEREÇO , - Editar CLIQUE AQUI e cadastre novamente seu endereço. Selecione um…" at bounding box center [388, 83] width 776 height 358
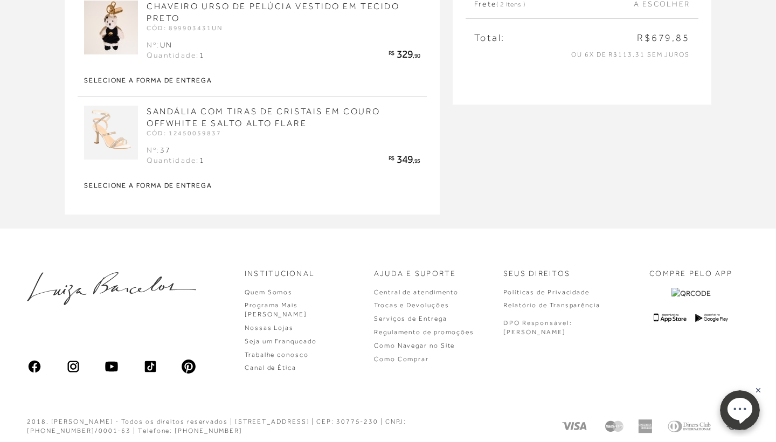
scroll to position [206, 0]
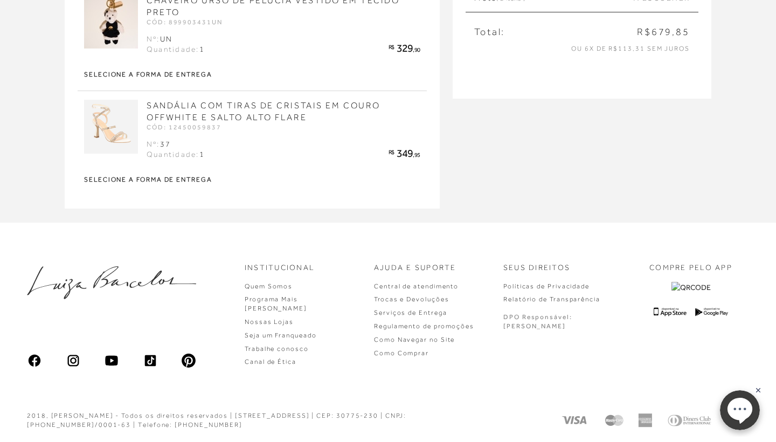
click at [630, 206] on div "ENDEREÇO , - Editar CLIQUE AQUI e cadastre novamente seu endereço. Selecione um…" at bounding box center [388, 43] width 776 height 358
click at [582, 163] on div "ENDEREÇO , - Editar CLIQUE AQUI e cadastre novamente seu endereço. Selecione um…" at bounding box center [388, 43] width 776 height 358
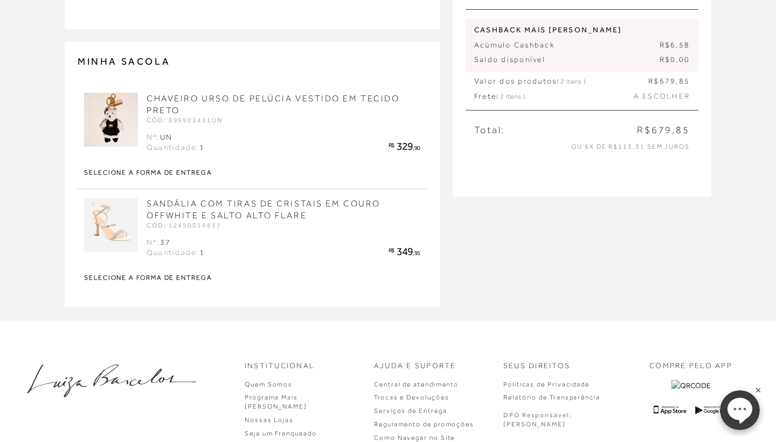
scroll to position [107, 0]
click at [548, 262] on div "ENDEREÇO , - Editar CLIQUE AQUI e cadastre novamente seu endereço. Selecione um…" at bounding box center [388, 142] width 776 height 358
click at [548, 246] on div "ENDEREÇO , - Editar CLIQUE AQUI e cadastre novamente seu endereço. Selecione um…" at bounding box center [388, 142] width 776 height 358
click at [548, 245] on div "ENDEREÇO , - Editar CLIQUE AQUI e cadastre novamente seu endereço. Selecione um…" at bounding box center [388, 142] width 776 height 358
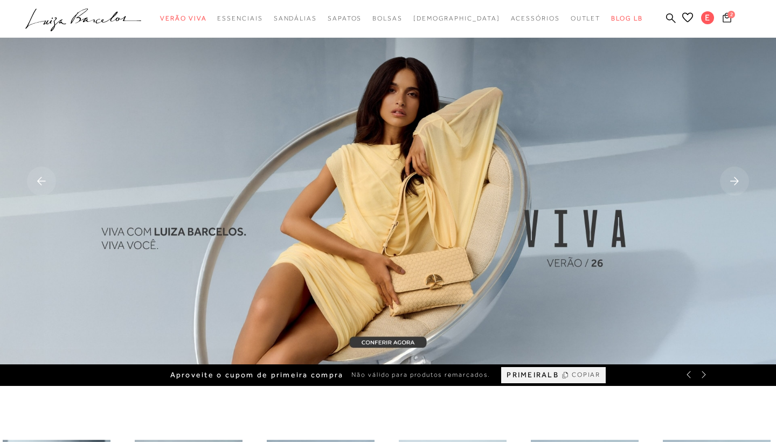
click at [730, 16] on span "2" at bounding box center [732, 15] width 8 height 8
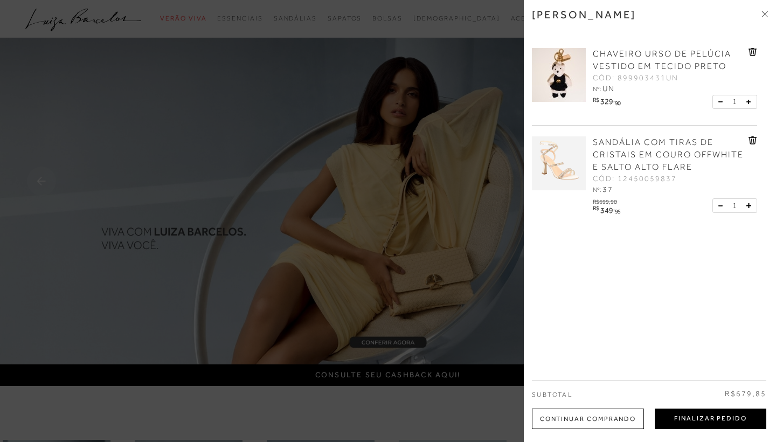
click at [691, 417] on button "Finalizar Pedido" at bounding box center [711, 419] width 112 height 20
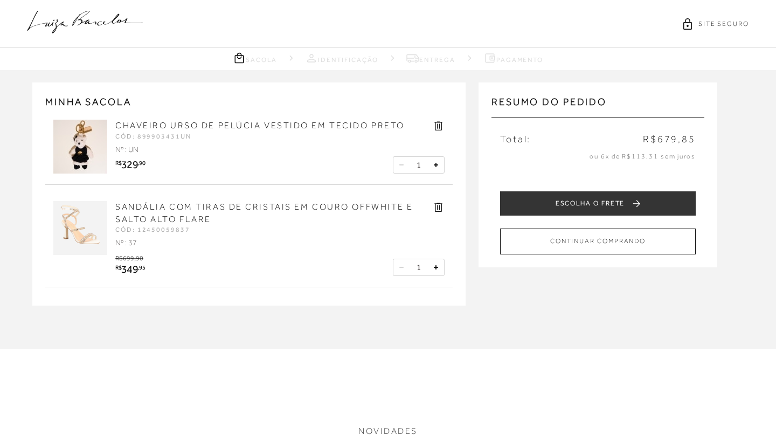
click at [554, 306] on div "MINHA SACOLA CHAVEIRO URSO DE PELÚCIA VESTIDO EM TECIDO PRETO CÓD: 899903431UN …" at bounding box center [388, 209] width 776 height 279
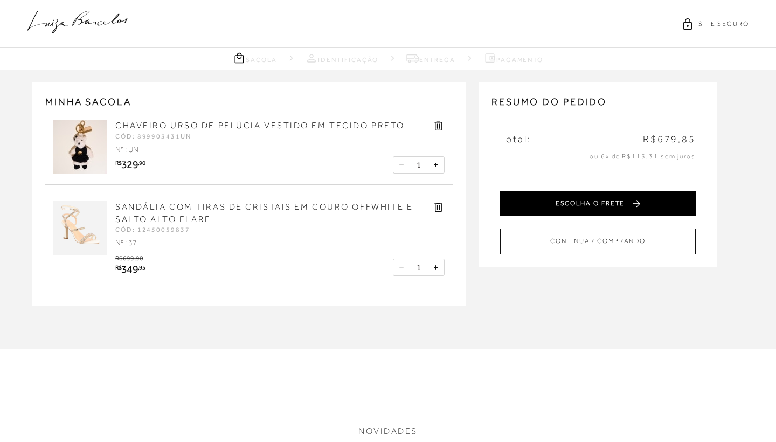
click at [540, 198] on button "ESCOLHA O FRETE" at bounding box center [598, 203] width 196 height 24
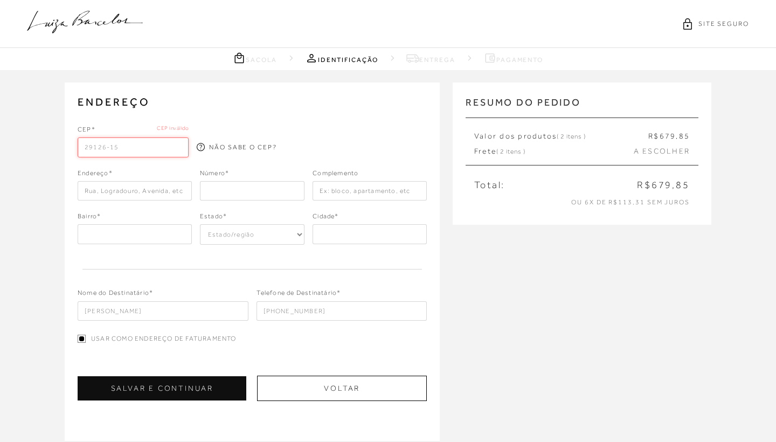
type input "29126-155"
type input "Rua [PERSON_NAME]"
type input "Santa Paula I"
select select "ES"
type input "[GEOGRAPHIC_DATA]"
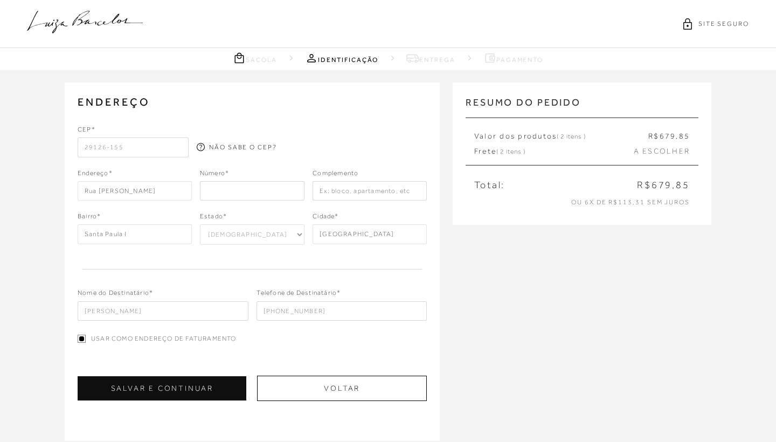
type input "29126-155"
click at [250, 186] on input "number" at bounding box center [252, 190] width 105 height 19
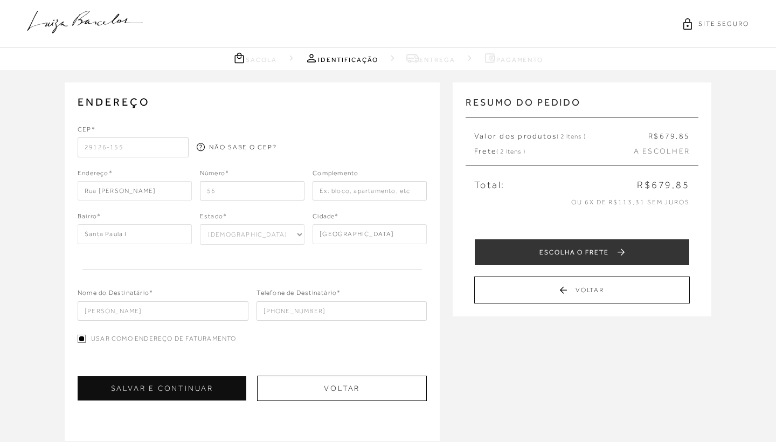
type input "56"
type input "lote 1 quadra 15"
type input "Erika De Barros Peixoto"
click at [192, 389] on button "SALVAR E CONTINUAR" at bounding box center [162, 388] width 169 height 24
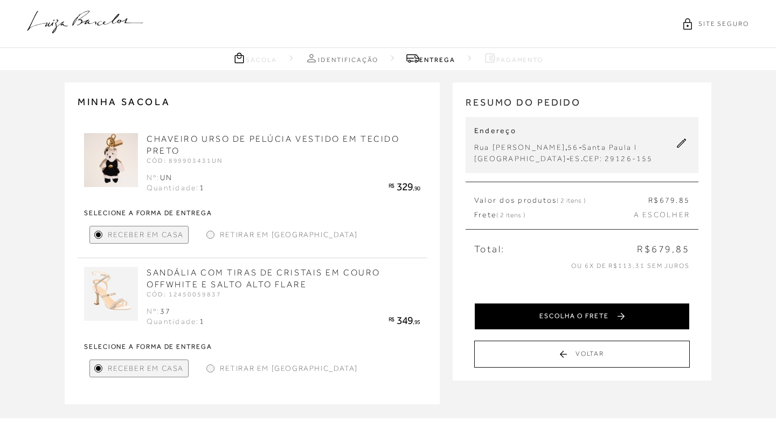
click at [570, 312] on button "ESCOLHA O FRETE" at bounding box center [582, 316] width 216 height 27
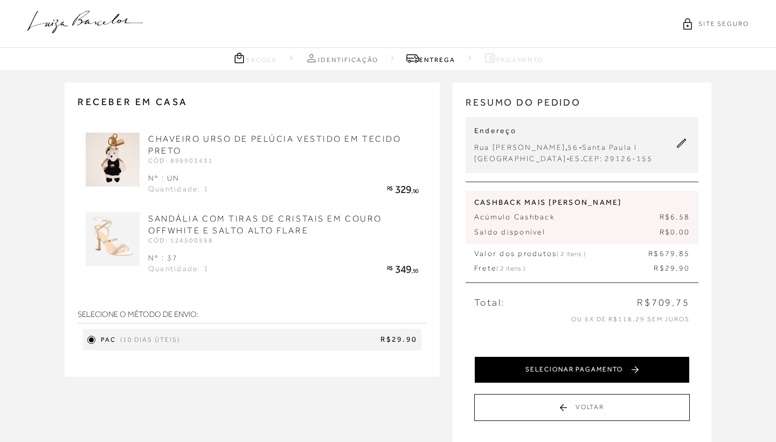
click at [547, 364] on button "SELECIONAR PAGAMENTO" at bounding box center [582, 369] width 216 height 27
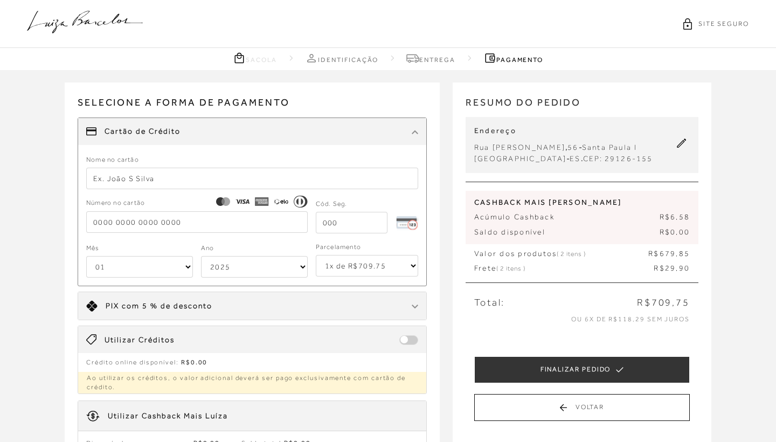
click at [403, 340] on span at bounding box center [408, 340] width 19 height 10
click at [404, 339] on span at bounding box center [408, 340] width 19 height 10
click at [162, 189] on input "text" at bounding box center [252, 179] width 332 height 22
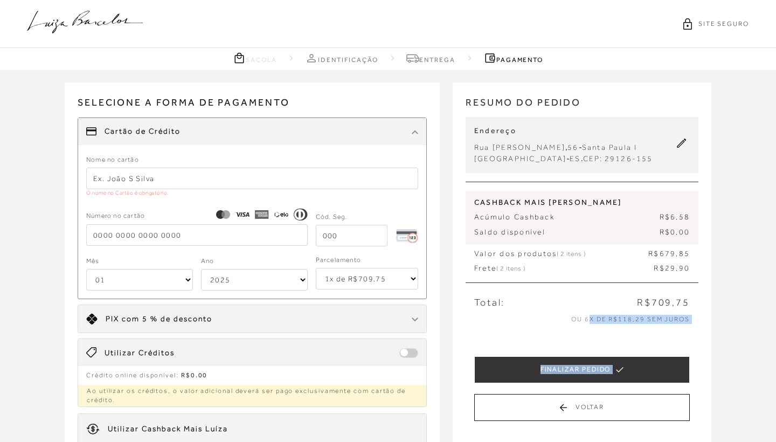
drag, startPoint x: 591, startPoint y: 327, endPoint x: 596, endPoint y: 325, distance: 5.8
click at [596, 326] on div "RESUMO DO PEDIDO Endereço Rua Paulo Cezar Vinha , 56 - Santa Paula I Vila Velha…" at bounding box center [582, 262] width 233 height 334
click at [613, 296] on div "Total: R$709,75" at bounding box center [582, 302] width 233 height 13
drag, startPoint x: 583, startPoint y: 316, endPoint x: 691, endPoint y: 320, distance: 107.9
click at [691, 320] on div "ou 6x de R$118,29 sem juros" at bounding box center [582, 319] width 233 height 9
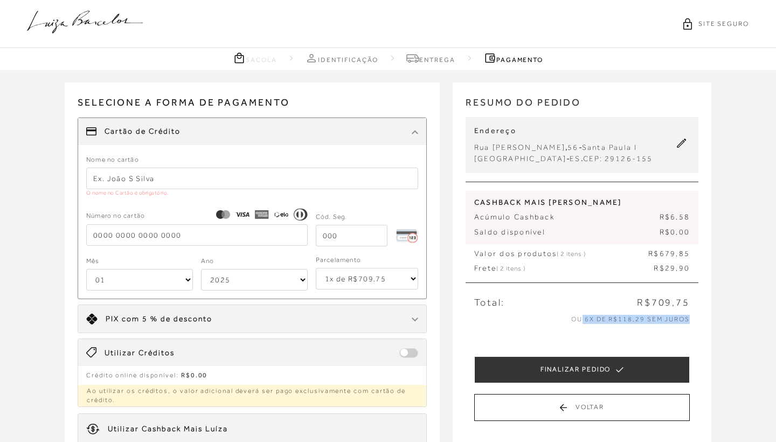
select select "6"
click at [199, 182] on input "text" at bounding box center [252, 179] width 332 height 22
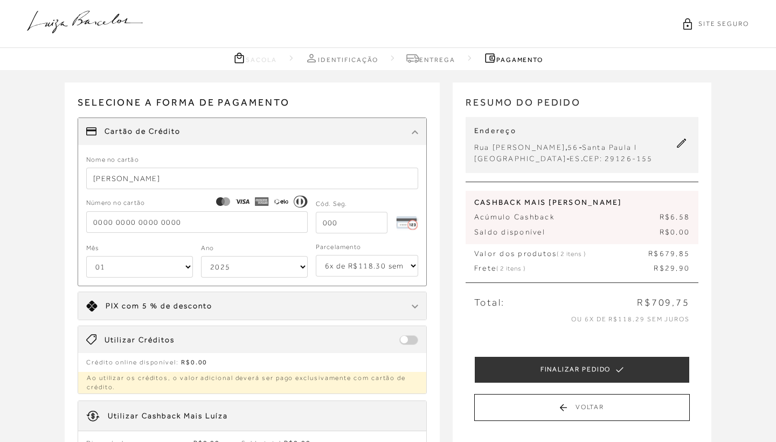
type input "ERIKA B P VIANA"
click at [112, 226] on input "tel" at bounding box center [197, 222] width 222 height 22
type input "4824 1495 0629 5915"
click at [349, 225] on input "tel" at bounding box center [352, 223] width 72 height 22
type input "207"
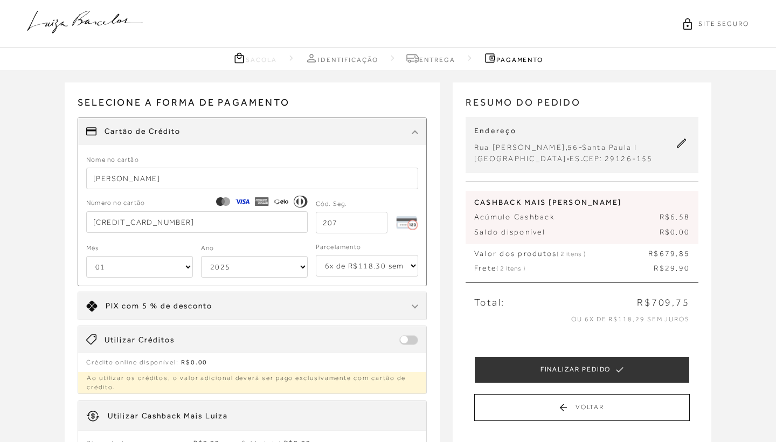
select select "05"
select select "2033"
click at [461, 326] on div "RESUMO DO PEDIDO Endereço Rua Paulo Cezar Vinha , 56 - Santa Paula I Vila Velha…" at bounding box center [582, 261] width 259 height 359
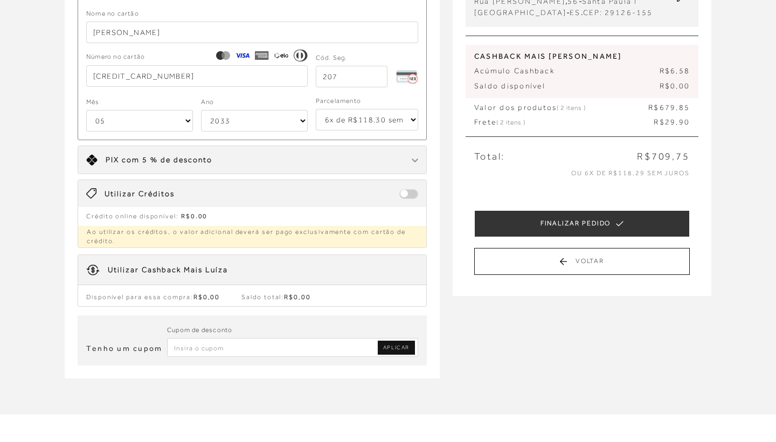
scroll to position [148, 0]
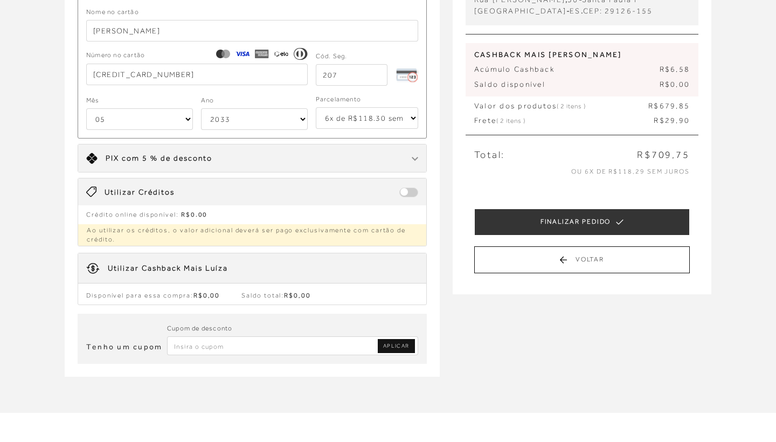
click at [321, 347] on input "Inserir Código da Promoção" at bounding box center [292, 345] width 251 height 19
type input "PRIMEIRALB"
click at [404, 344] on span "APLICAR" at bounding box center [396, 346] width 26 height 8
click at [464, 342] on div "Receber em casa CHAVEIRO URSO DE PELÚCIA VESTIDO EM TECIDO PRETO CÓD: 899903431…" at bounding box center [388, 166] width 776 height 489
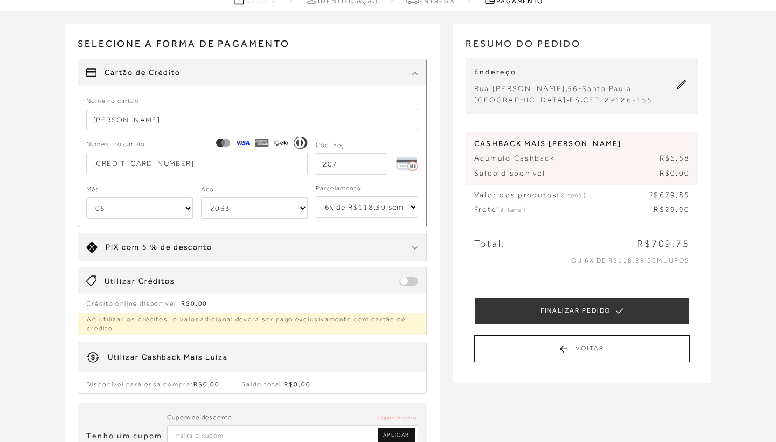
scroll to position [58, 0]
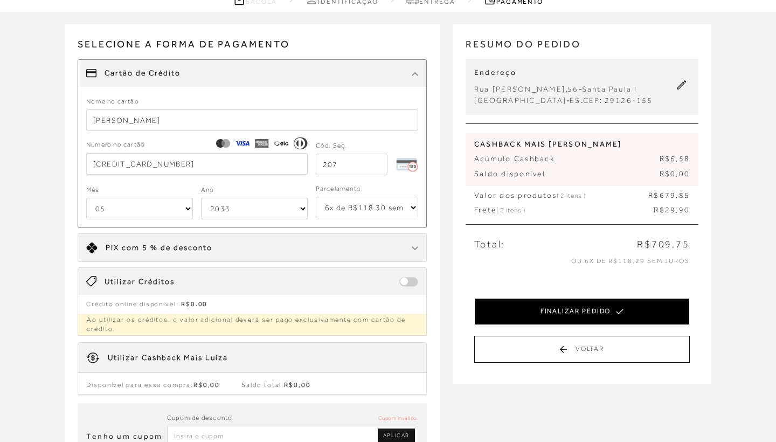
click at [493, 310] on button "FINALIZAR PEDIDO" at bounding box center [582, 311] width 216 height 27
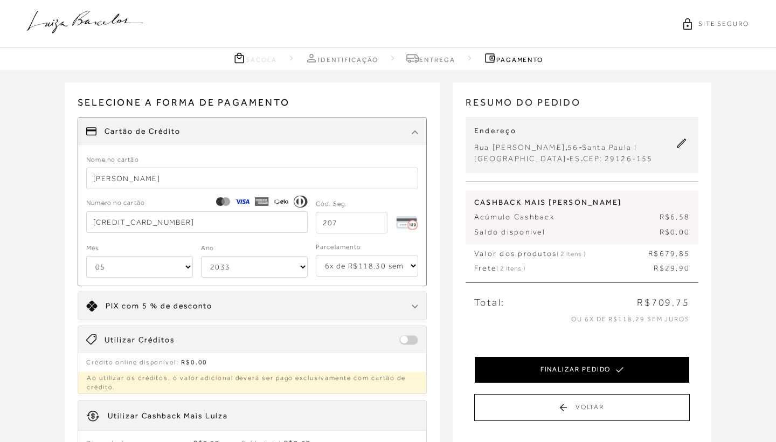
select select "05"
select select "2033"
select select "6"
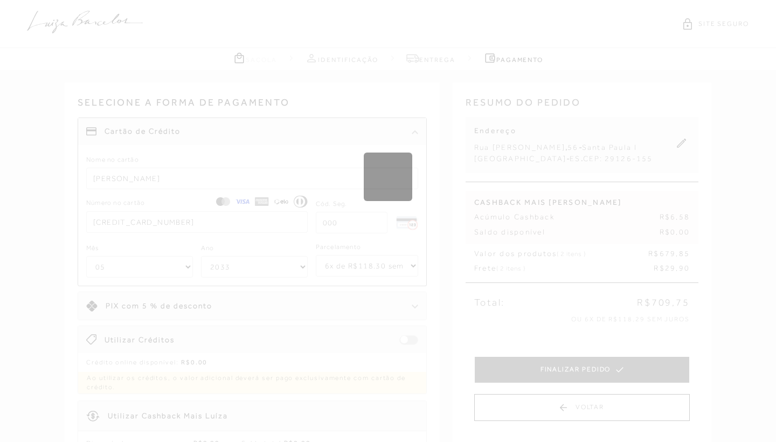
select select "1"
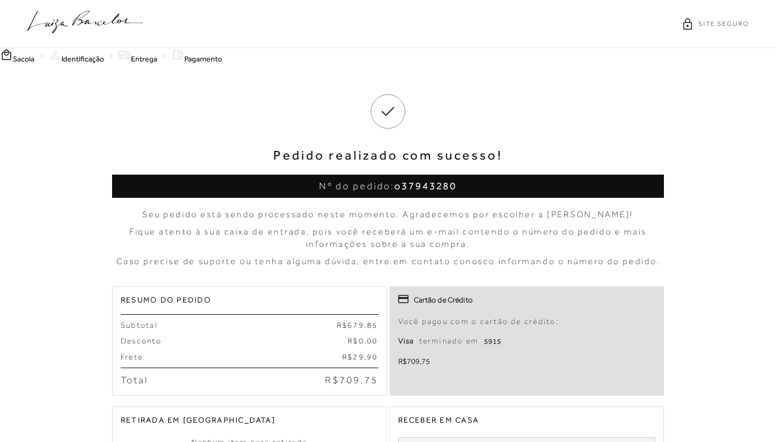
click at [309, 141] on div "Pedido realizado com sucesso! Nº do pedido: o37943280" at bounding box center [388, 135] width 552 height 126
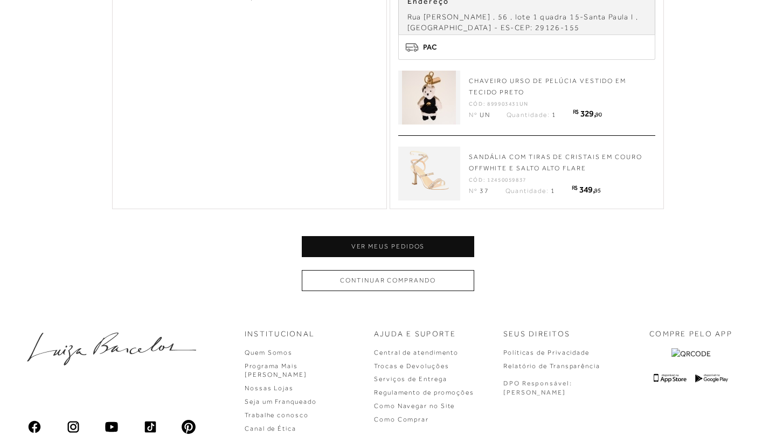
scroll to position [474, 0]
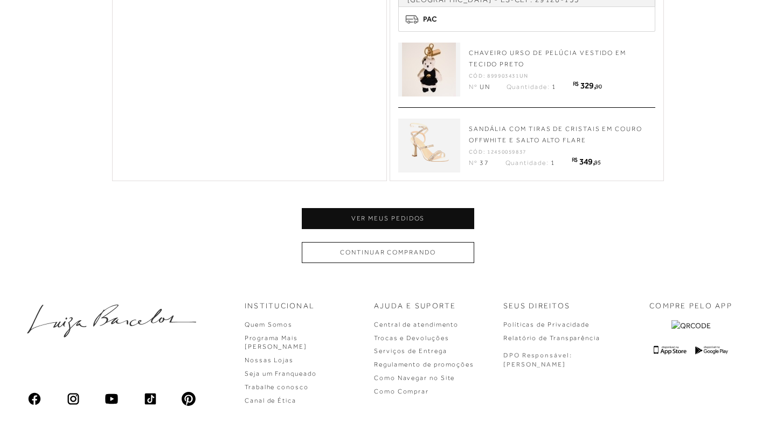
click at [322, 252] on button "Continuar comprando" at bounding box center [388, 252] width 172 height 21
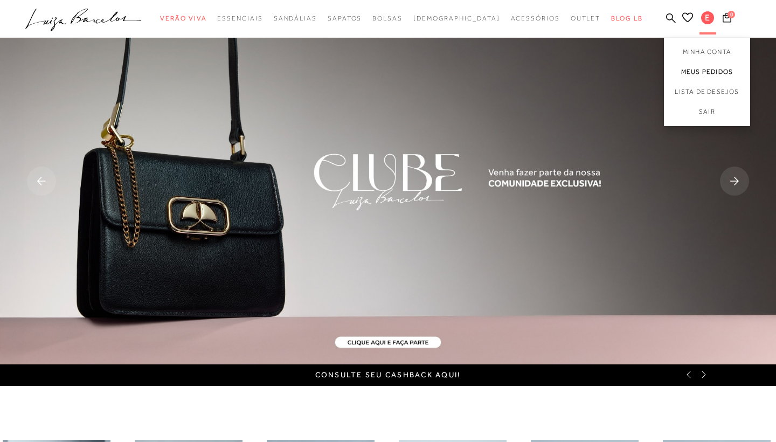
click at [690, 74] on link "Meus Pedidos" at bounding box center [707, 72] width 86 height 20
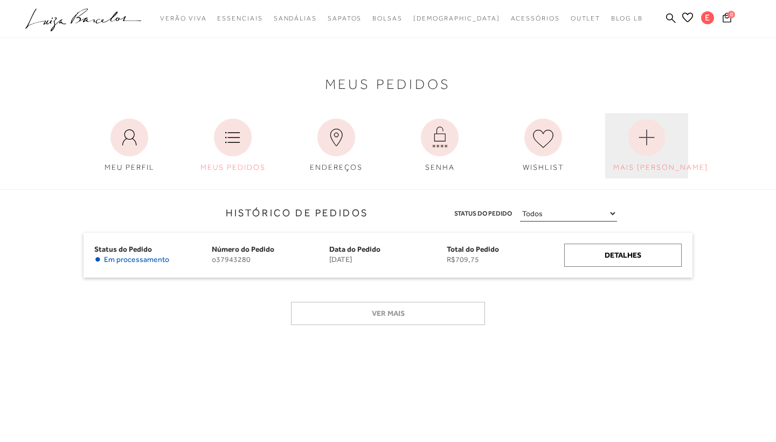
click at [638, 154] on circle at bounding box center [646, 137] width 37 height 37
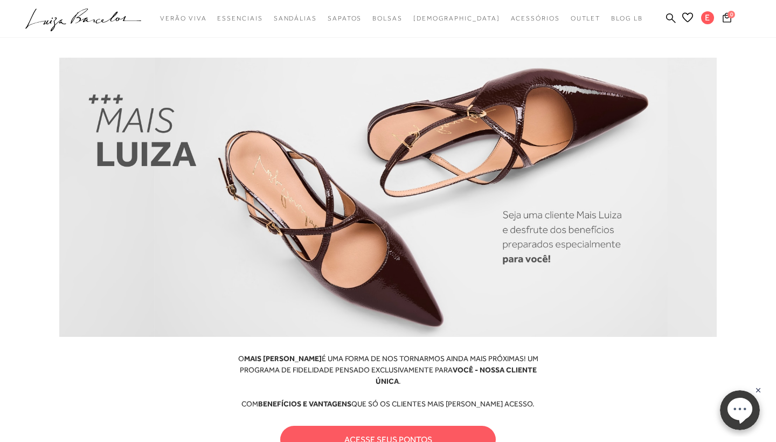
click at [543, 395] on div "O MAIS LUIZA É UMA FORMA DE NOS TORNARMOS AINDA MAIS PRÓXIMAS! UM PROGRAMA DE F…" at bounding box center [387, 381] width 323 height 57
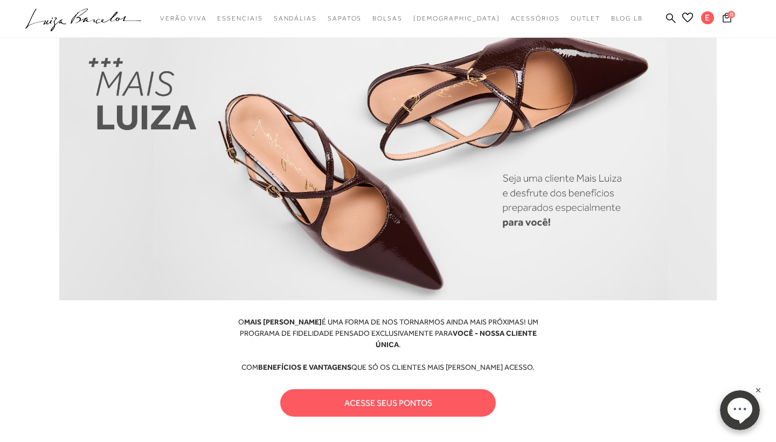
scroll to position [54, 0]
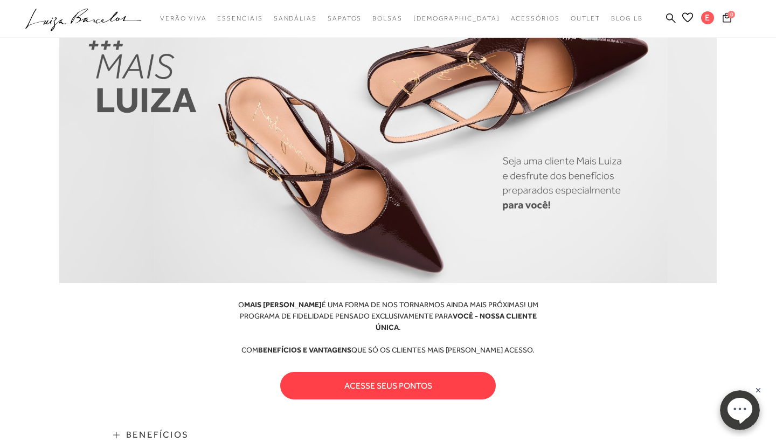
click at [413, 375] on button "acesse seus pontos" at bounding box center [388, 385] width 216 height 27
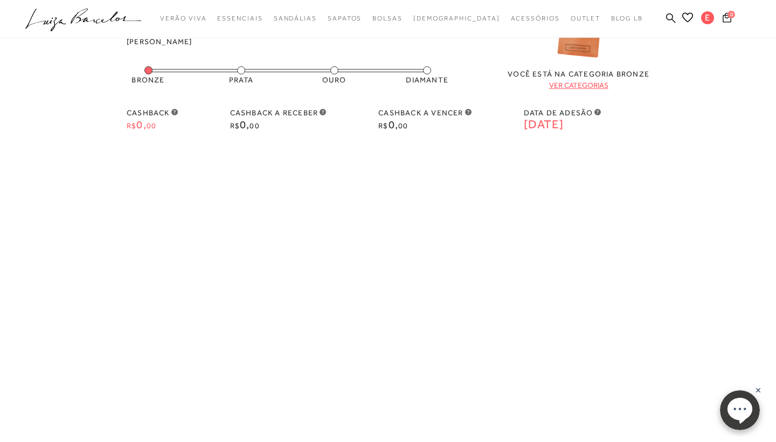
click at [325, 108] on div "cashback a receber R$ 0, 00" at bounding box center [278, 119] width 96 height 24
click at [322, 110] on icon at bounding box center [323, 110] width 6 height 6
click at [469, 111] on icon at bounding box center [468, 110] width 6 height 6
click at [465, 160] on div "Bem vinda, ERIKA DE BARROS VIANA bronze prata ouro diamante" at bounding box center [388, 152] width 690 height 414
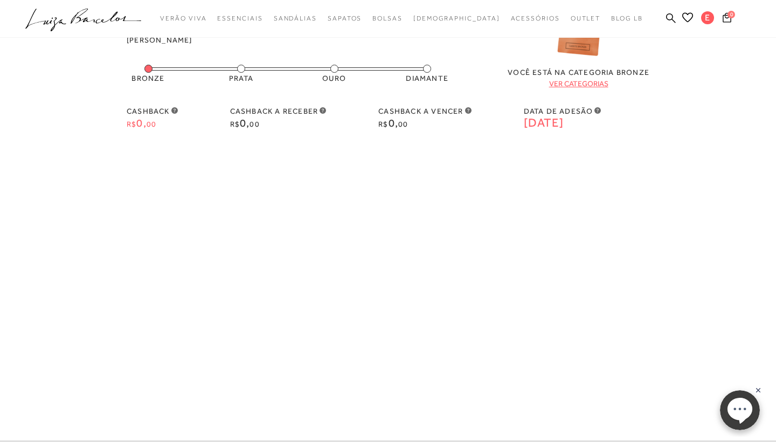
drag, startPoint x: 298, startPoint y: 171, endPoint x: 273, endPoint y: 132, distance: 46.0
click at [298, 170] on div "Bem vinda, ERIKA DE BARROS VIANA bronze prata ouro diamante" at bounding box center [388, 152] width 690 height 414
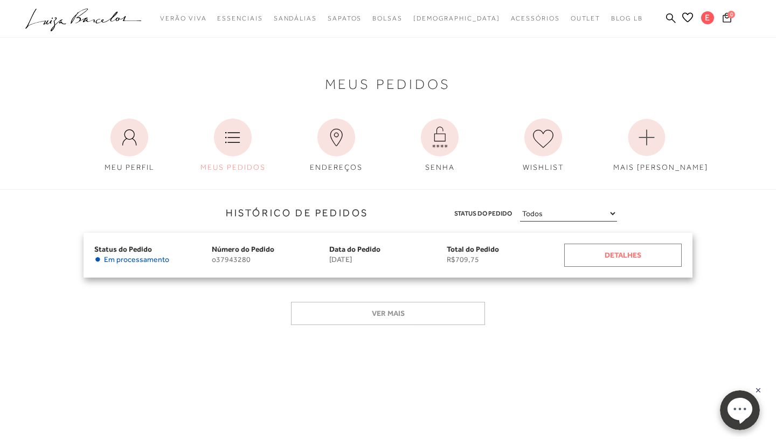
click at [579, 254] on div "Detalhes" at bounding box center [622, 255] width 117 height 23
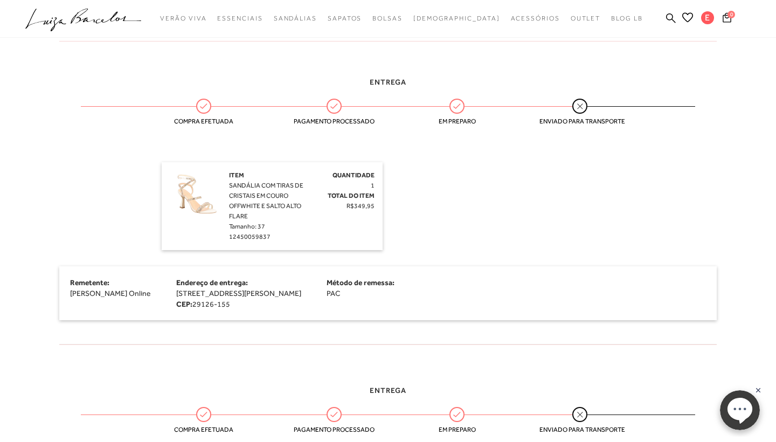
scroll to position [229, 0]
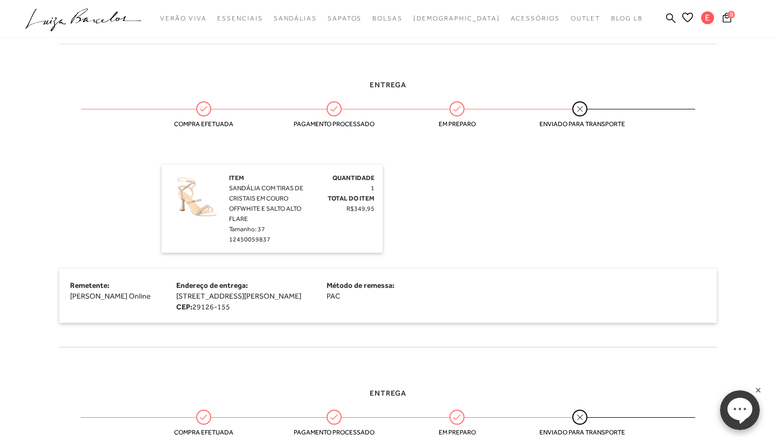
click at [202, 198] on img at bounding box center [197, 200] width 54 height 54
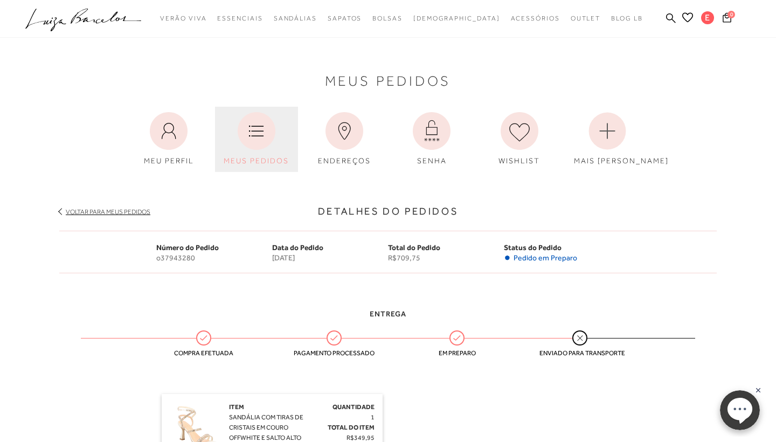
click at [244, 139] on icon at bounding box center [257, 131] width 38 height 38
click at [259, 133] on icon at bounding box center [257, 131] width 38 height 38
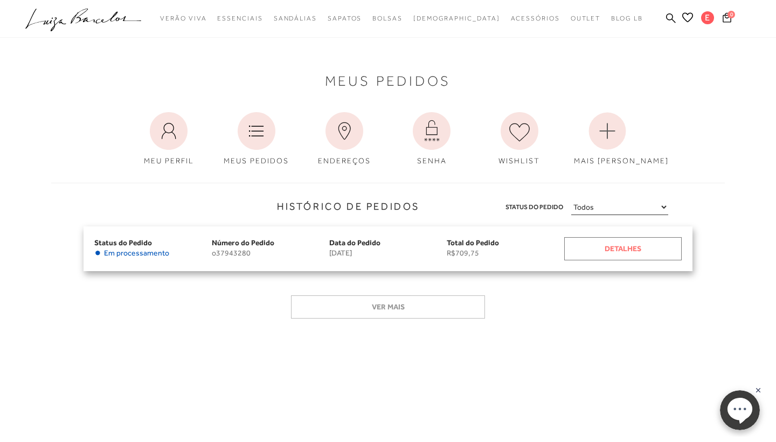
click at [578, 249] on div "Detalhes" at bounding box center [622, 248] width 117 height 23
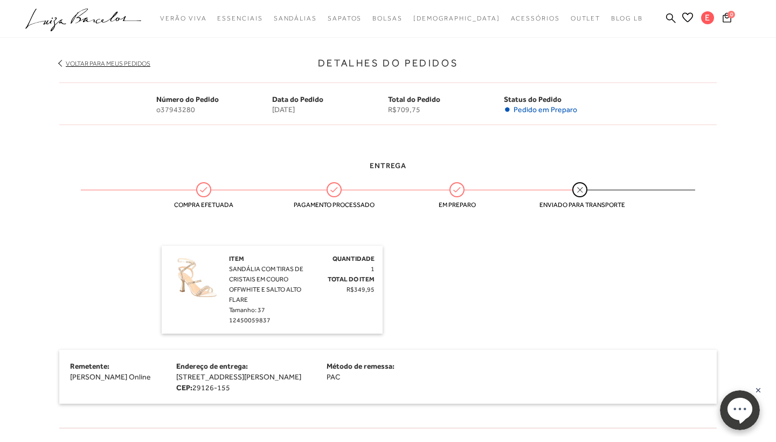
scroll to position [149, 0]
click at [204, 264] on img at bounding box center [197, 280] width 54 height 54
click at [195, 282] on img at bounding box center [197, 280] width 54 height 54
click at [368, 291] on span "R$349,95" at bounding box center [361, 289] width 28 height 8
click at [673, 16] on icon at bounding box center [671, 18] width 10 height 10
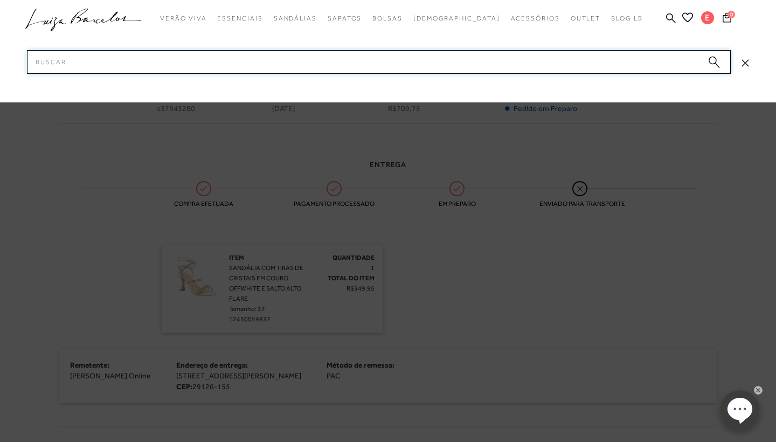
click at [564, 64] on input "Pesquisar" at bounding box center [379, 62] width 704 height 24
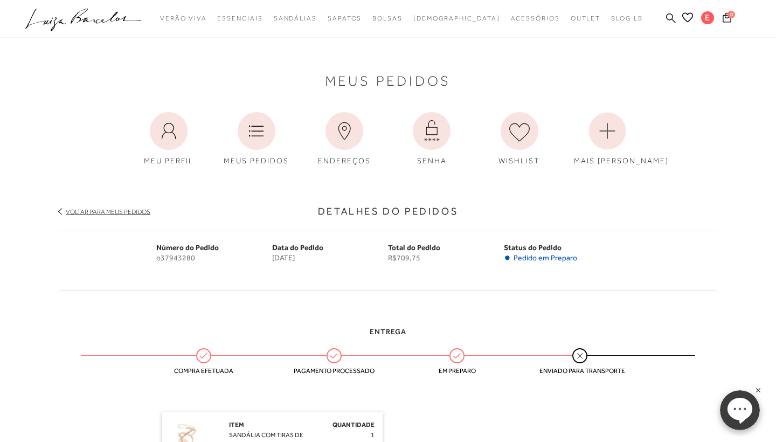
click at [669, 17] on icon at bounding box center [671, 18] width 10 height 10
